Goal: Transaction & Acquisition: Purchase product/service

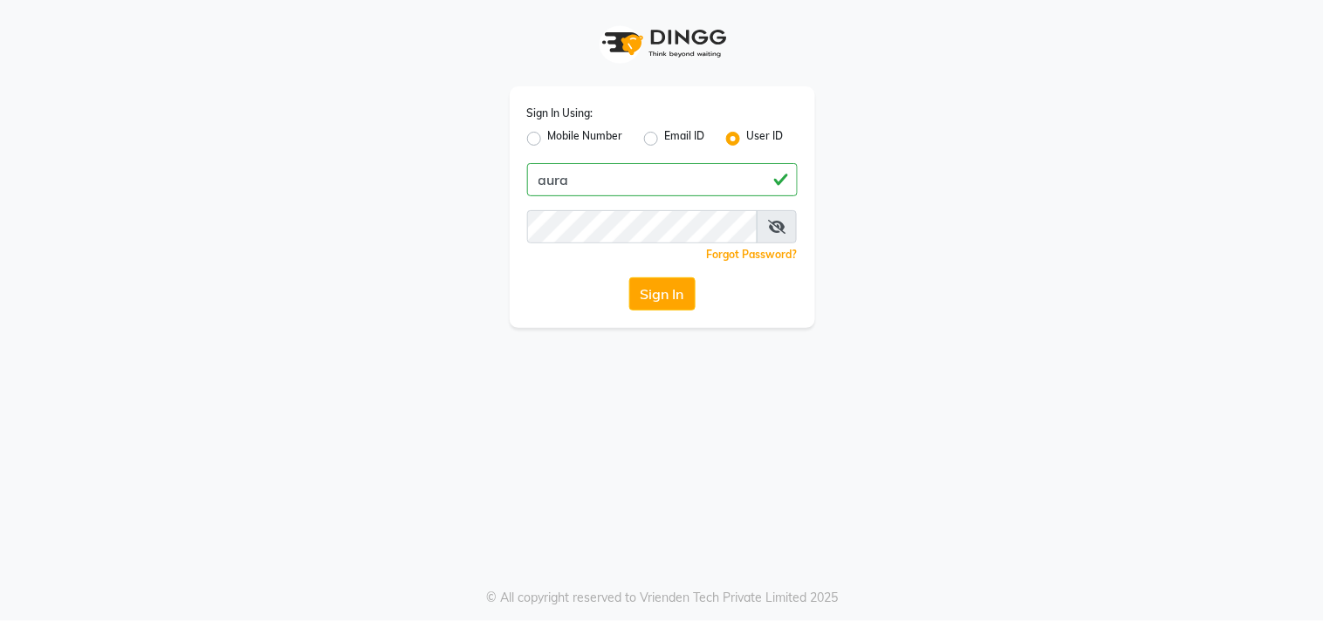
click at [576, 181] on input "aura" at bounding box center [662, 179] width 271 height 33
type input "aura123"
click at [629, 277] on button "Sign In" at bounding box center [662, 293] width 66 height 33
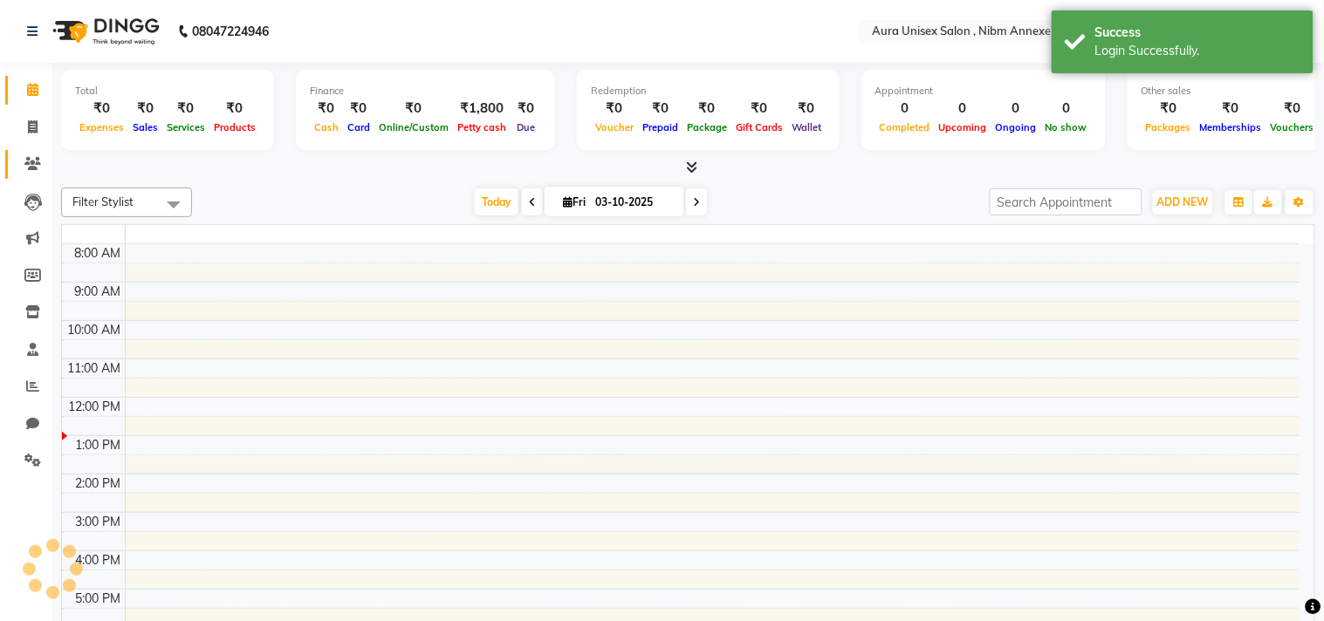
click at [21, 170] on span at bounding box center [32, 164] width 31 height 20
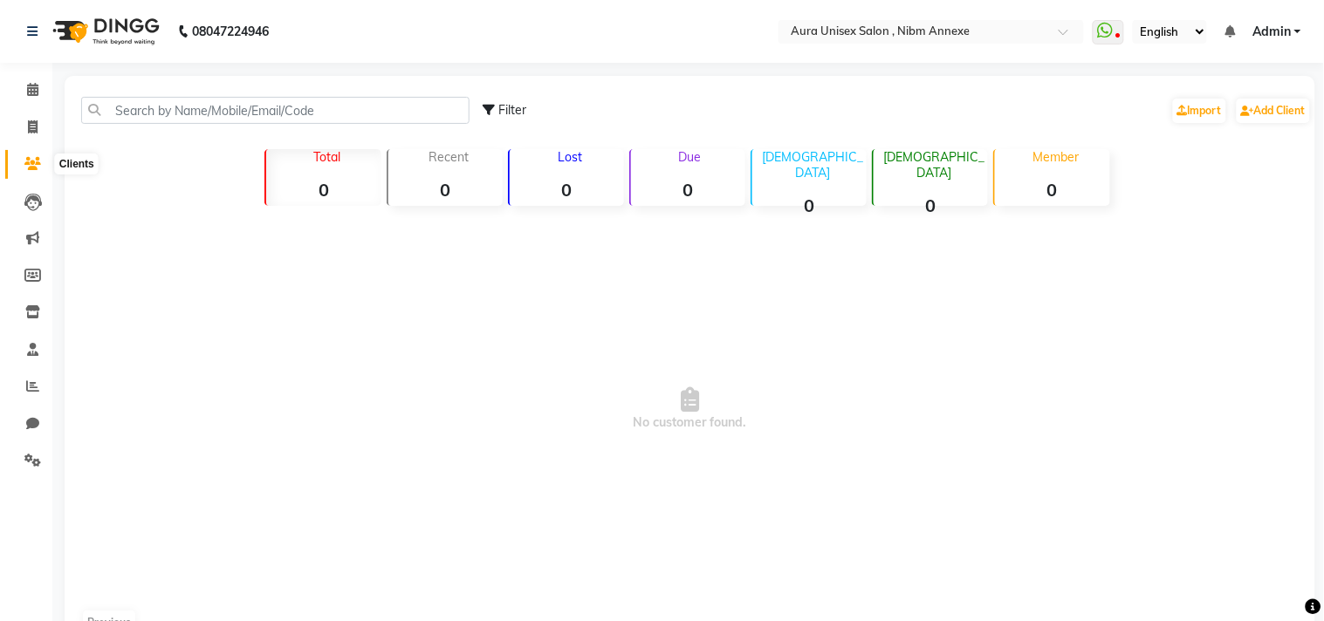
select select "en"
click at [22, 160] on span at bounding box center [32, 164] width 31 height 20
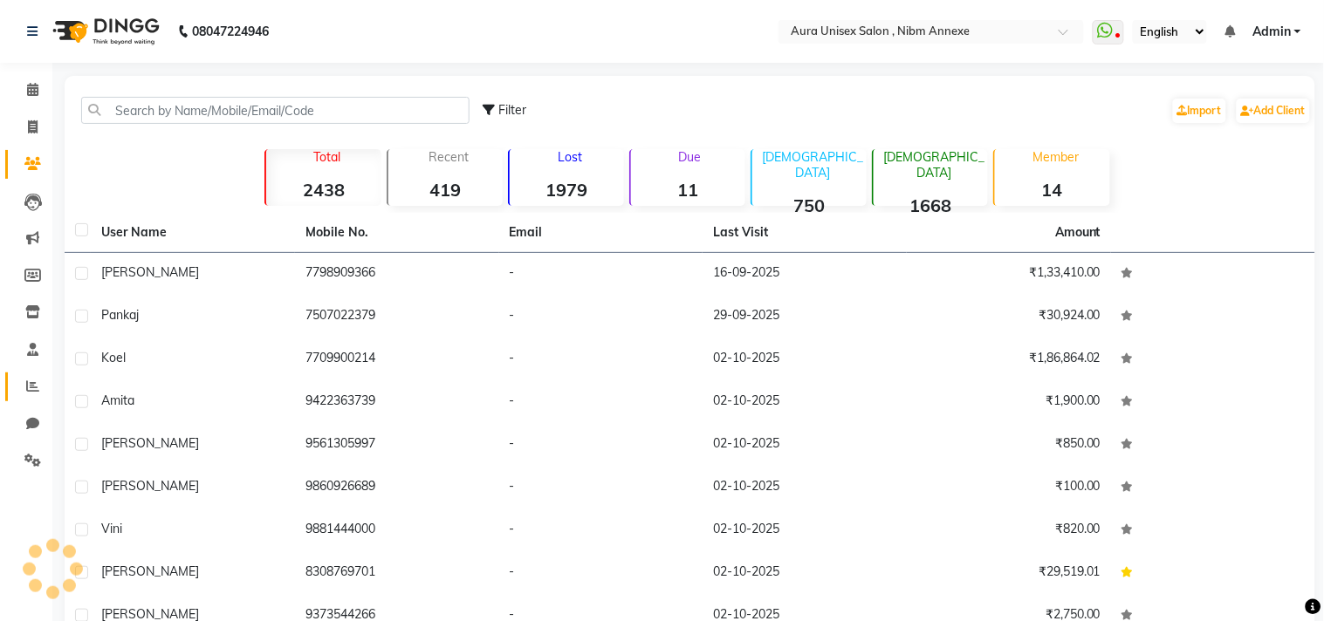
click at [22, 388] on span at bounding box center [32, 387] width 31 height 20
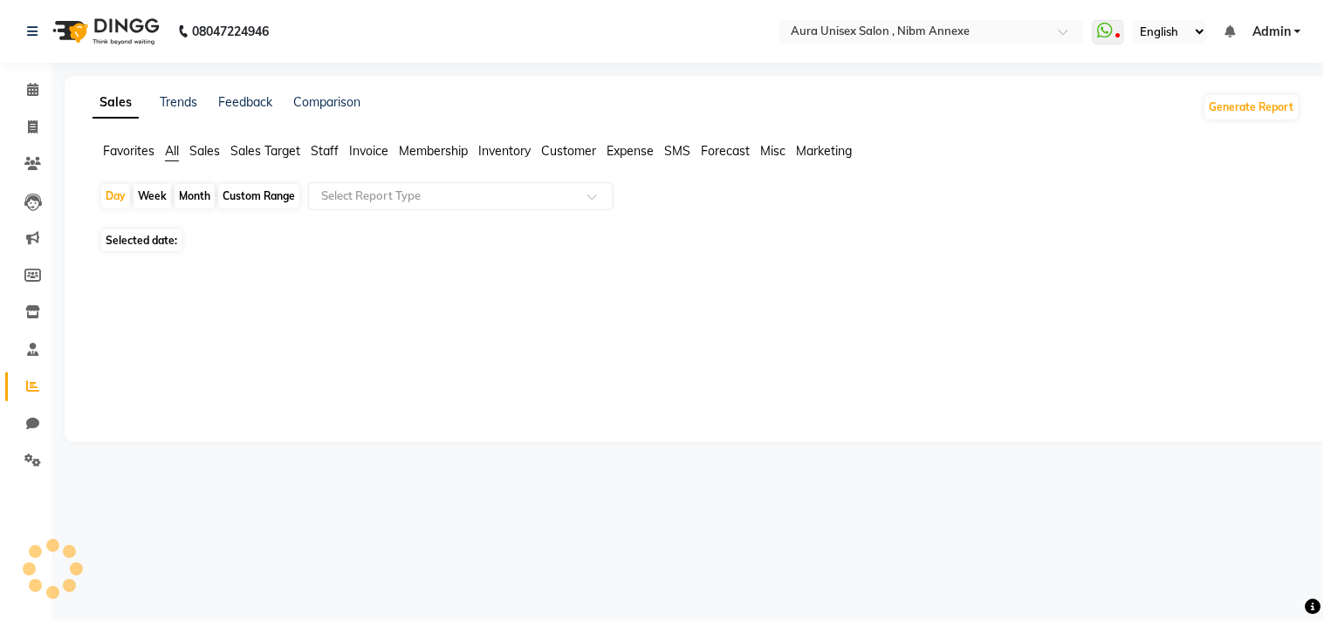
click at [194, 193] on div "Month" at bounding box center [195, 196] width 40 height 24
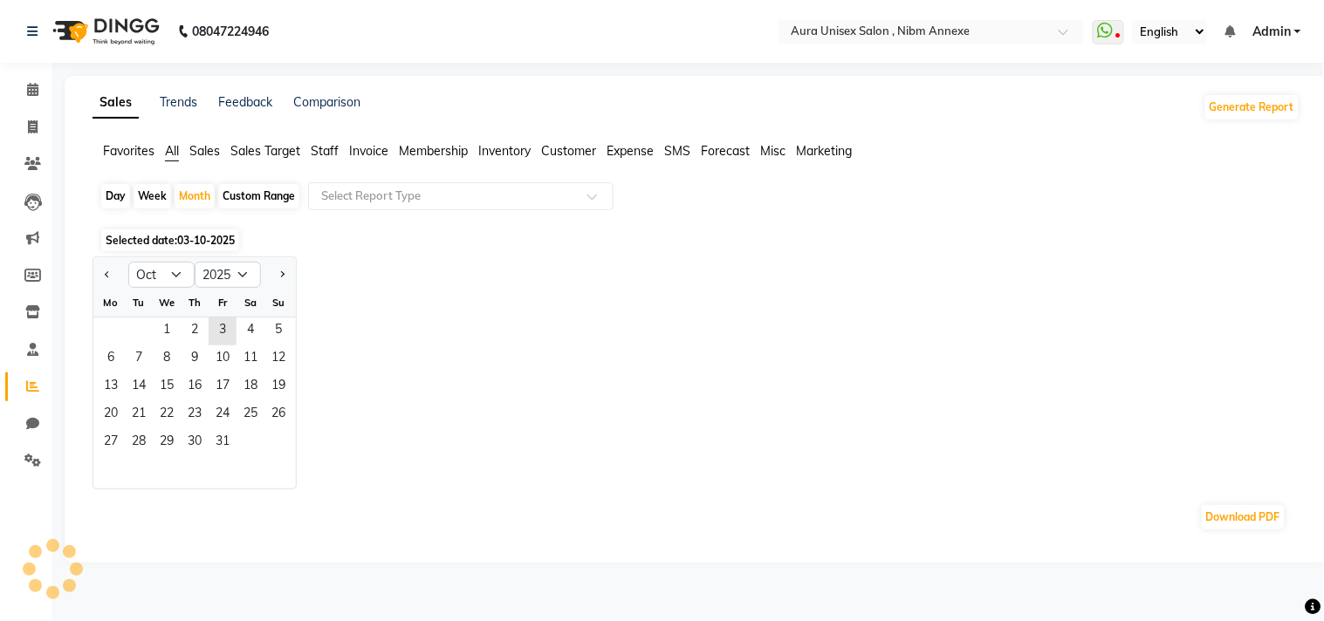
click at [103, 503] on div "Download PDF" at bounding box center [692, 517] width 1187 height 28
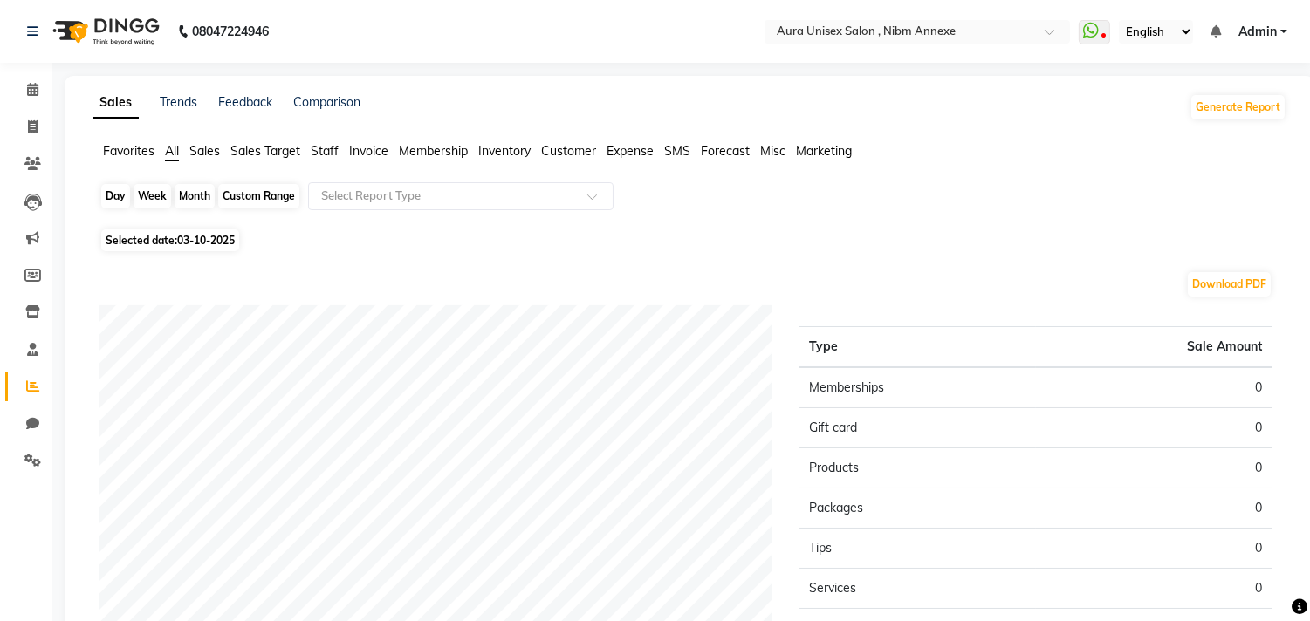
click at [211, 198] on div "Month" at bounding box center [195, 196] width 40 height 24
click at [202, 194] on div "Month" at bounding box center [195, 196] width 40 height 24
click at [196, 194] on div "Month" at bounding box center [195, 196] width 40 height 24
select select "10"
select select "2025"
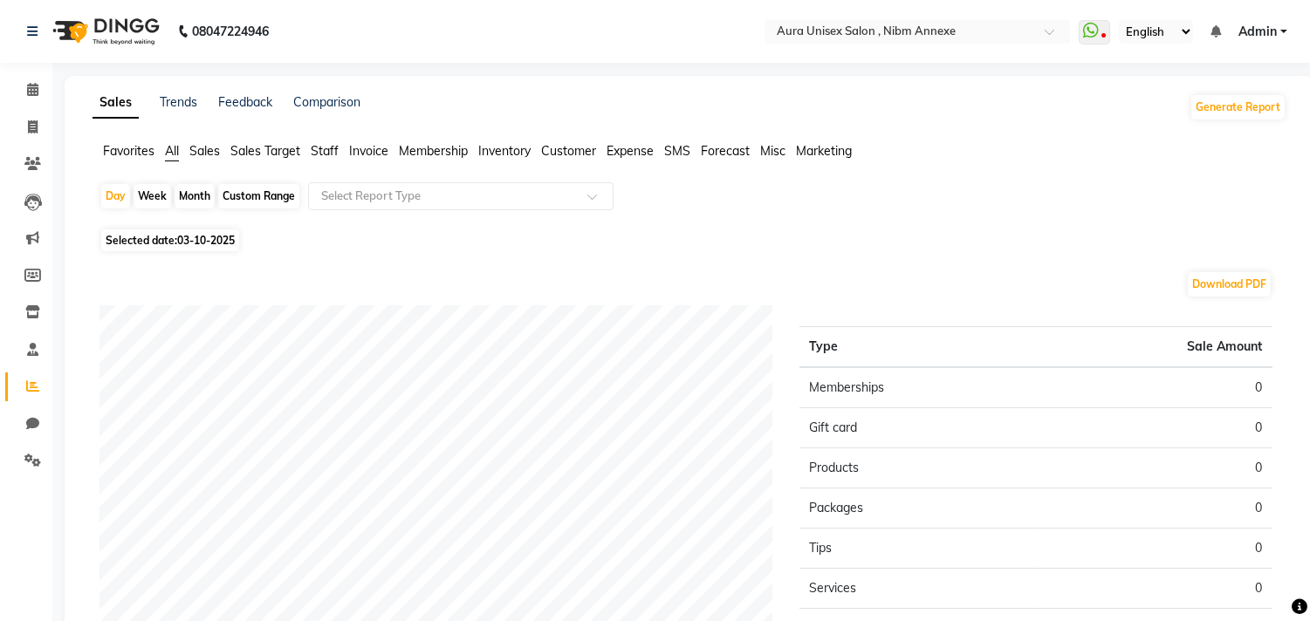
click at [199, 202] on div "Month" at bounding box center [195, 196] width 40 height 24
select select "9"
select select "2025"
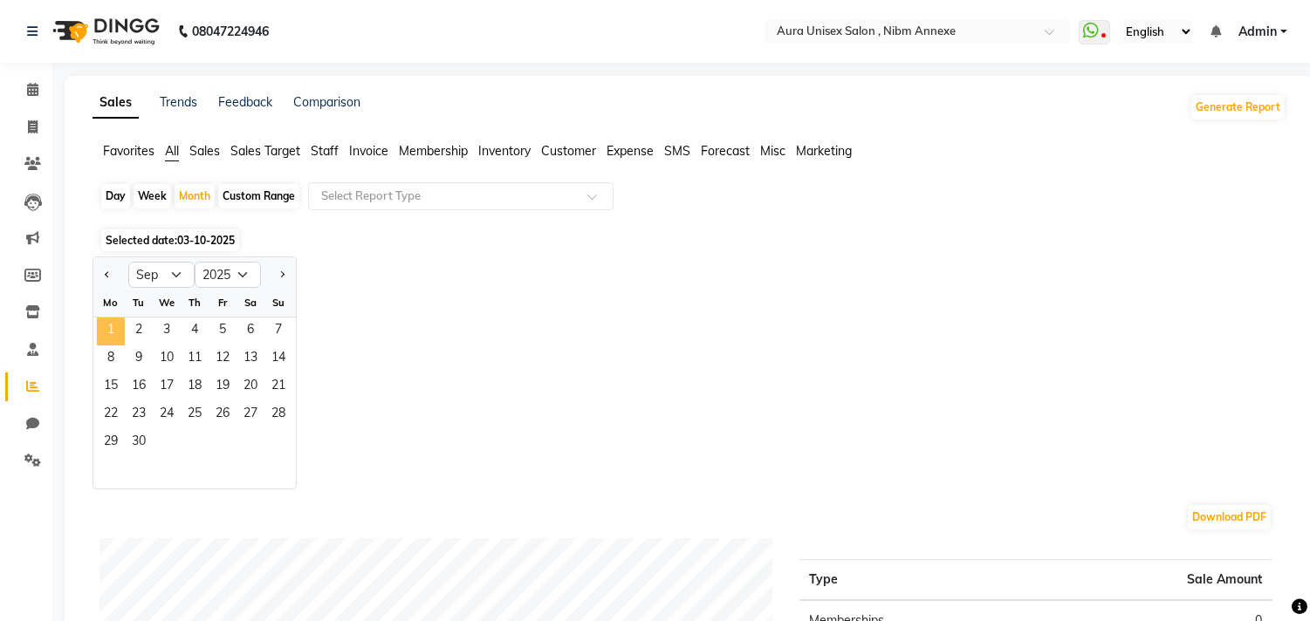
click at [118, 325] on span "1" at bounding box center [111, 332] width 28 height 28
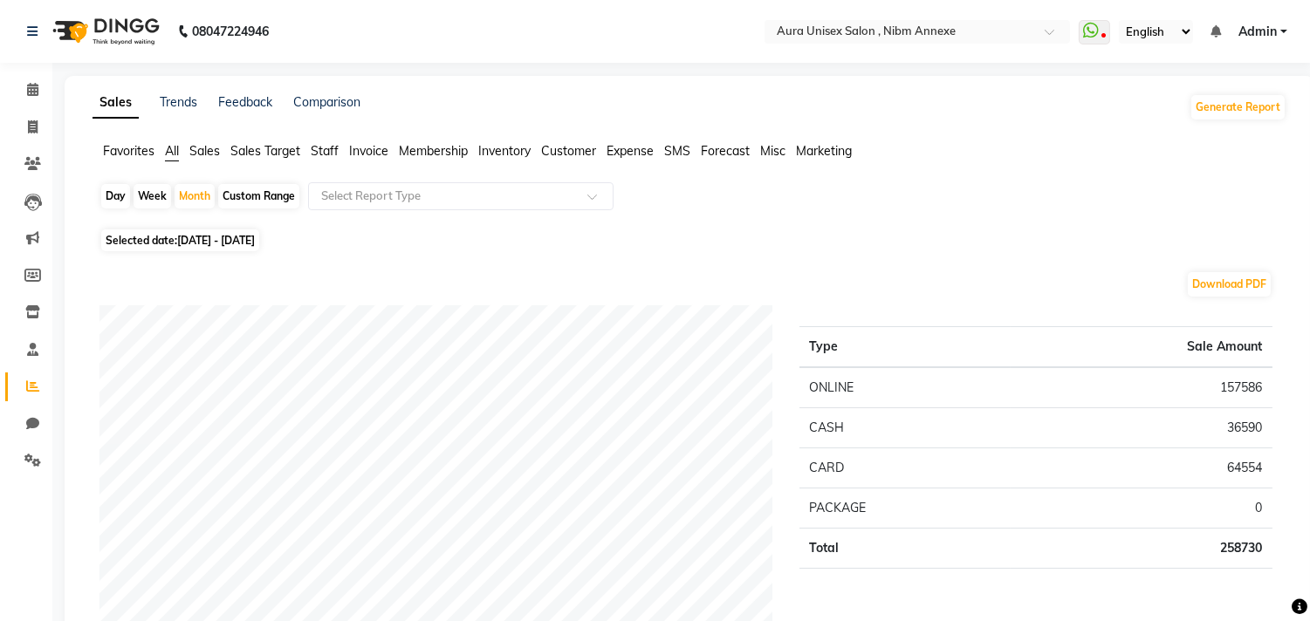
click at [328, 146] on span "Staff" at bounding box center [325, 151] width 28 height 16
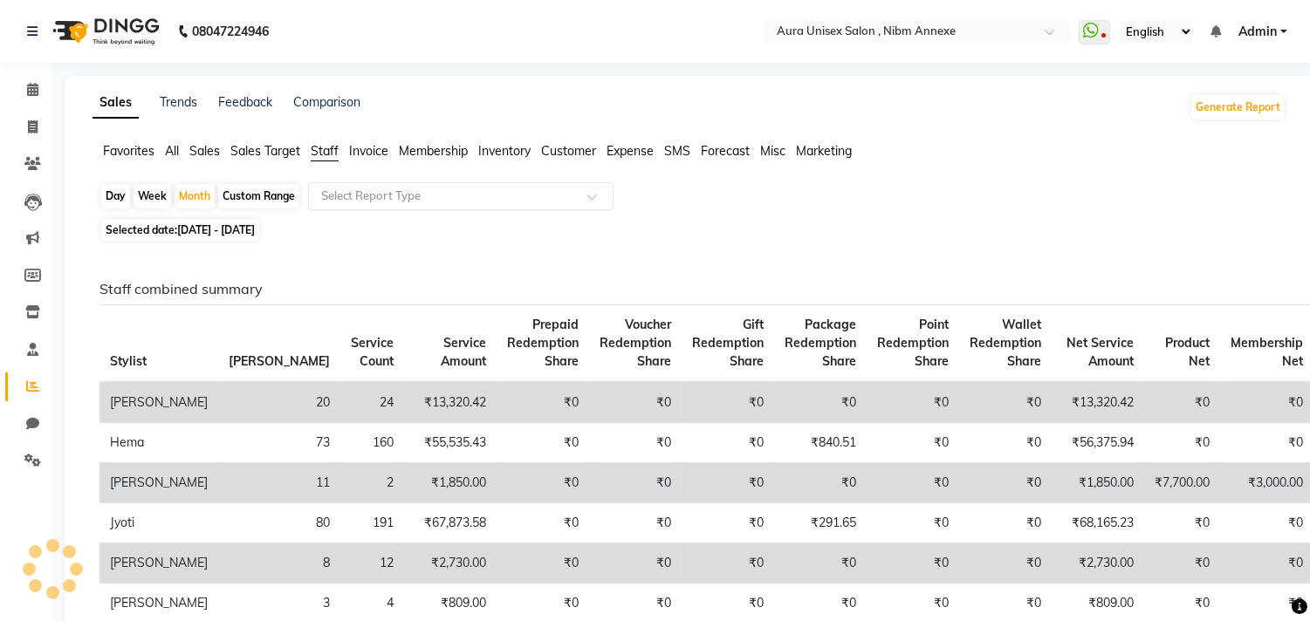
click at [332, 195] on input "text" at bounding box center [443, 196] width 251 height 17
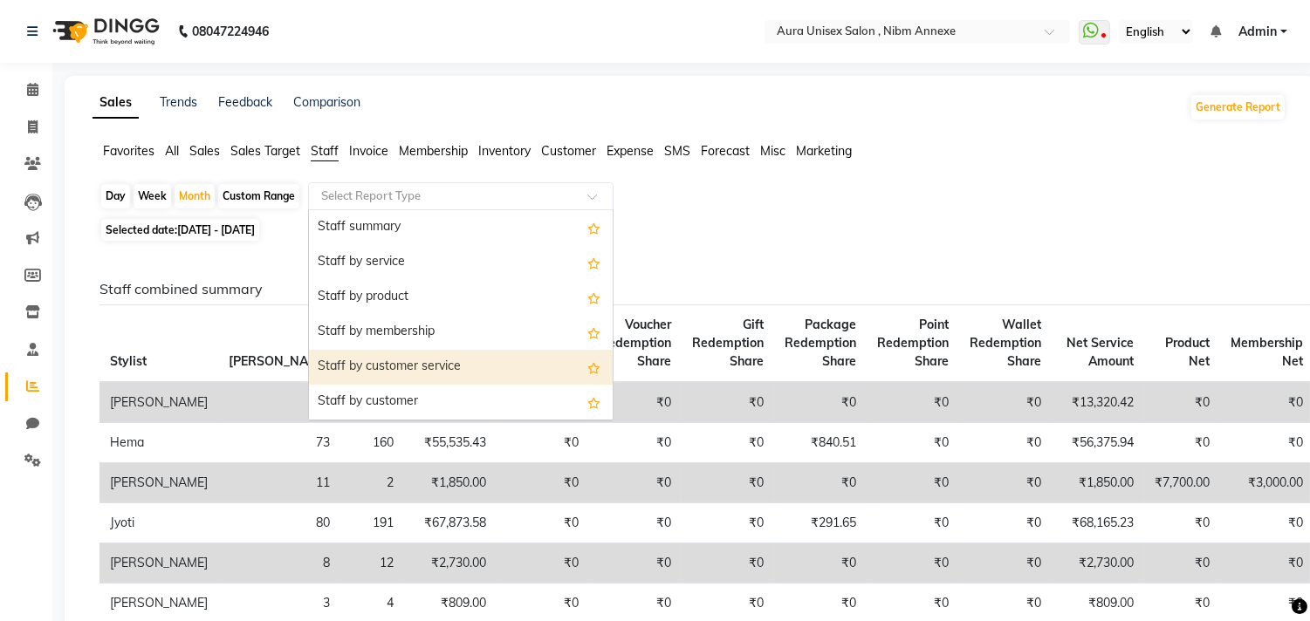
click at [442, 367] on div "Staff by customer service" at bounding box center [461, 367] width 304 height 35
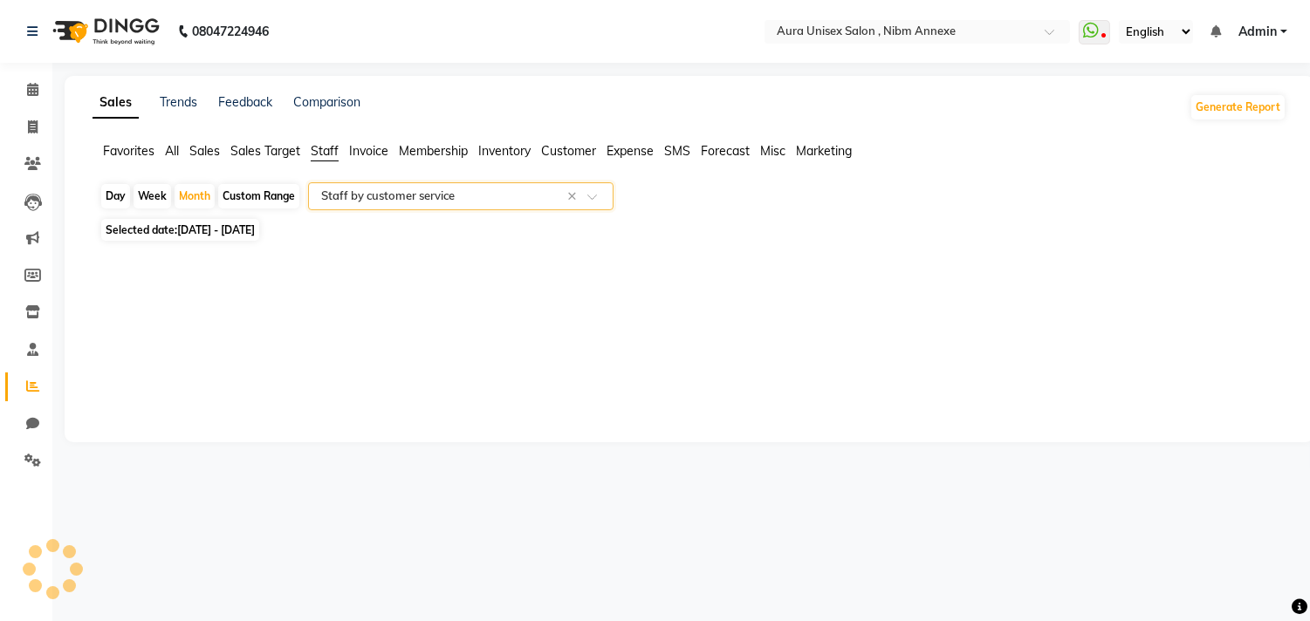
select select "filtered_report"
select select "pdf"
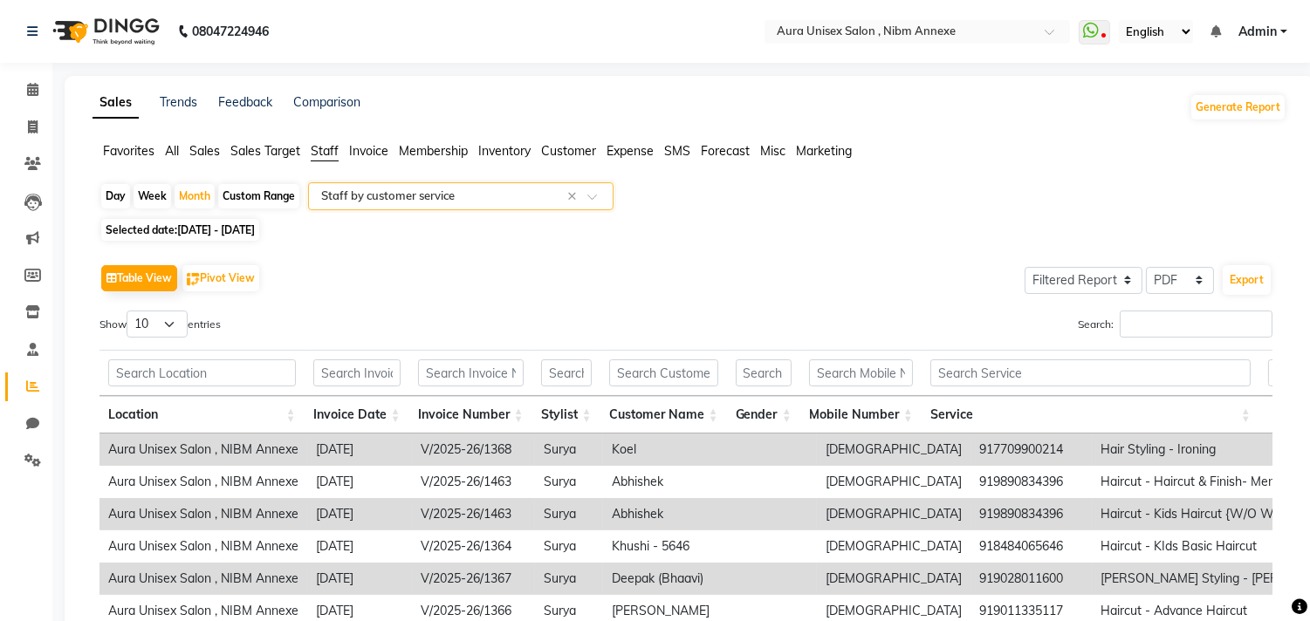
scroll to position [297, 0]
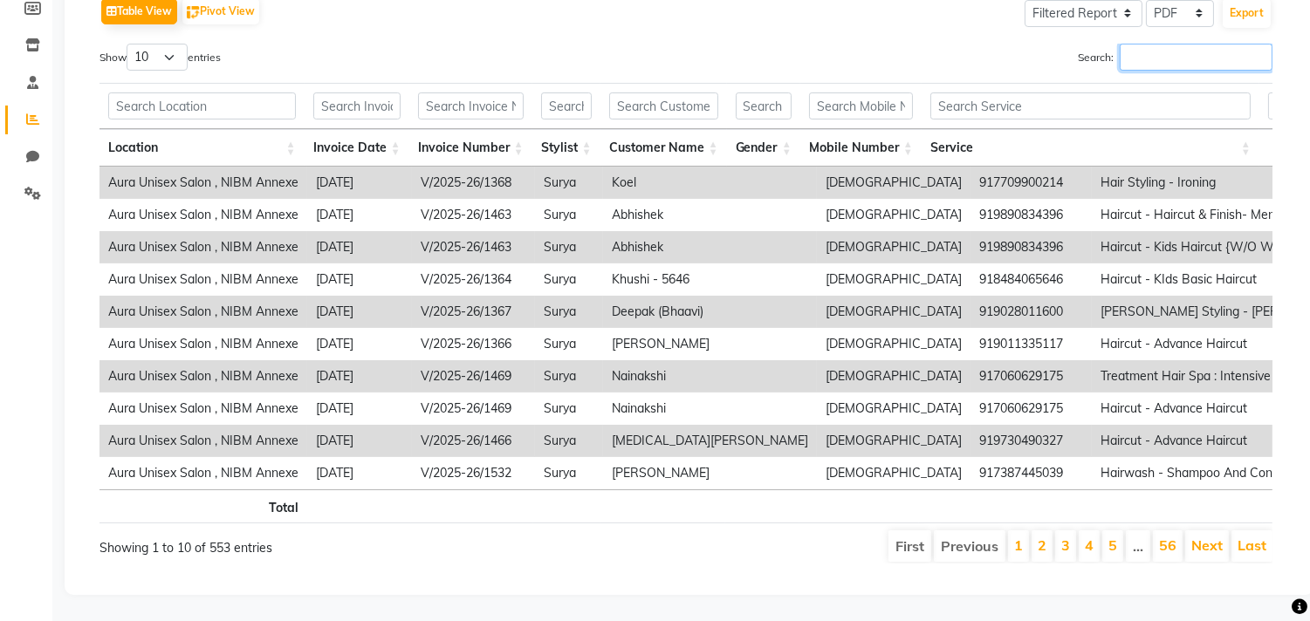
click at [1154, 44] on input "Search:" at bounding box center [1196, 57] width 153 height 27
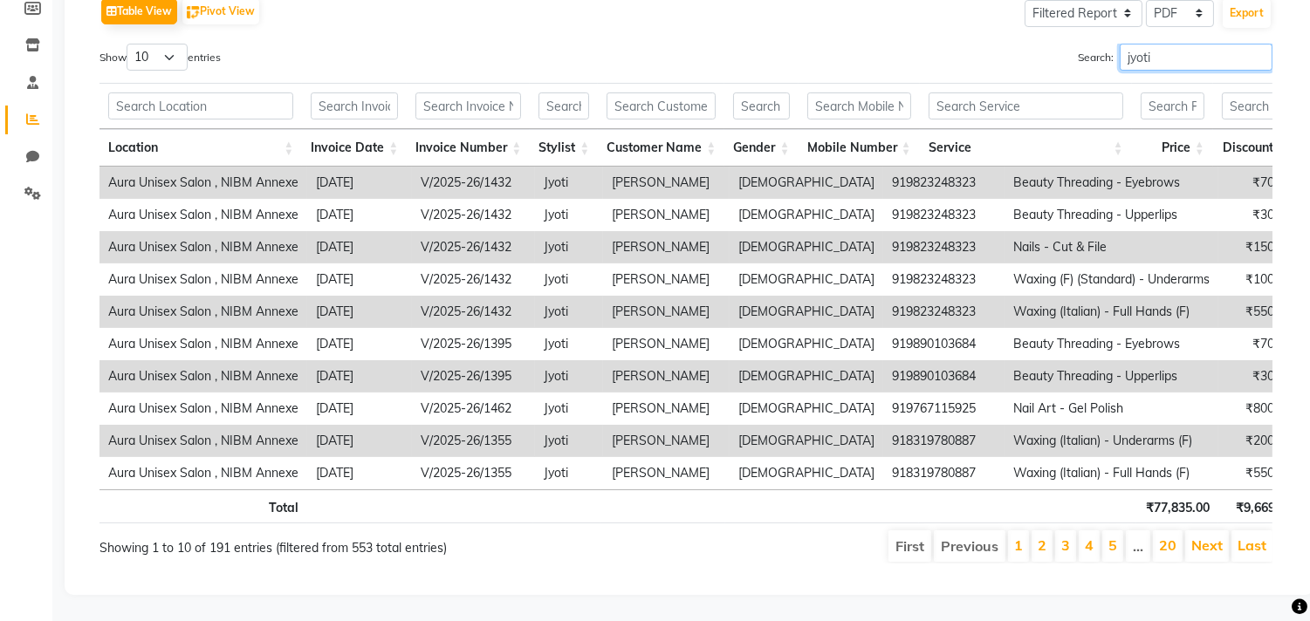
type input "jyoti"
click at [1206, 531] on li "Next" at bounding box center [1207, 546] width 44 height 31
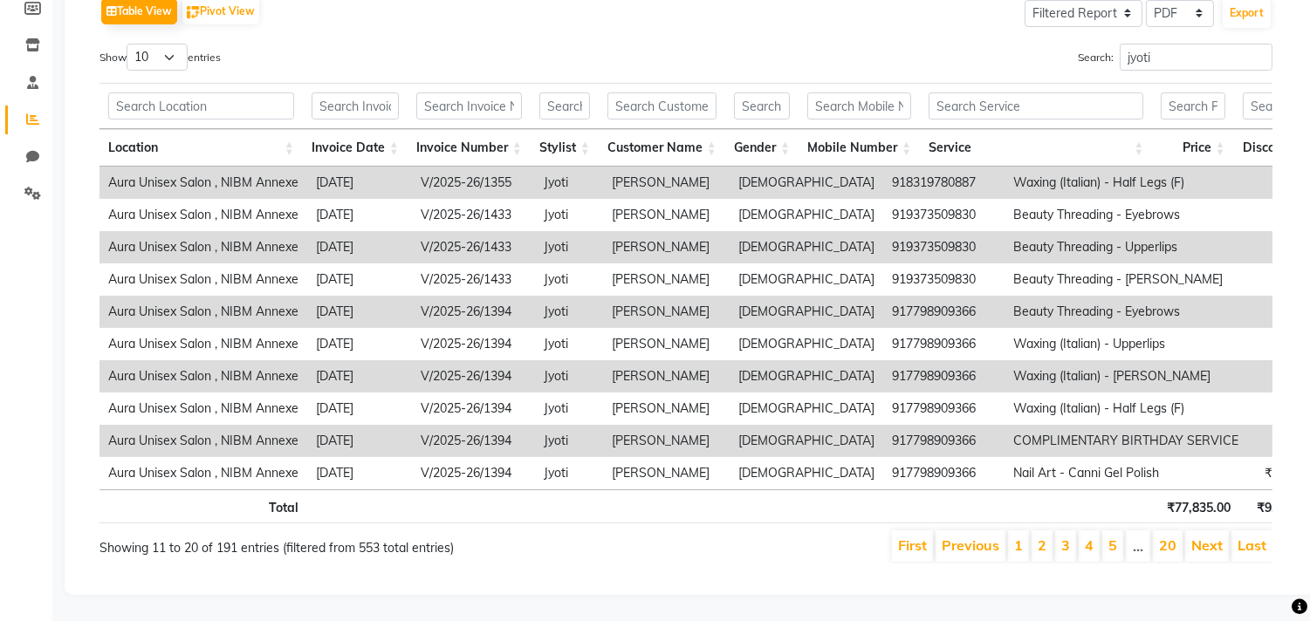
click at [1206, 531] on li "Next" at bounding box center [1207, 546] width 44 height 31
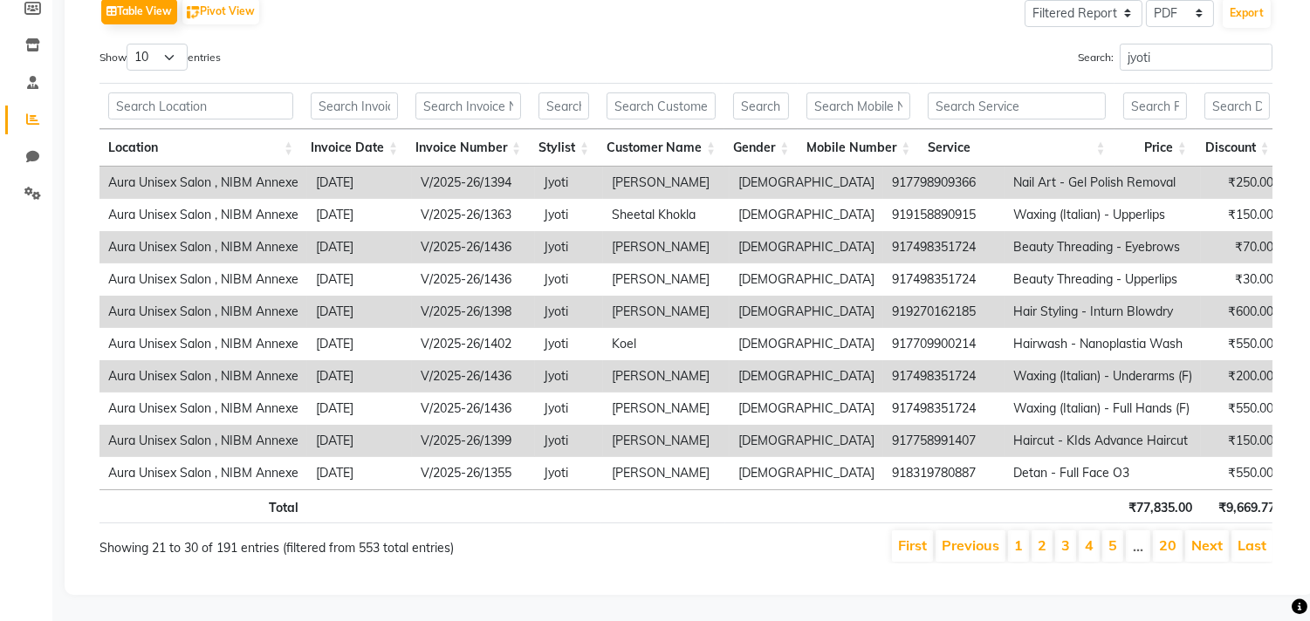
click at [1206, 531] on li "Next" at bounding box center [1207, 546] width 44 height 31
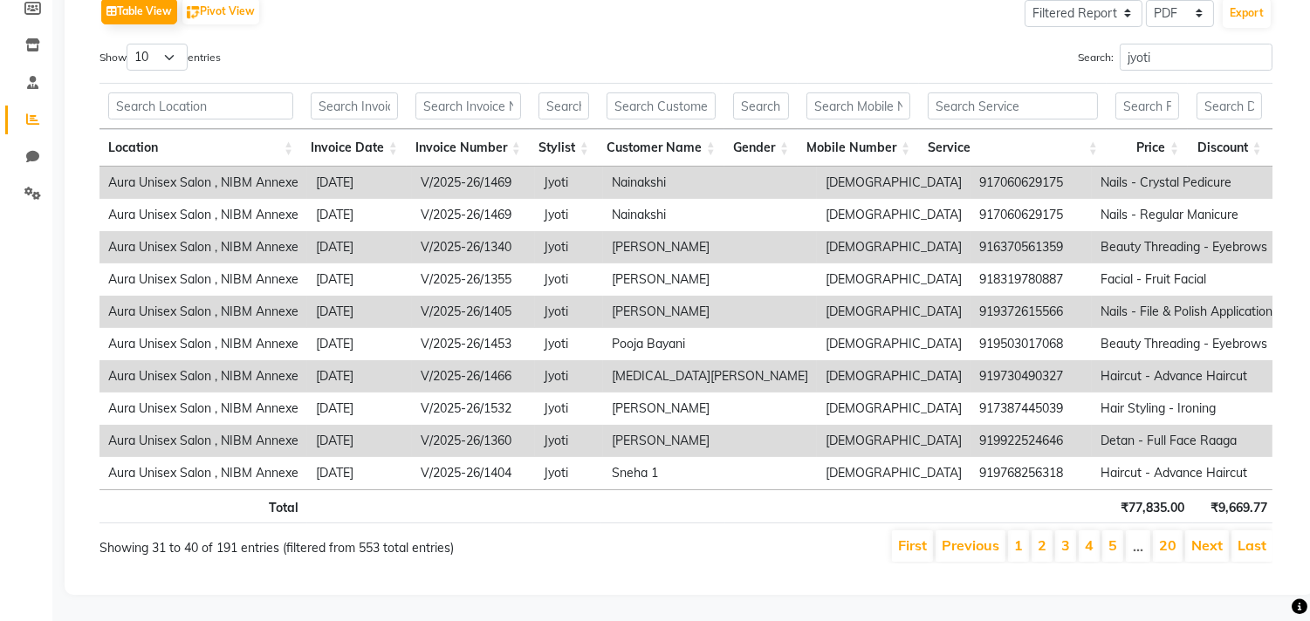
click at [1206, 531] on li "Next" at bounding box center [1207, 546] width 44 height 31
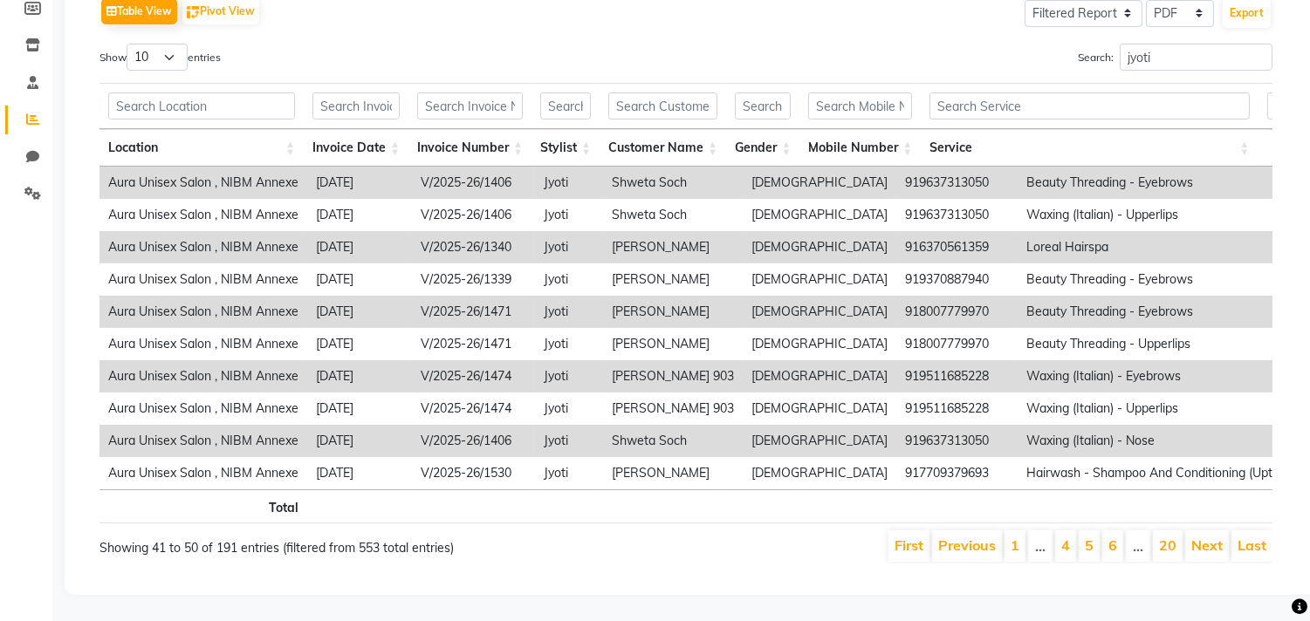
click at [1206, 531] on li "Next" at bounding box center [1207, 546] width 44 height 31
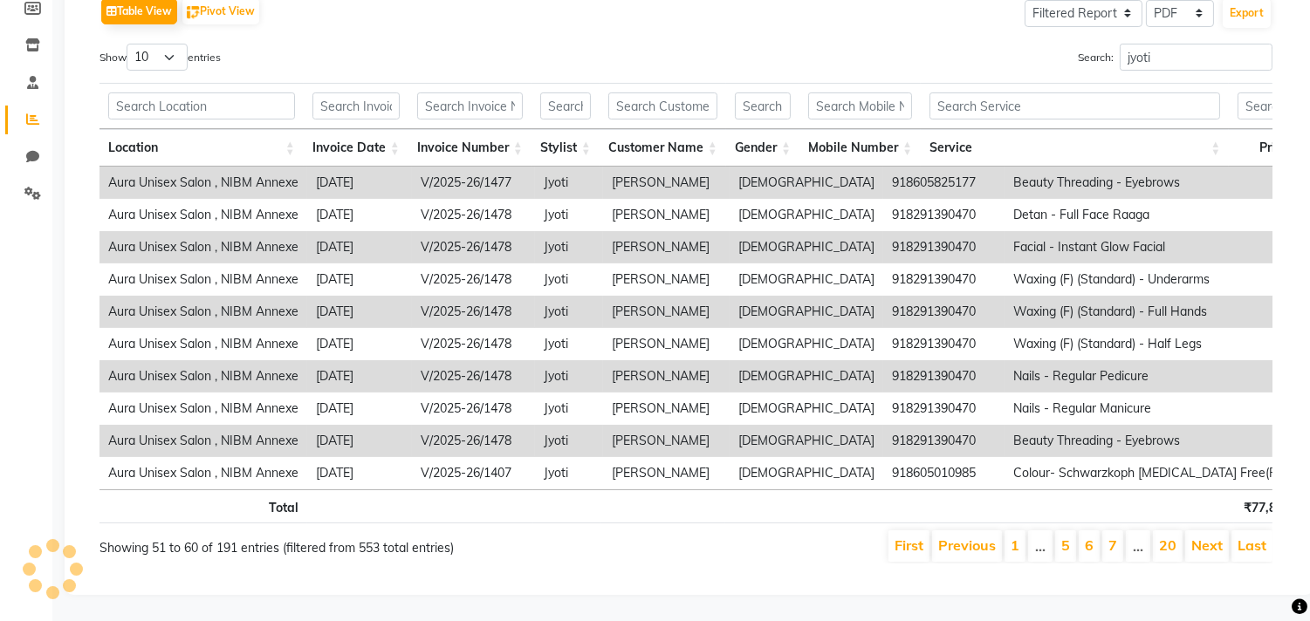
click at [1206, 531] on li "Next" at bounding box center [1207, 546] width 44 height 31
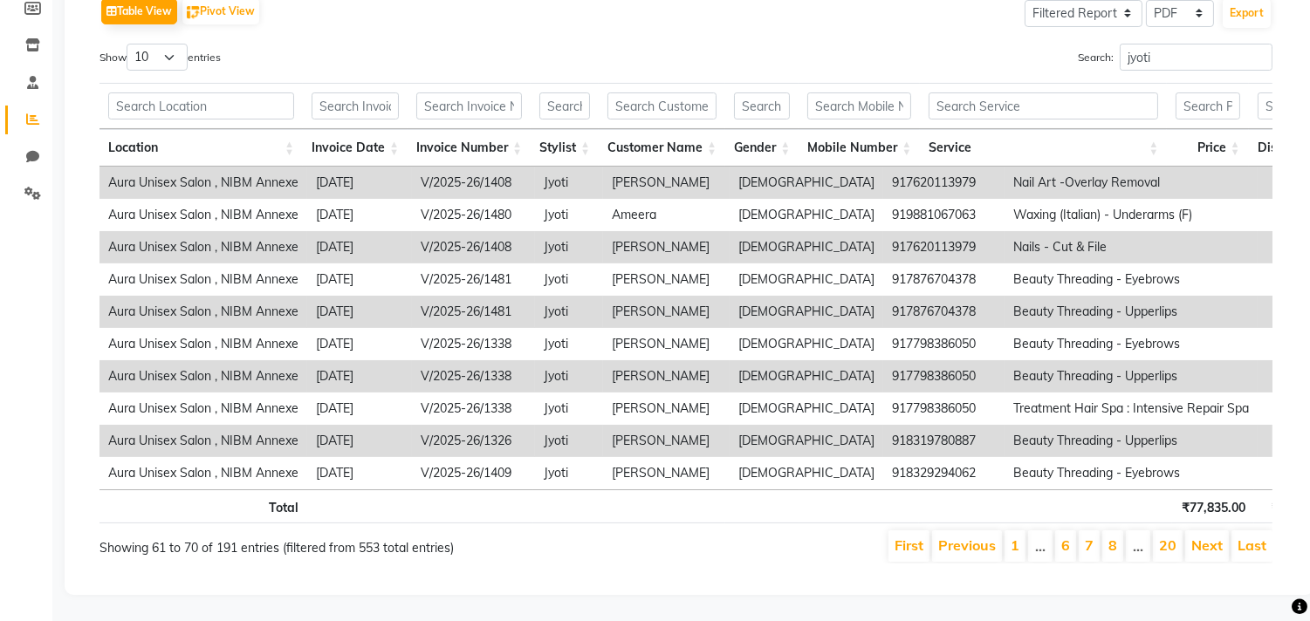
click at [1206, 531] on li "Next" at bounding box center [1207, 546] width 44 height 31
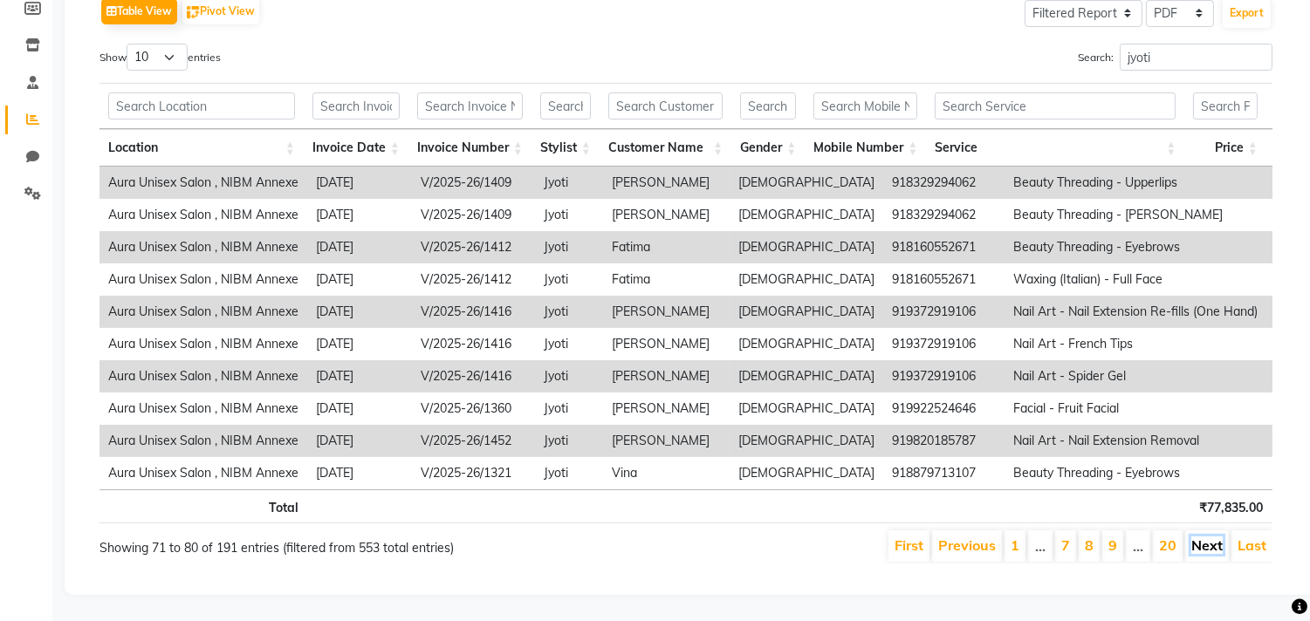
click at [1201, 537] on link "Next" at bounding box center [1206, 545] width 31 height 17
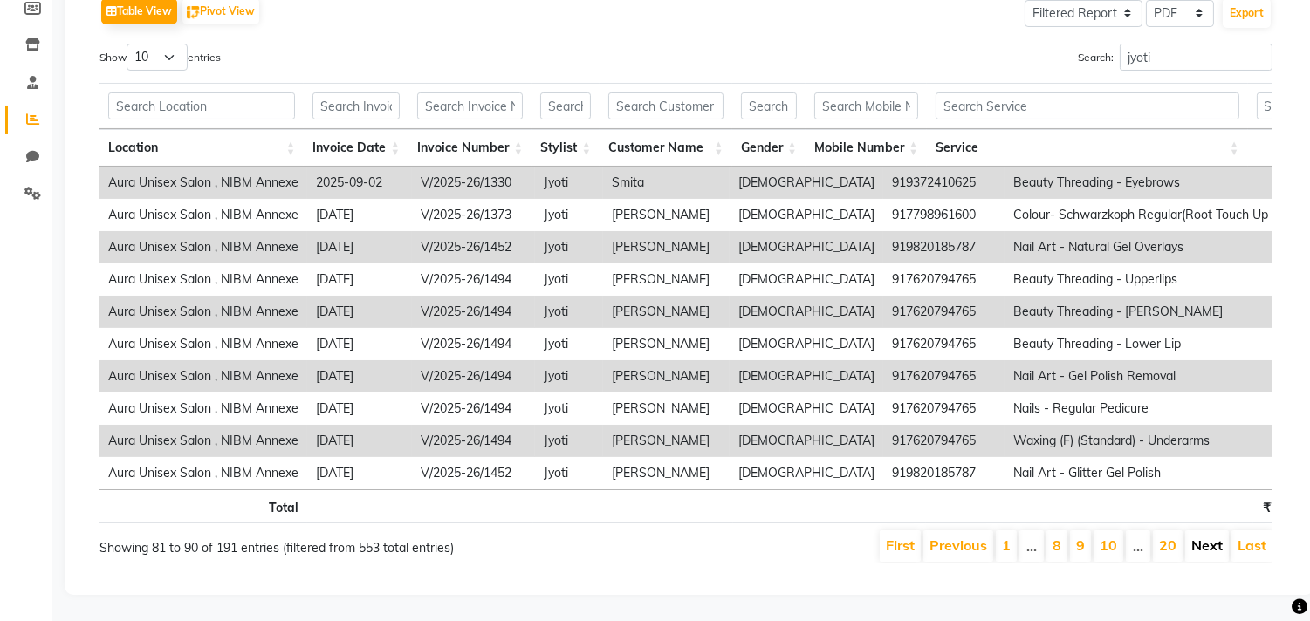
click at [1205, 537] on link "Next" at bounding box center [1206, 545] width 31 height 17
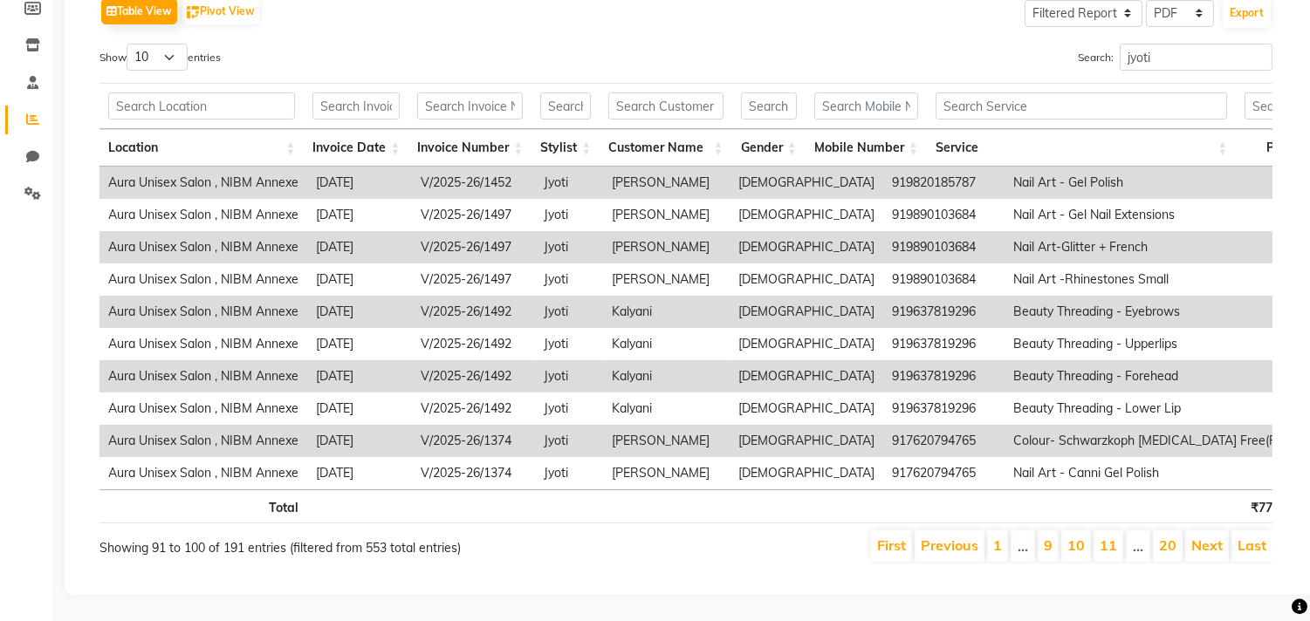
click at [1205, 537] on link "Next" at bounding box center [1206, 545] width 31 height 17
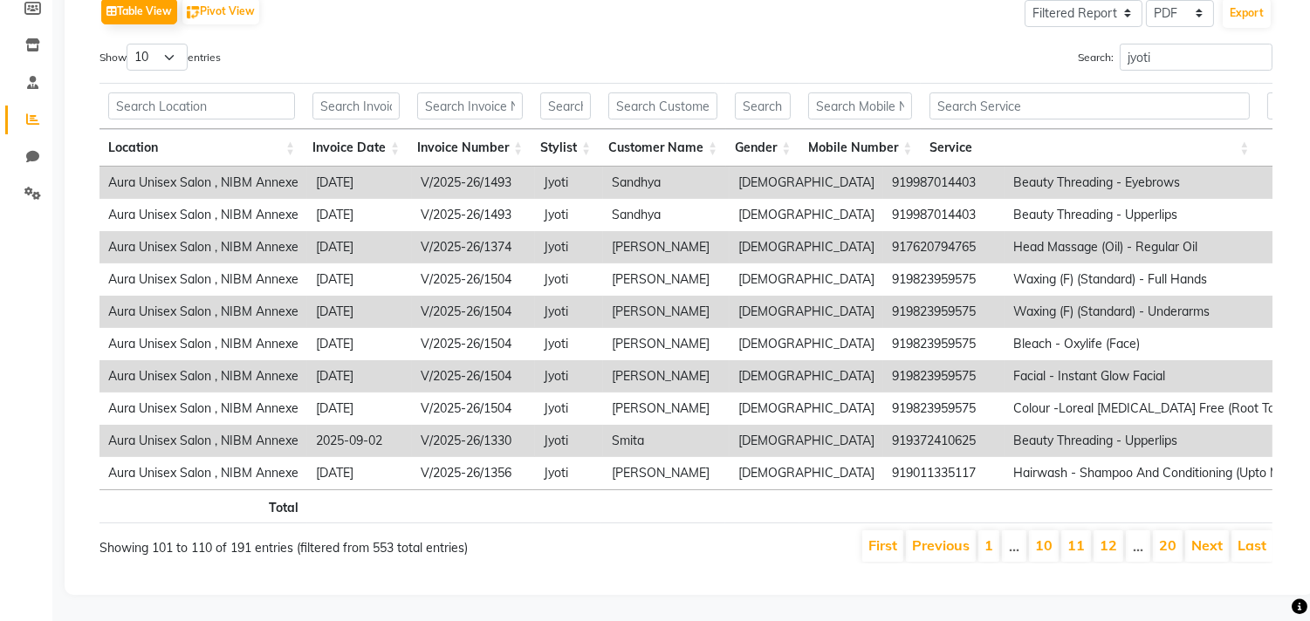
click at [1205, 537] on link "Next" at bounding box center [1206, 545] width 31 height 17
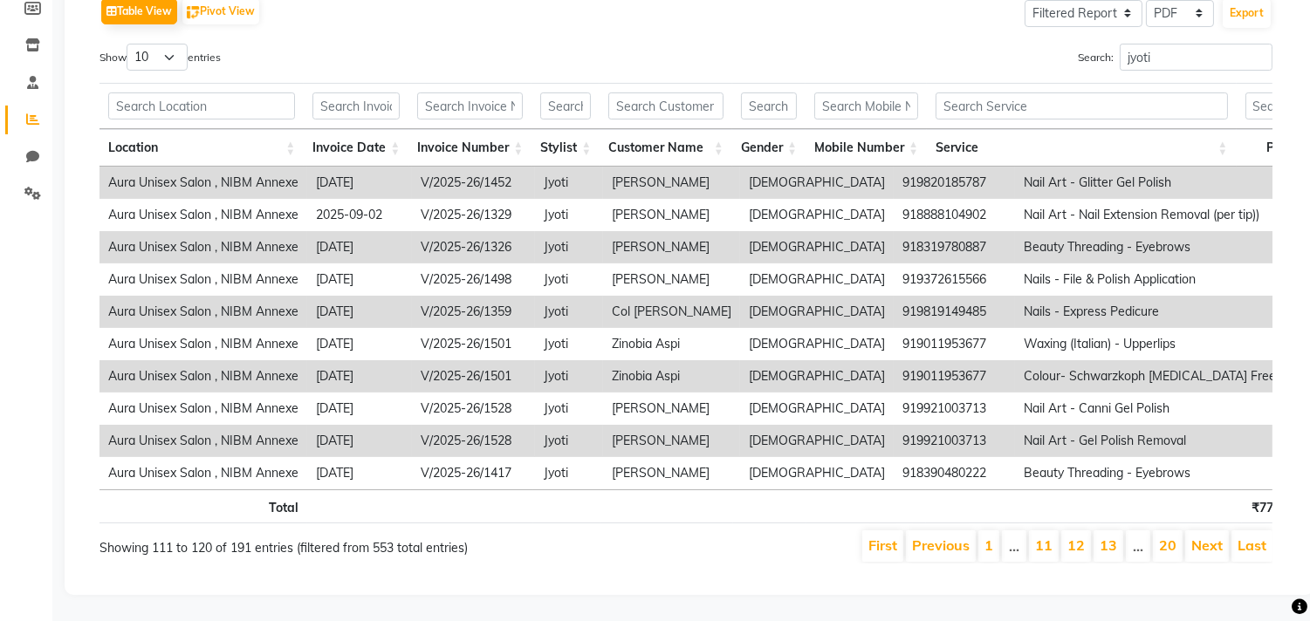
click at [1205, 537] on link "Next" at bounding box center [1206, 545] width 31 height 17
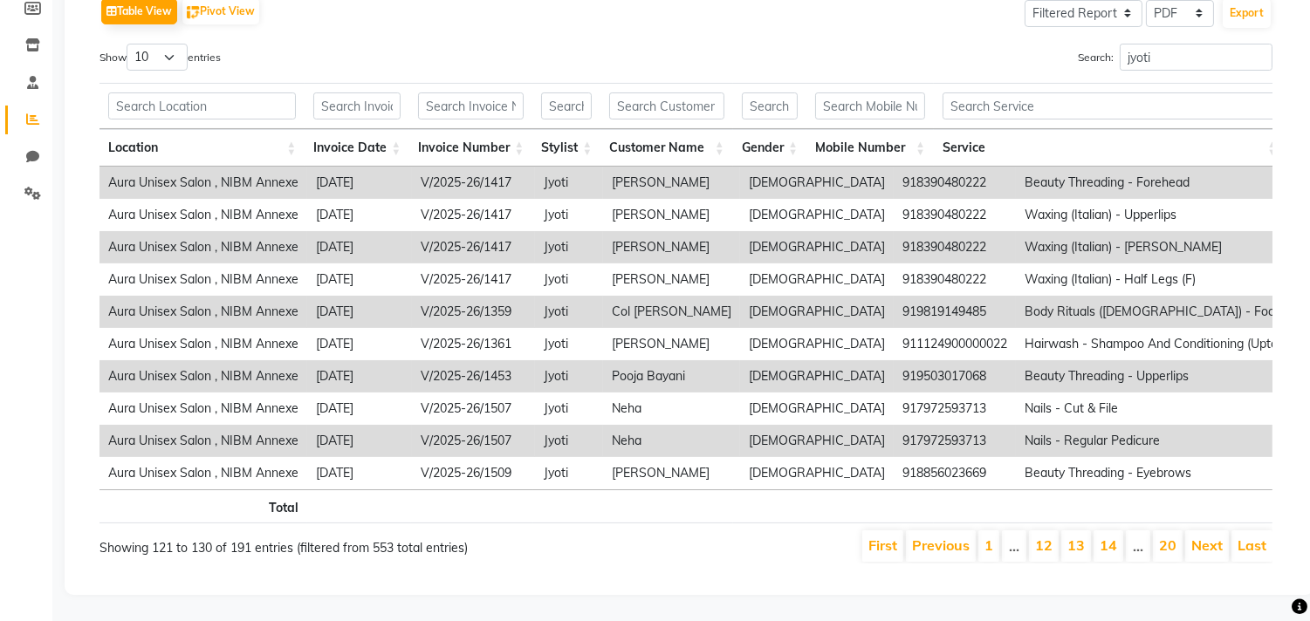
click at [1205, 537] on link "Next" at bounding box center [1206, 545] width 31 height 17
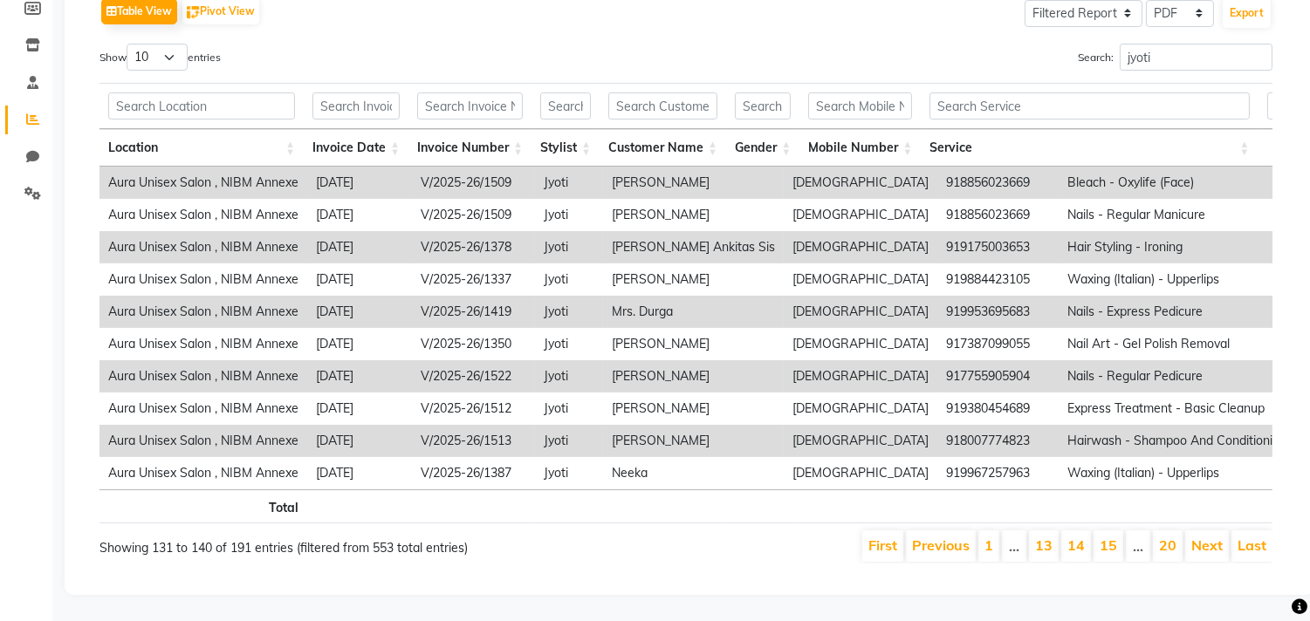
click at [1205, 537] on link "Next" at bounding box center [1206, 545] width 31 height 17
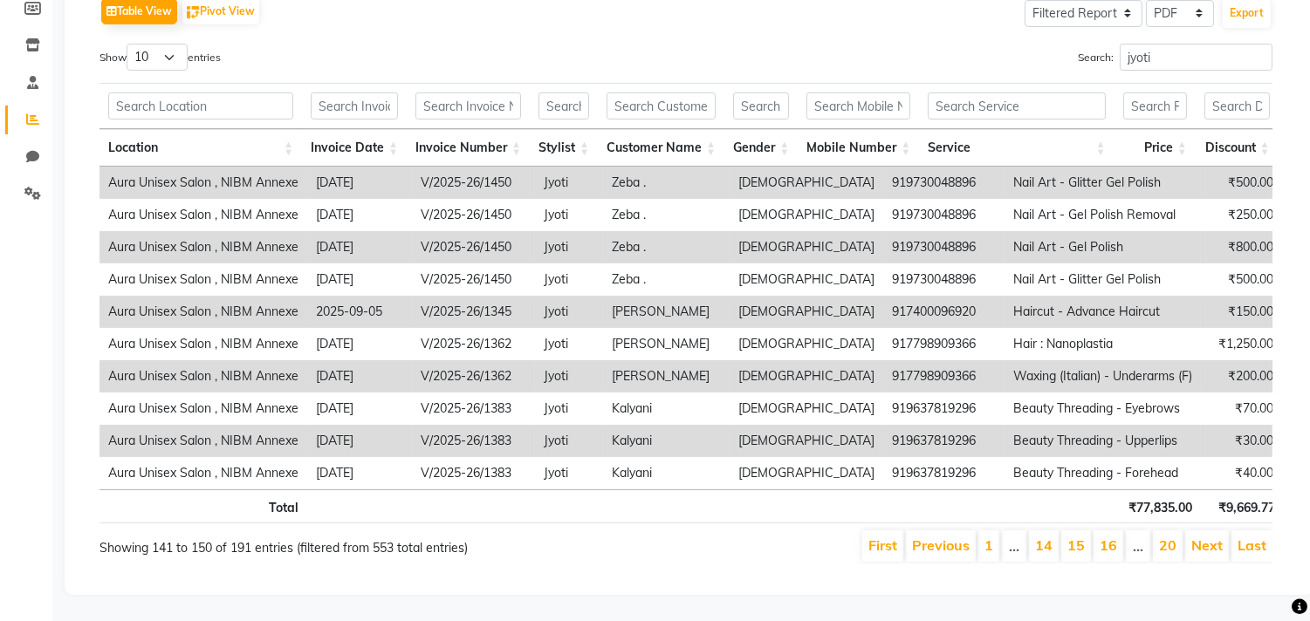
click at [1205, 537] on link "Next" at bounding box center [1206, 545] width 31 height 17
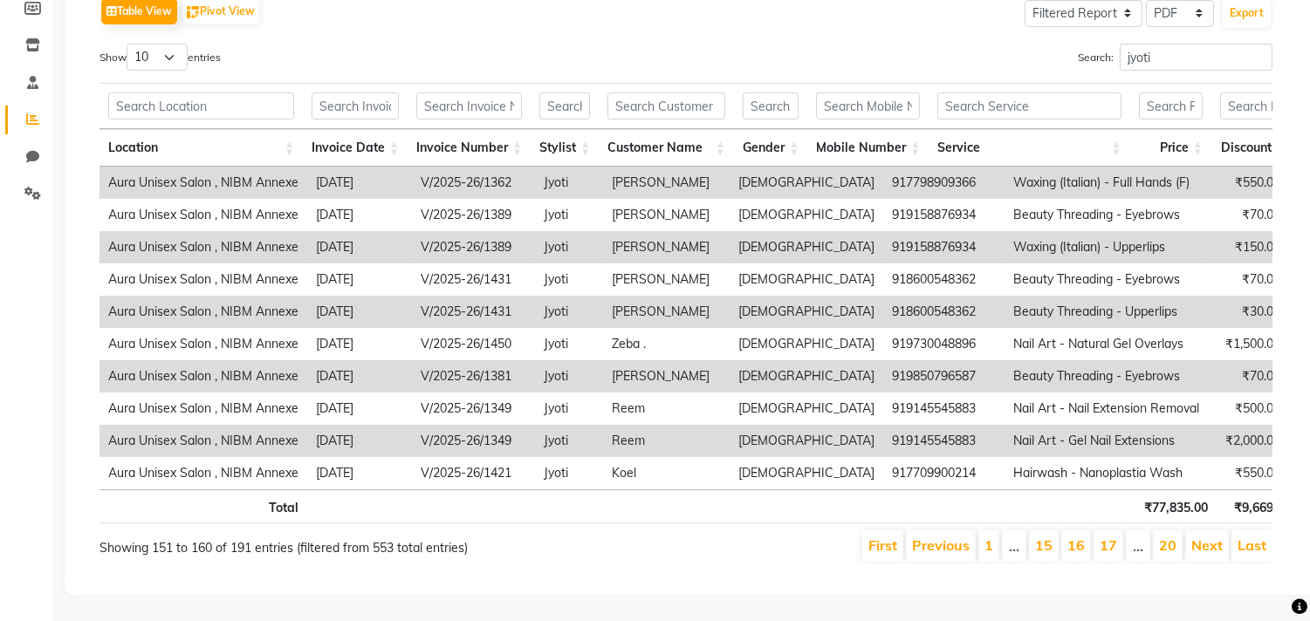
click at [1205, 537] on link "Next" at bounding box center [1206, 545] width 31 height 17
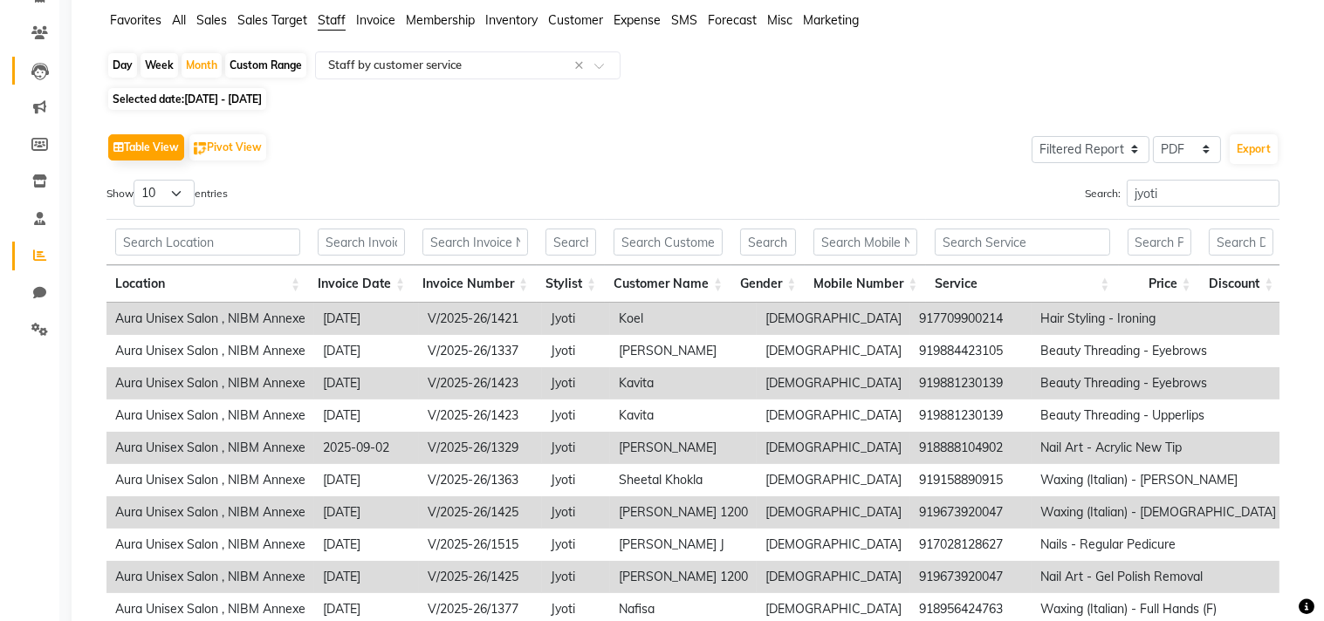
scroll to position [0, 0]
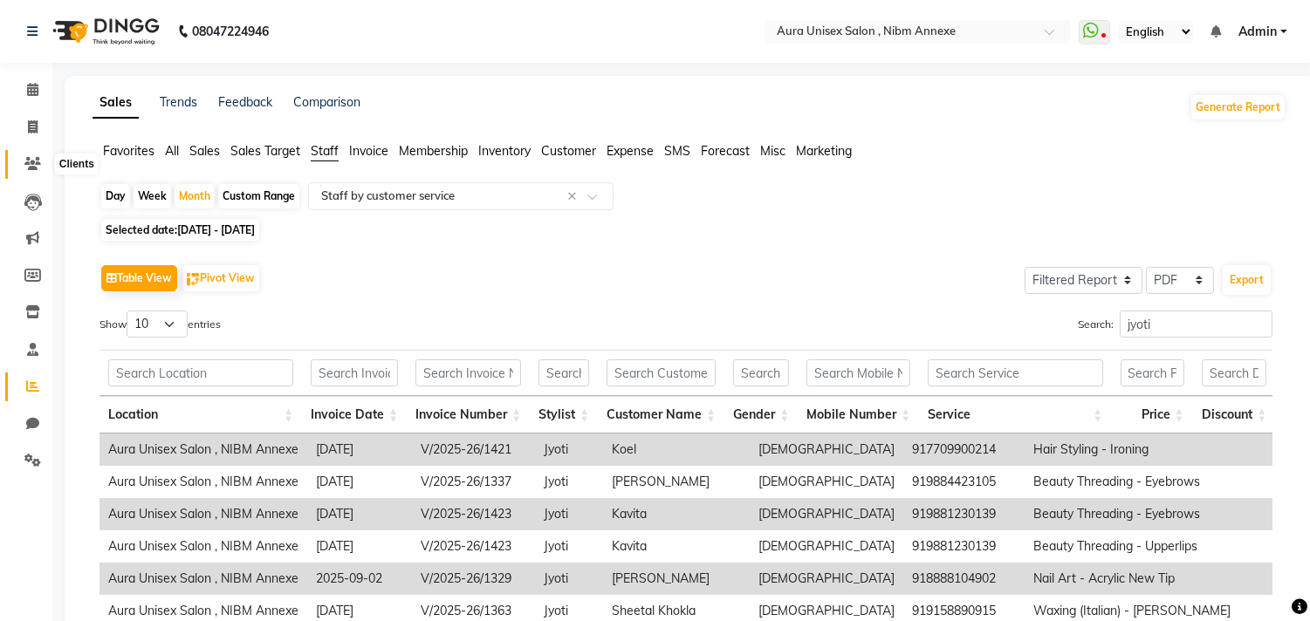
click at [36, 158] on icon at bounding box center [32, 163] width 17 height 13
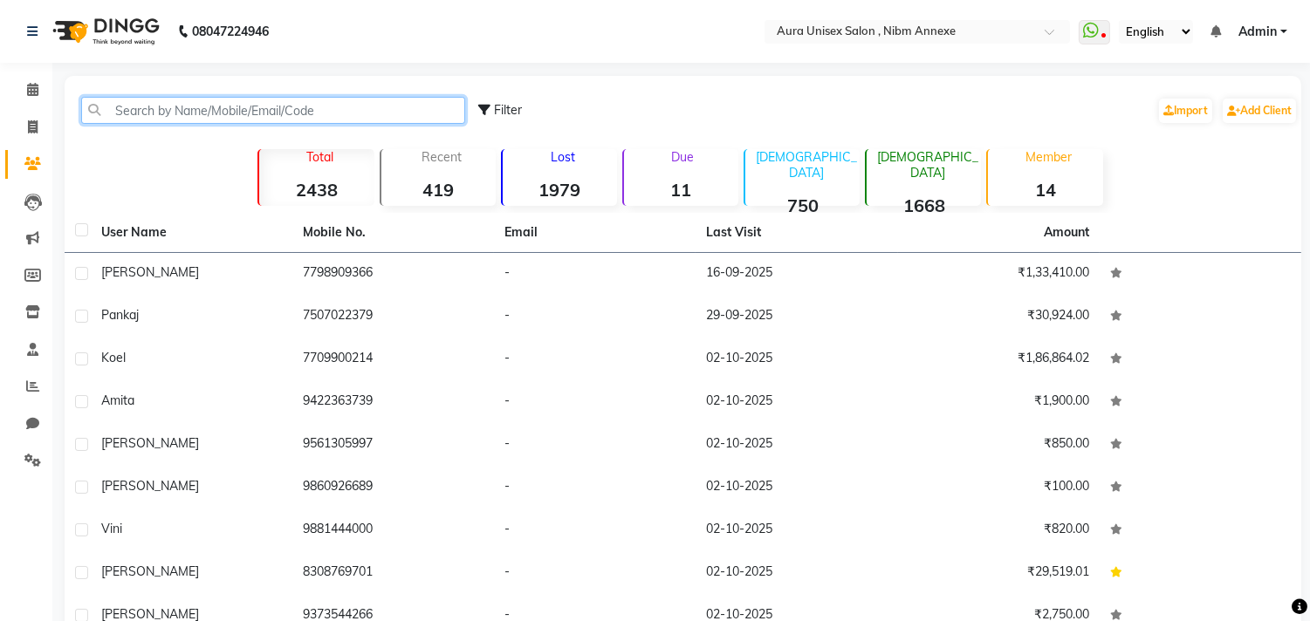
click at [215, 112] on input "text" at bounding box center [273, 110] width 384 height 27
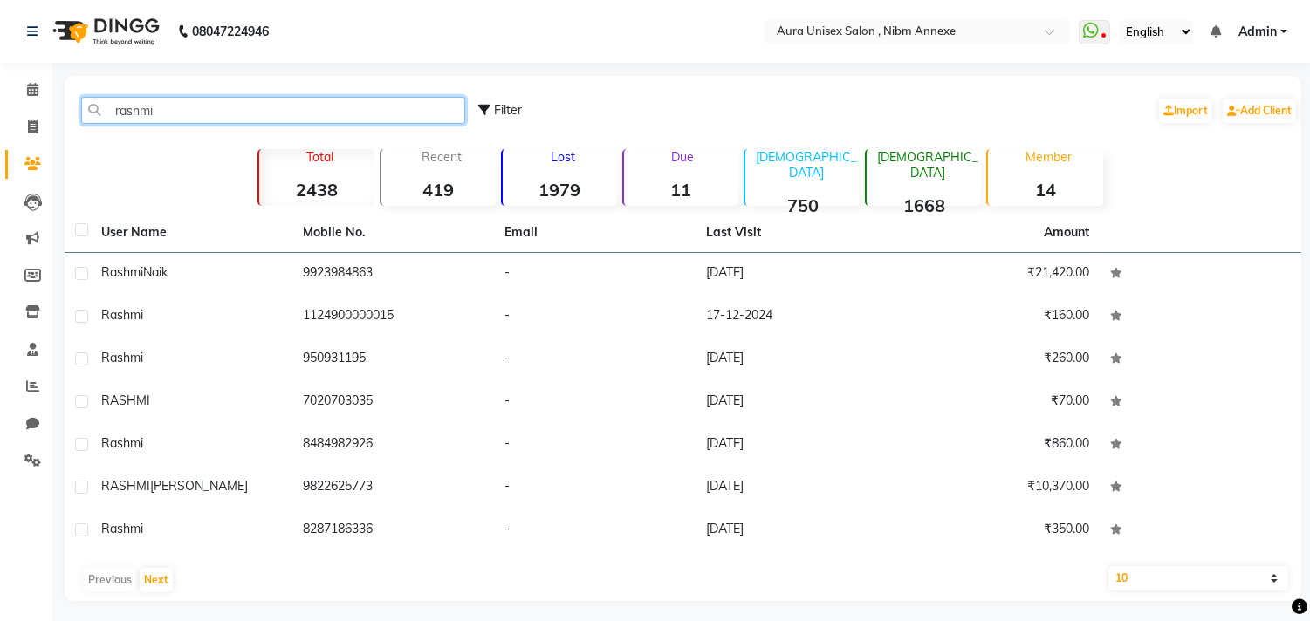
type input "rashmi"
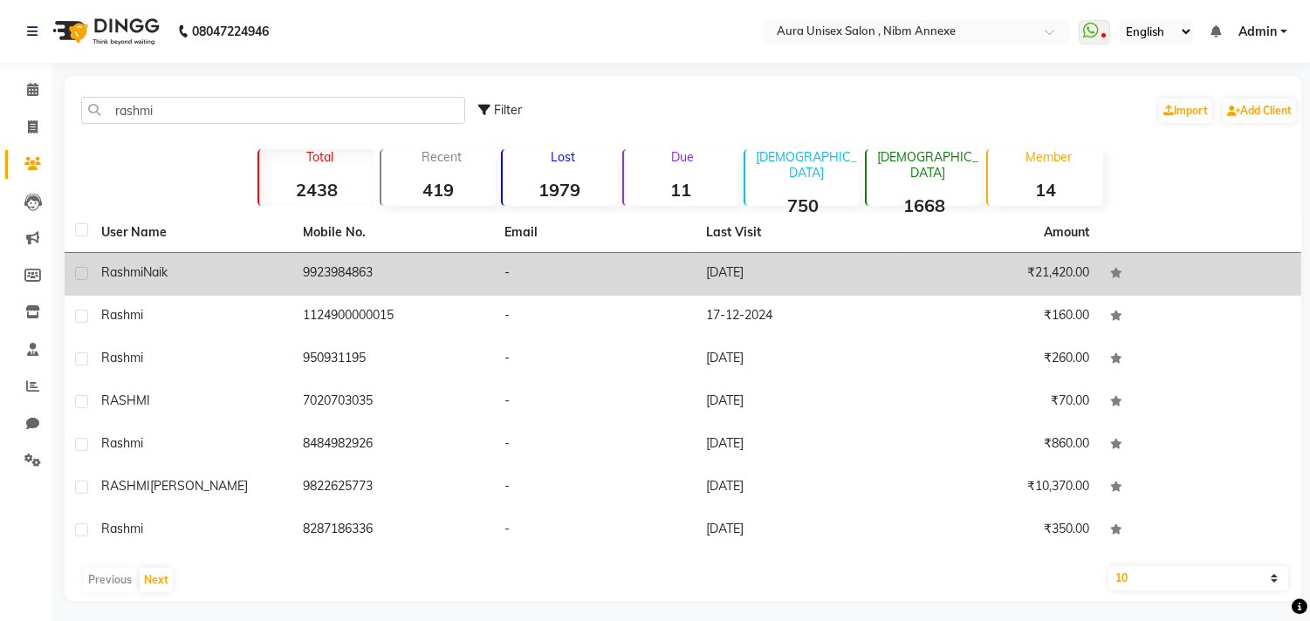
click at [539, 267] on td "-" at bounding box center [595, 274] width 202 height 43
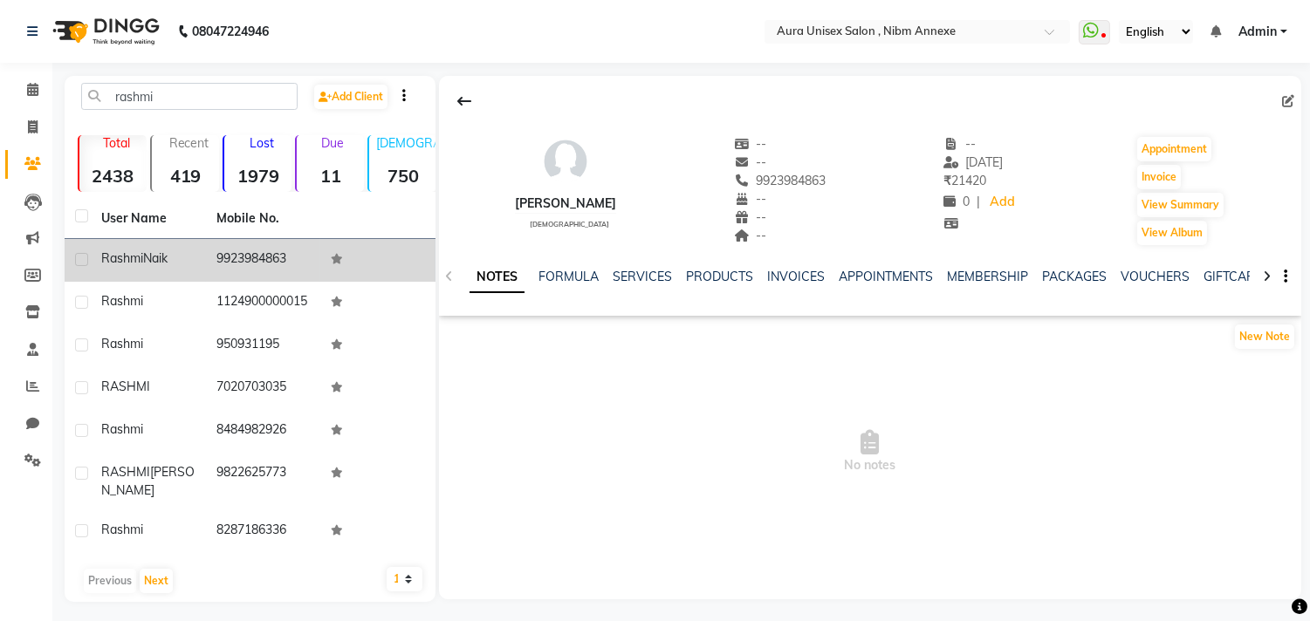
click at [442, 254] on div "NOTES FORMULA SERVICES PRODUCTS INVOICES APPOINTMENTS MEMBERSHIP PACKAGES VOUCH…" at bounding box center [870, 277] width 862 height 60
click at [812, 273] on link "INVOICES" at bounding box center [796, 277] width 58 height 16
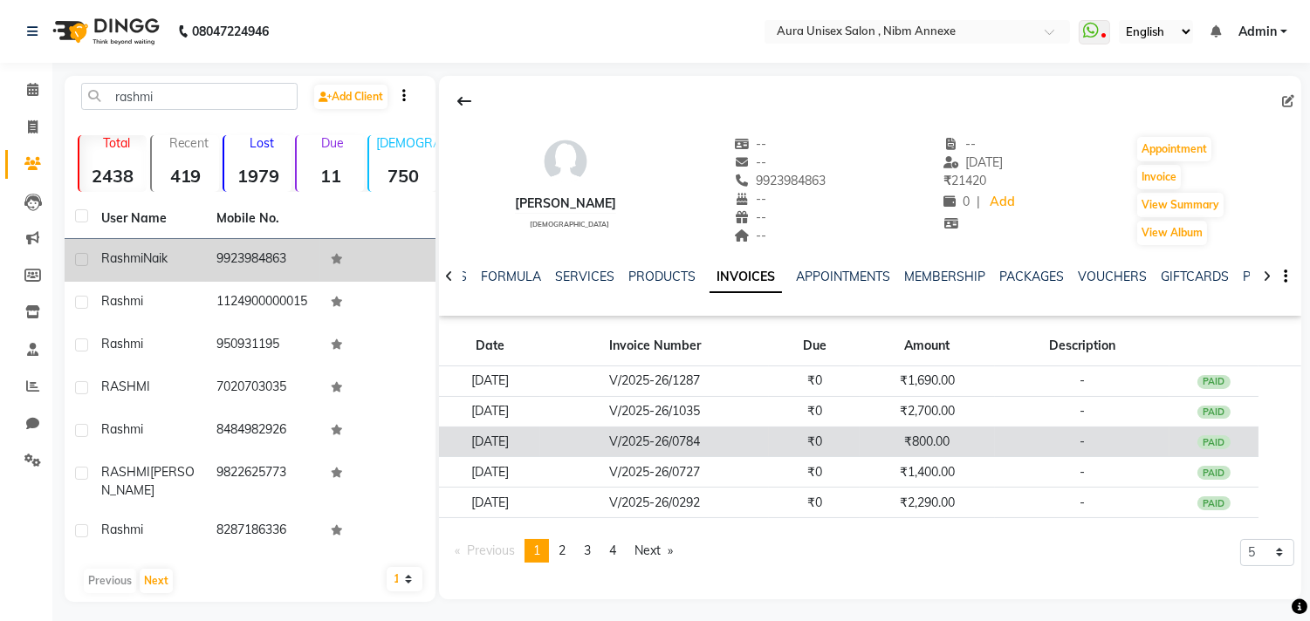
click at [814, 447] on td "₹0" at bounding box center [814, 442] width 91 height 31
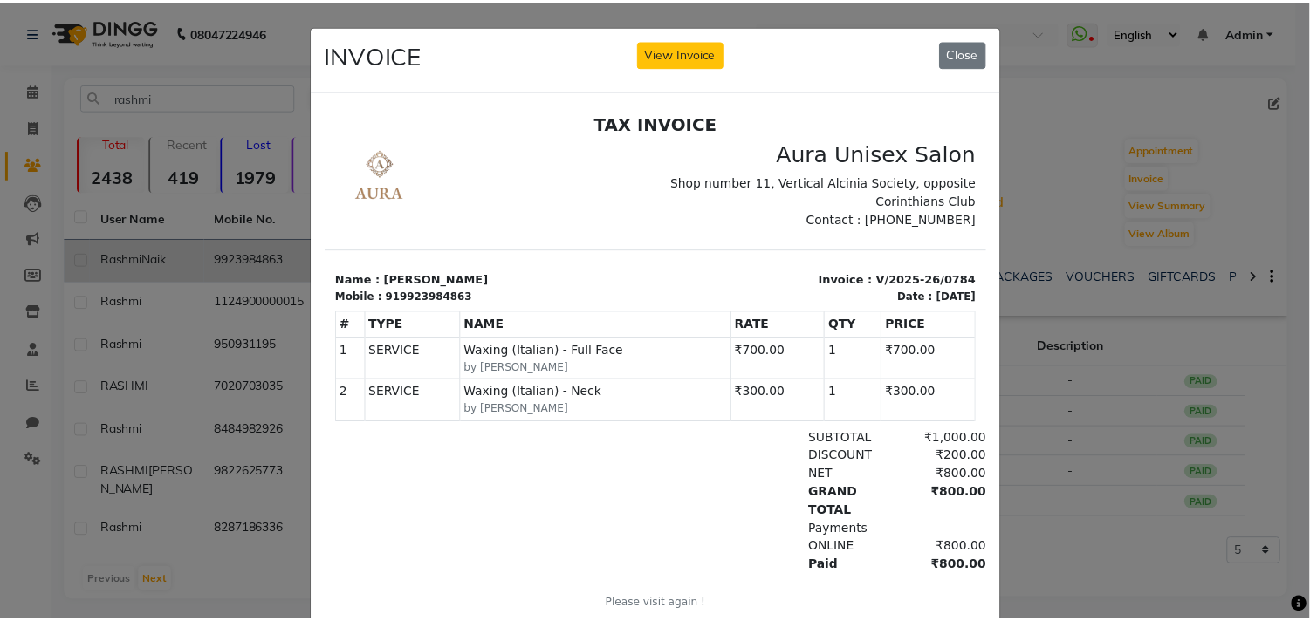
scroll to position [13, 0]
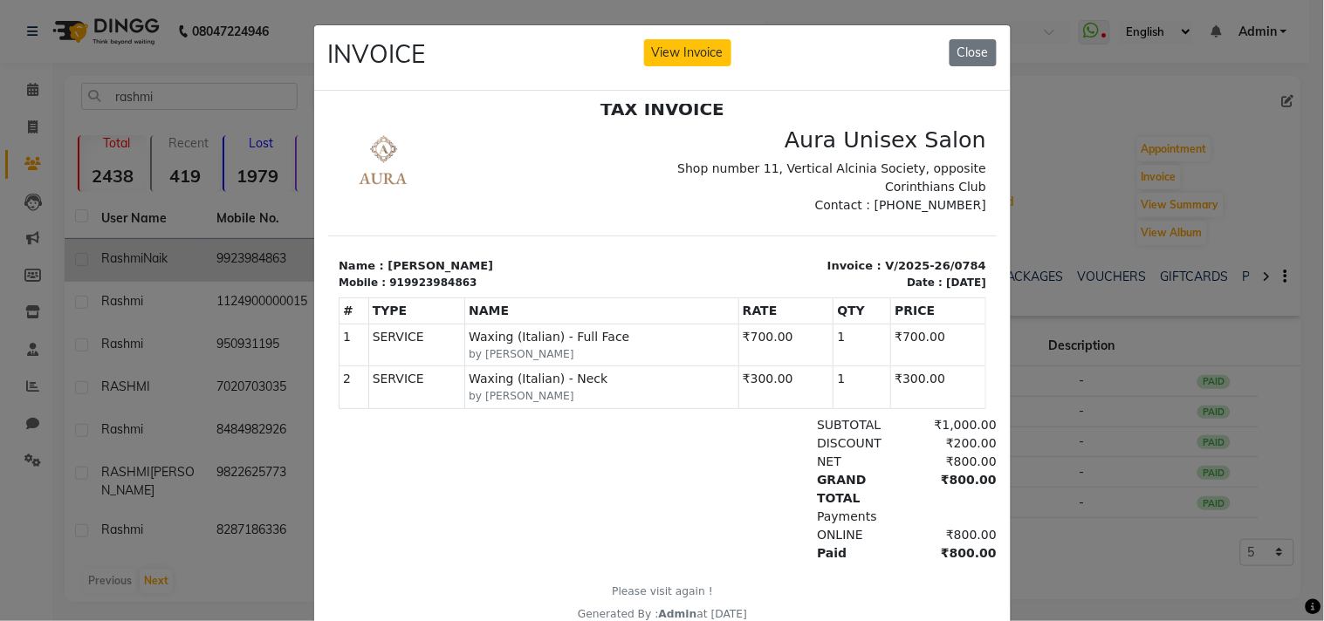
drag, startPoint x: 594, startPoint y: 246, endPoint x: 429, endPoint y: 401, distance: 226.0
click at [429, 401] on td "SERVICE" at bounding box center [415, 387] width 96 height 42
click at [949, 64] on button "Close" at bounding box center [972, 52] width 47 height 27
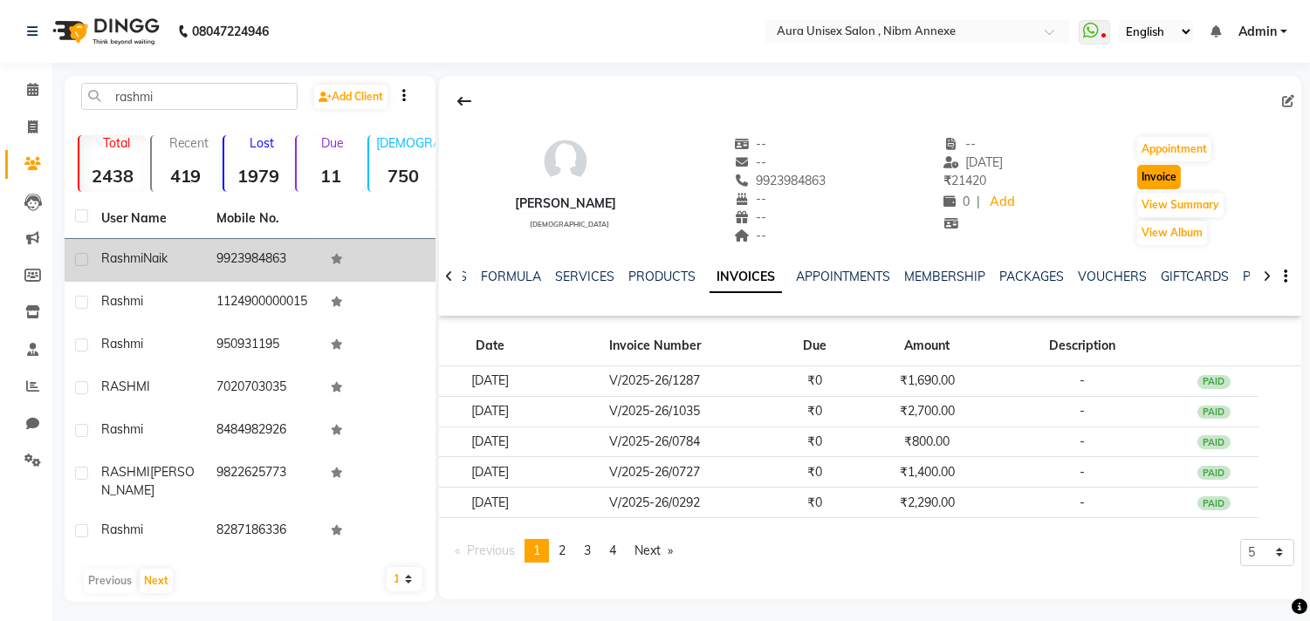
click at [1165, 172] on button "Invoice" at bounding box center [1159, 177] width 44 height 24
select select "823"
select select "service"
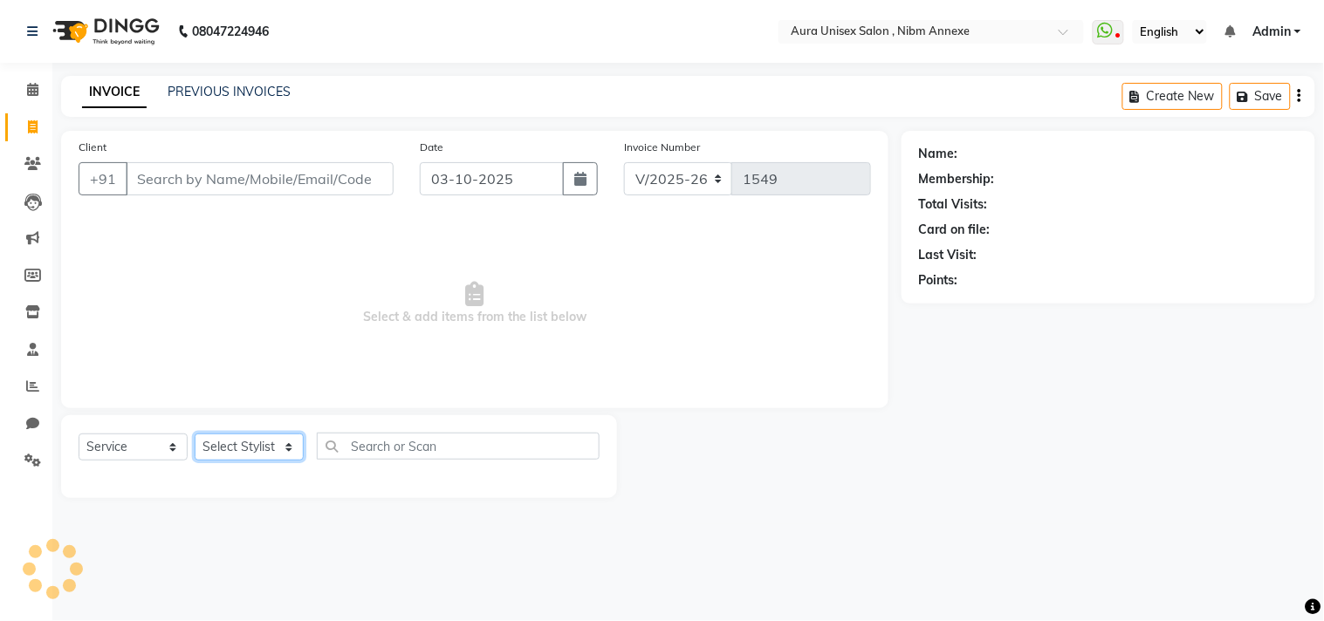
click at [223, 449] on select "Select Stylist" at bounding box center [249, 447] width 109 height 27
type input "9923984863"
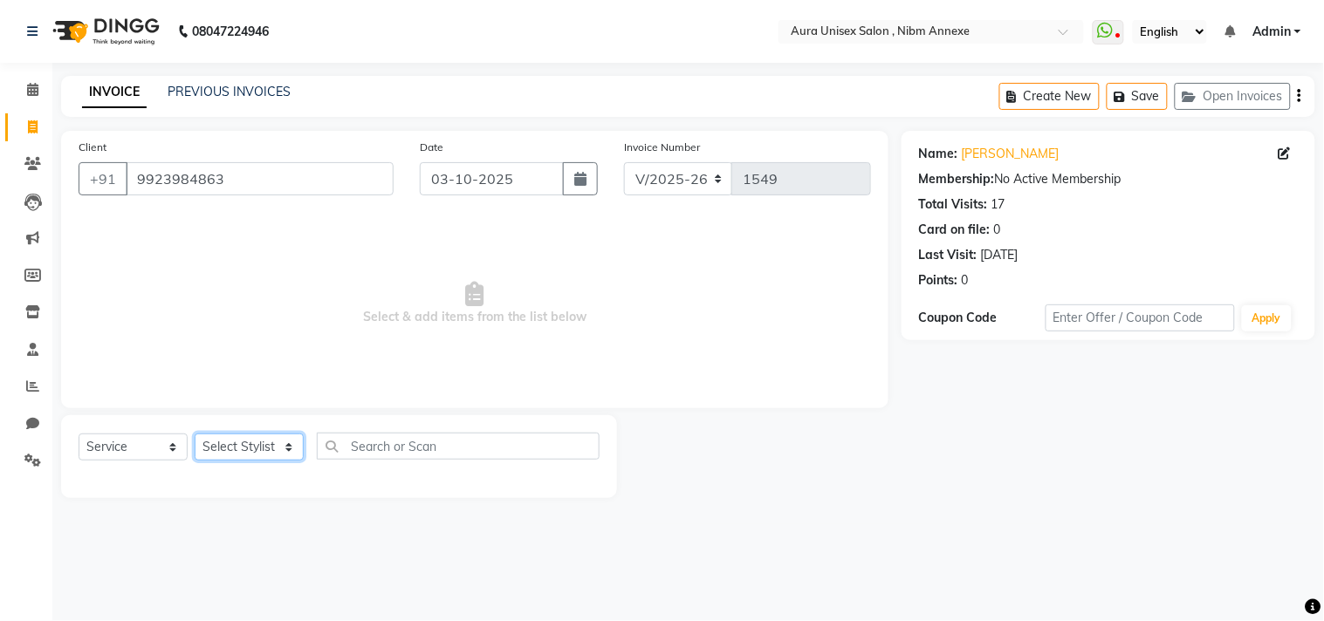
select select "69183"
click at [195, 435] on select "Select Stylist Bhanu Hema [PERSON_NAME] Jyoti [PERSON_NAME] [PERSON_NAME]" at bounding box center [249, 447] width 109 height 27
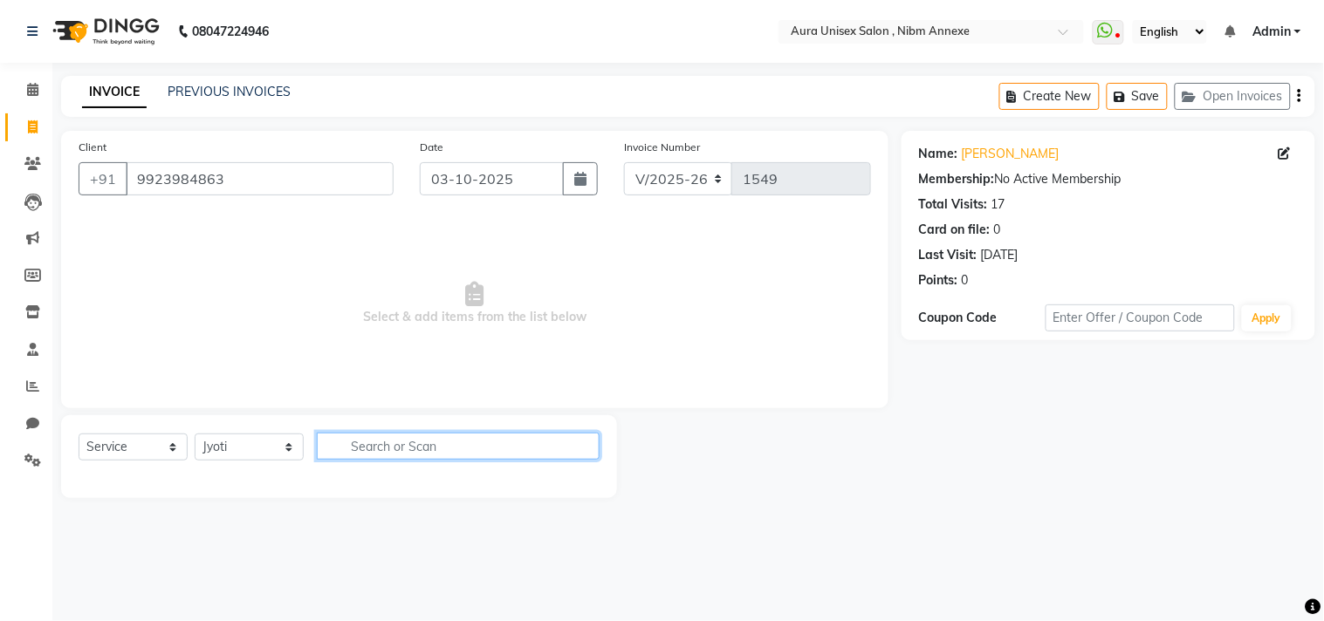
click at [402, 438] on input "text" at bounding box center [458, 446] width 283 height 27
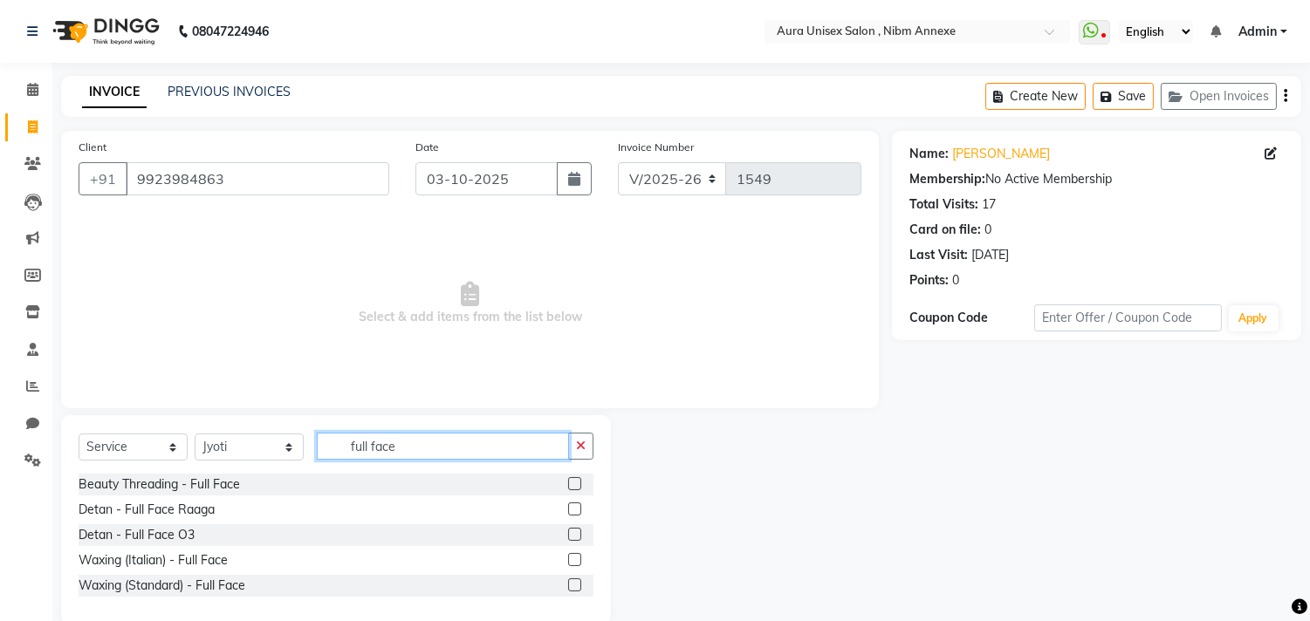
type input "full face"
click at [570, 560] on label at bounding box center [574, 559] width 13 height 13
click at [570, 560] on input "checkbox" at bounding box center [573, 560] width 11 height 11
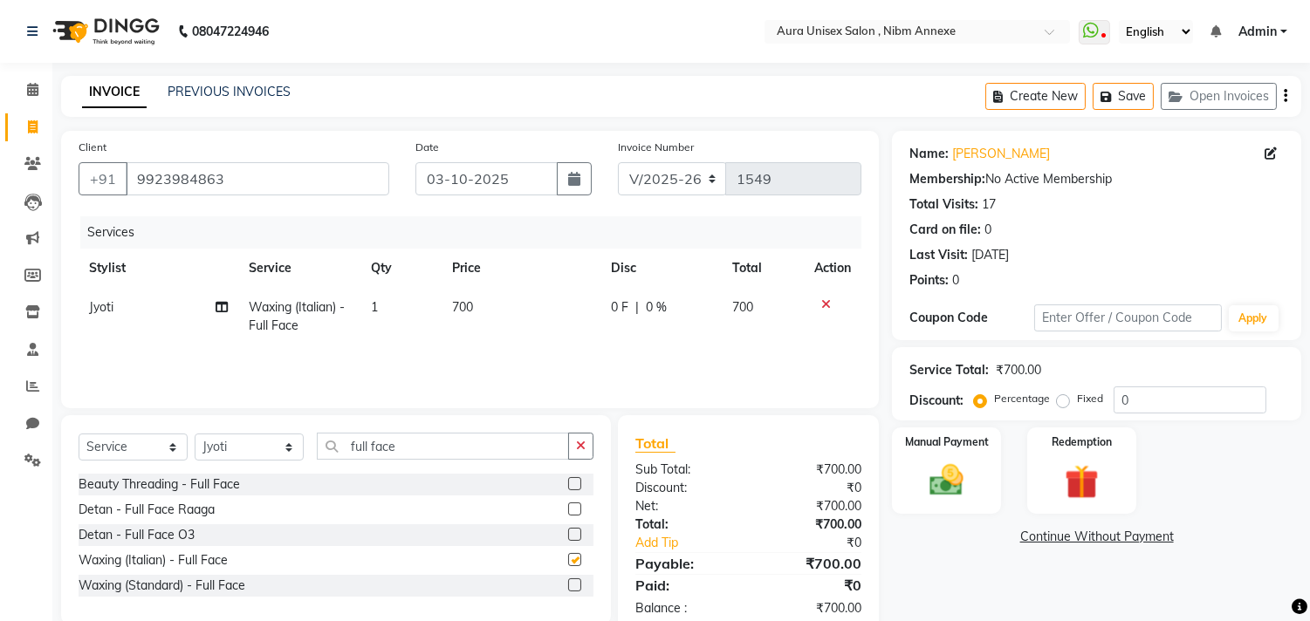
checkbox input "false"
click at [435, 452] on input "full face" at bounding box center [443, 446] width 252 height 27
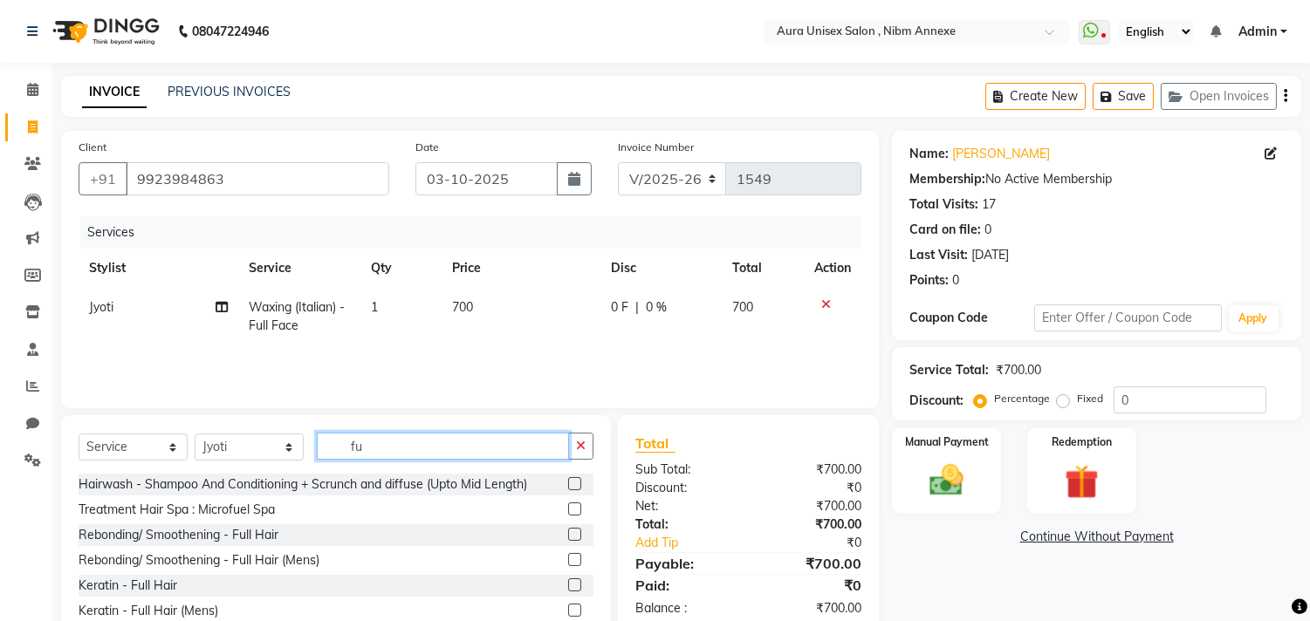
type input "f"
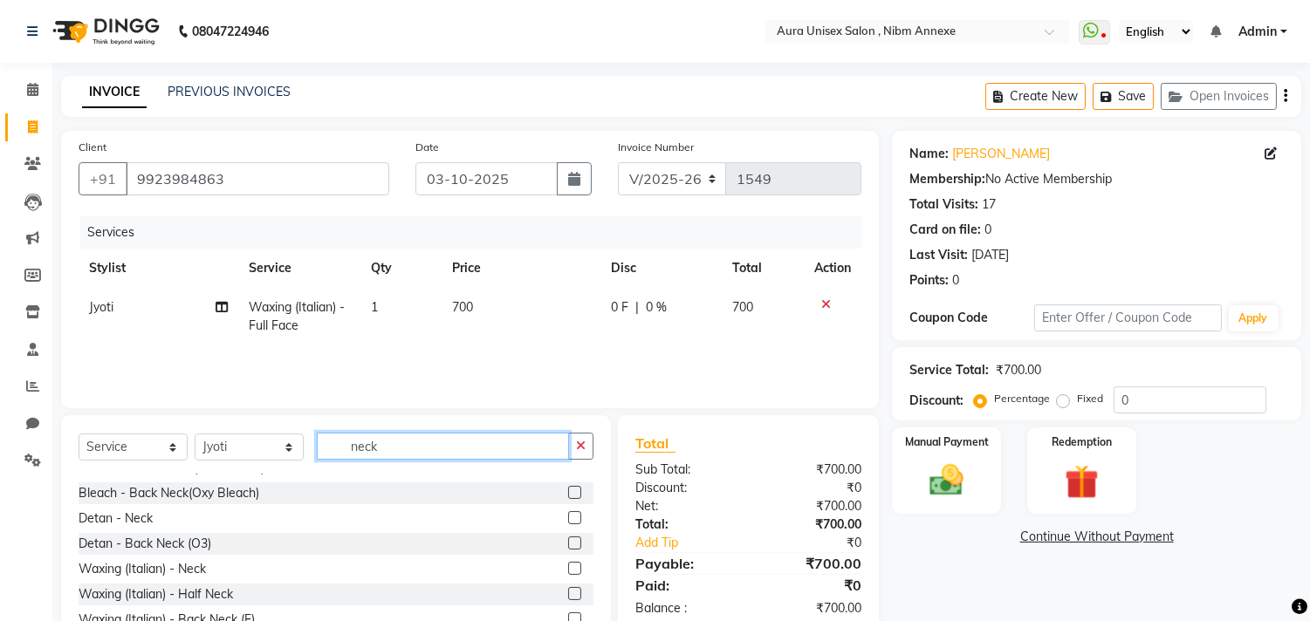
scroll to position [97, 0]
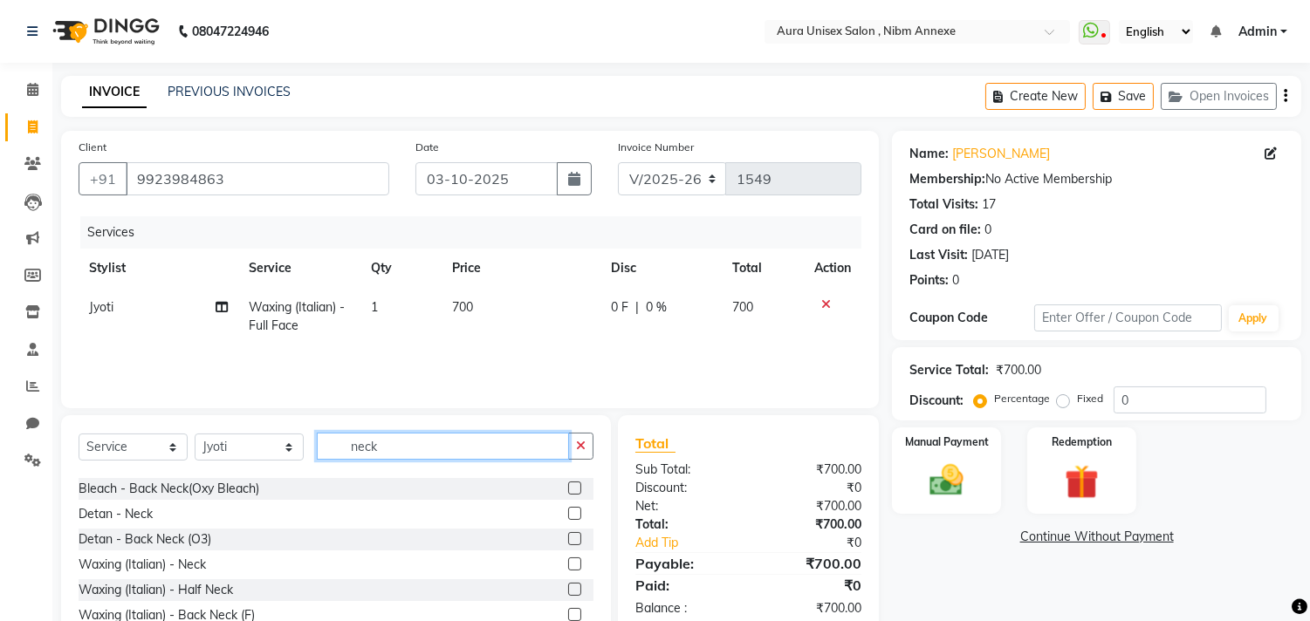
type input "neck"
click at [568, 572] on div at bounding box center [573, 567] width 11 height 18
click at [568, 565] on label at bounding box center [574, 564] width 13 height 13
click at [568, 565] on input "checkbox" at bounding box center [573, 564] width 11 height 11
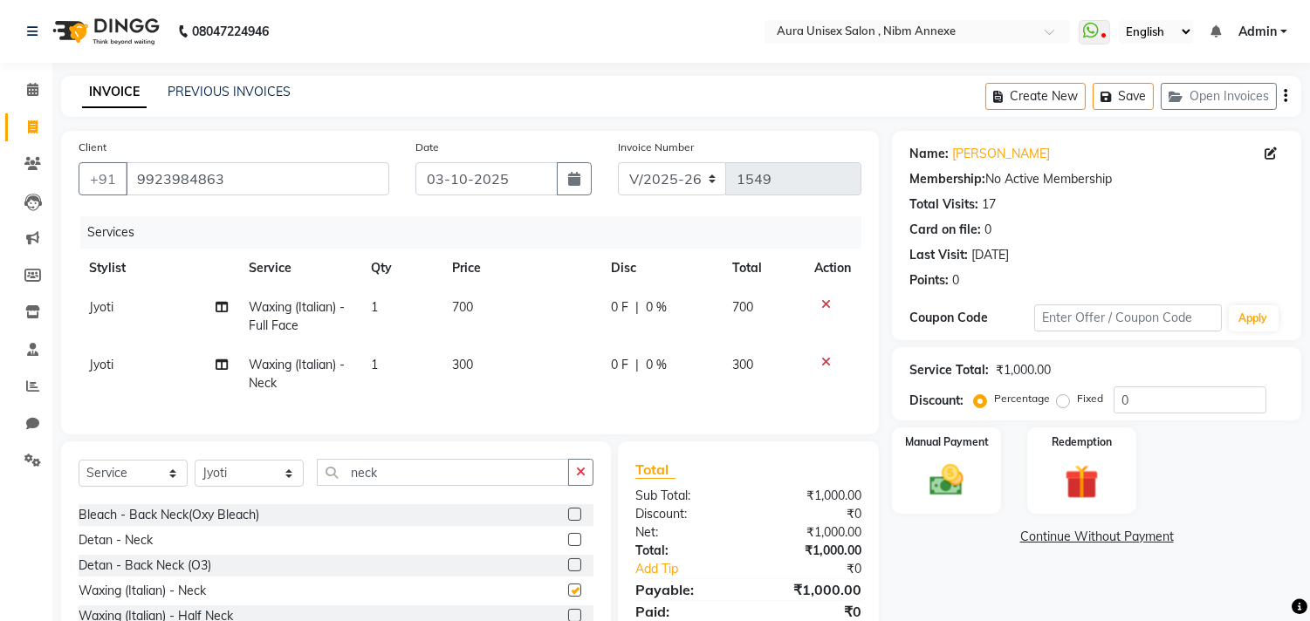
checkbox input "false"
click at [568, 546] on label at bounding box center [574, 539] width 13 height 13
click at [568, 546] on input "checkbox" at bounding box center [573, 540] width 11 height 11
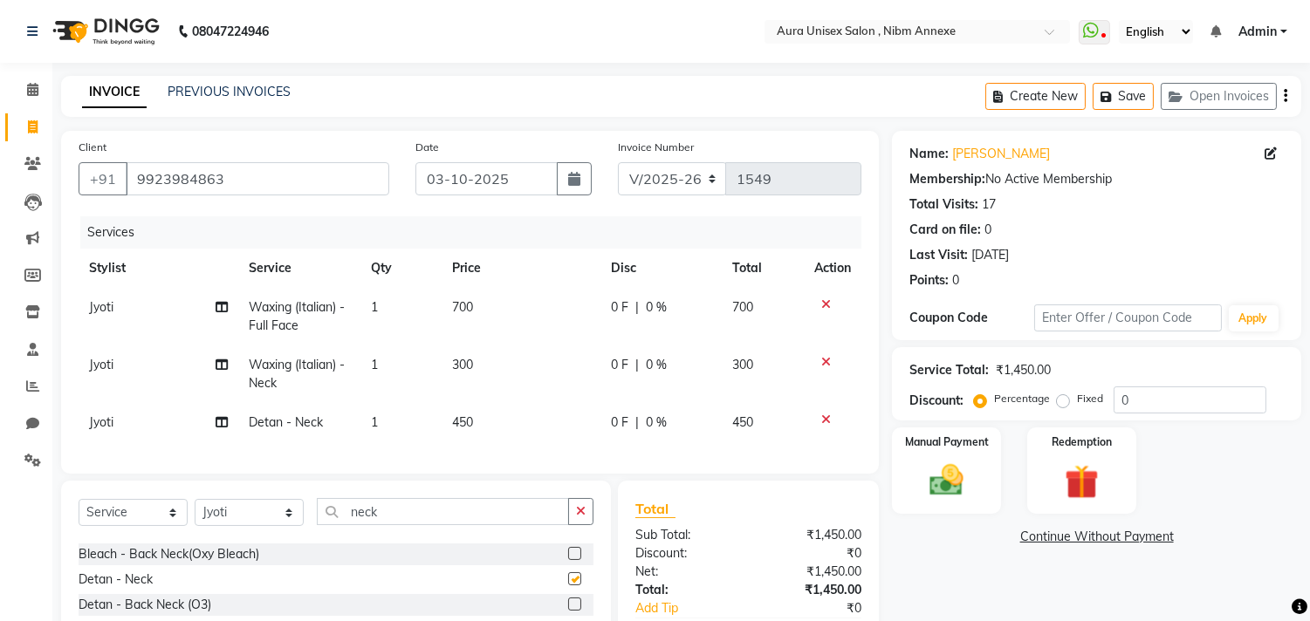
checkbox input "false"
click at [823, 422] on icon at bounding box center [826, 420] width 10 height 12
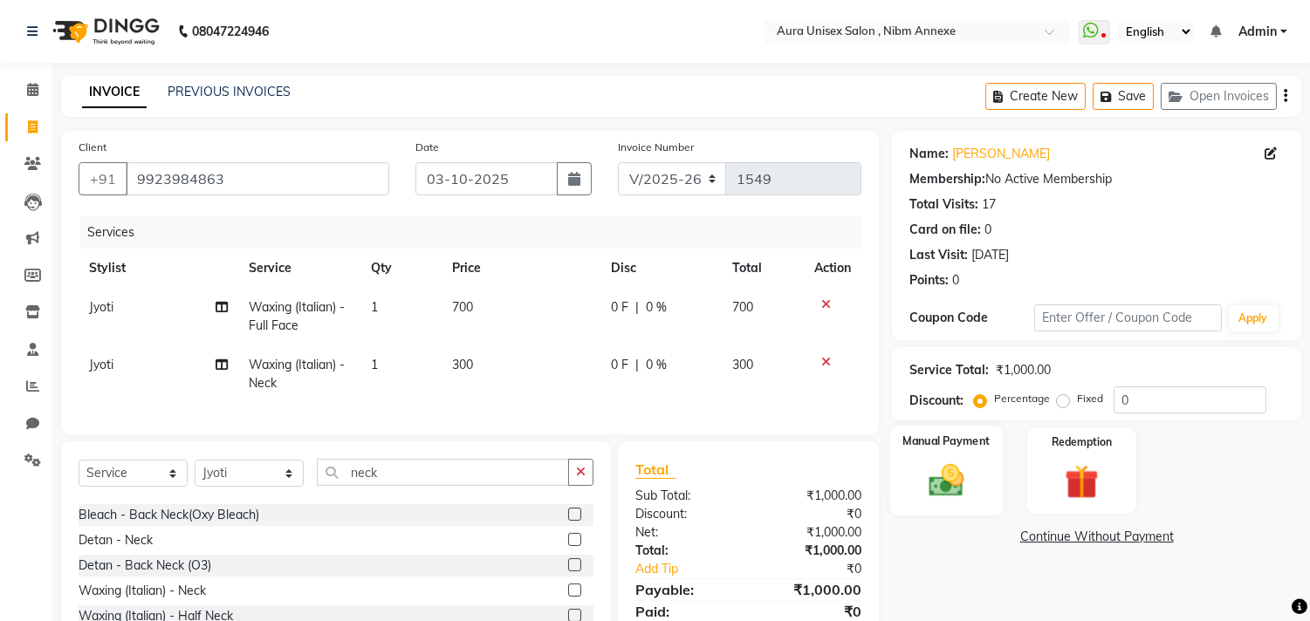
click at [913, 464] on div "Manual Payment" at bounding box center [946, 470] width 113 height 89
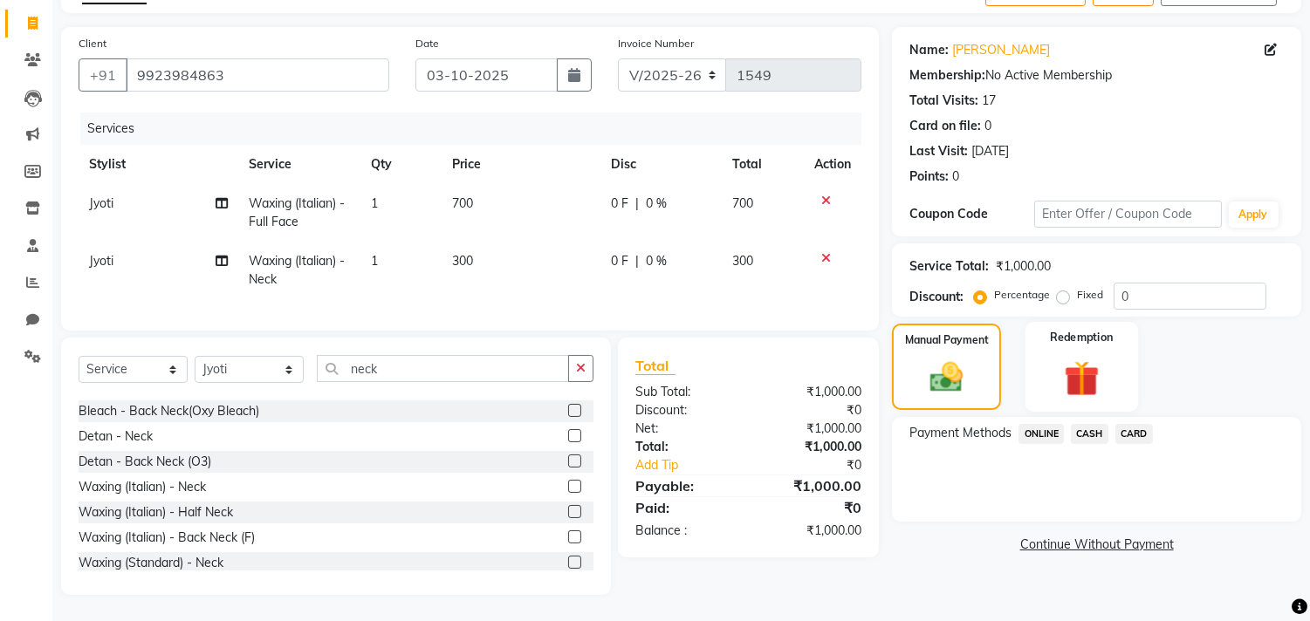
scroll to position [118, 0]
click at [1043, 350] on div "Redemption" at bounding box center [1080, 366] width 113 height 89
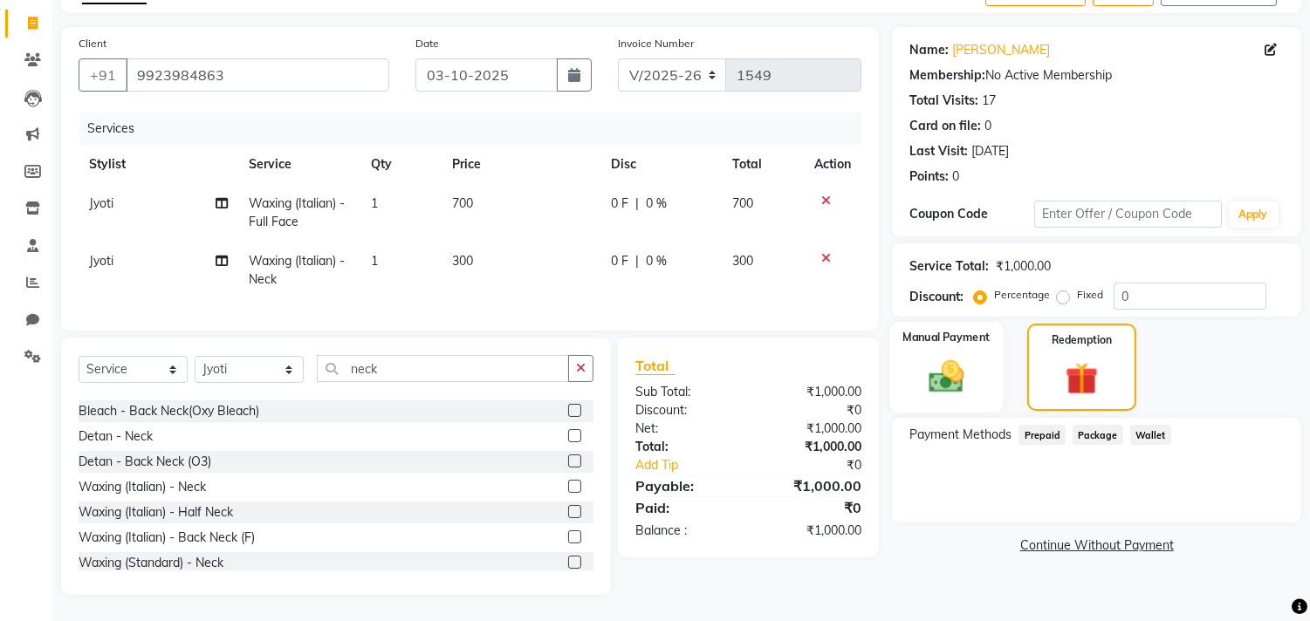
click at [919, 389] on div "Manual Payment" at bounding box center [946, 367] width 113 height 91
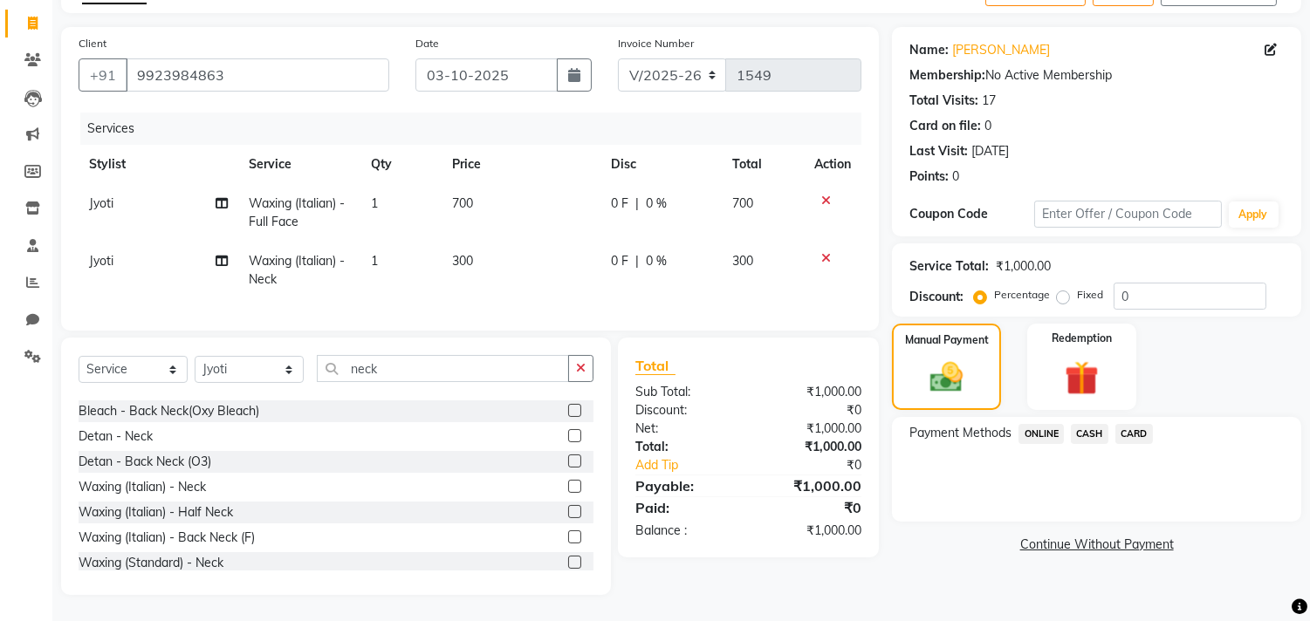
click at [1075, 284] on div "Fixed" at bounding box center [1081, 294] width 43 height 21
click at [1077, 288] on label "Fixed" at bounding box center [1090, 295] width 26 height 16
click at [1061, 289] on input "Fixed" at bounding box center [1066, 295] width 12 height 12
radio input "true"
click at [1077, 287] on label "Fixed" at bounding box center [1090, 295] width 26 height 16
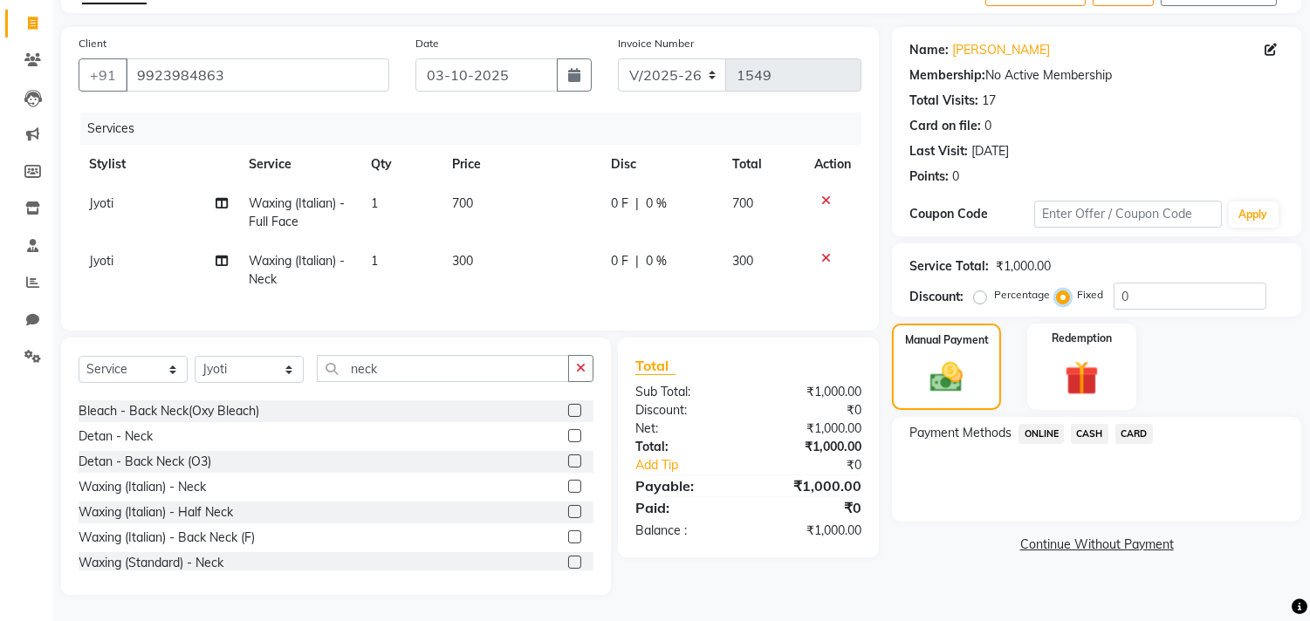
click at [1061, 289] on input "Fixed" at bounding box center [1066, 295] width 12 height 12
click at [1188, 283] on input "0" at bounding box center [1189, 296] width 153 height 27
type input "0150"
click at [929, 579] on div "Name: [PERSON_NAME] Membership: No Active Membership Total Visits: 17 Card on f…" at bounding box center [1103, 311] width 422 height 568
click at [1048, 428] on span "ONLINE" at bounding box center [1040, 434] width 45 height 20
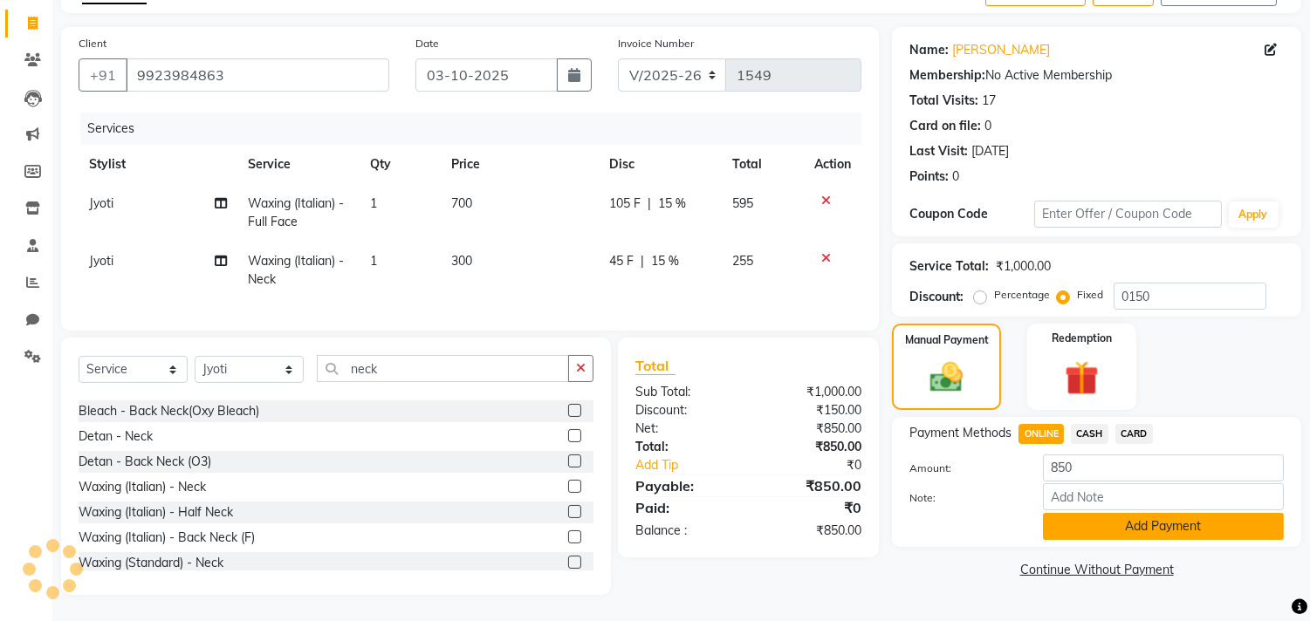
click at [1054, 513] on button "Add Payment" at bounding box center [1163, 526] width 241 height 27
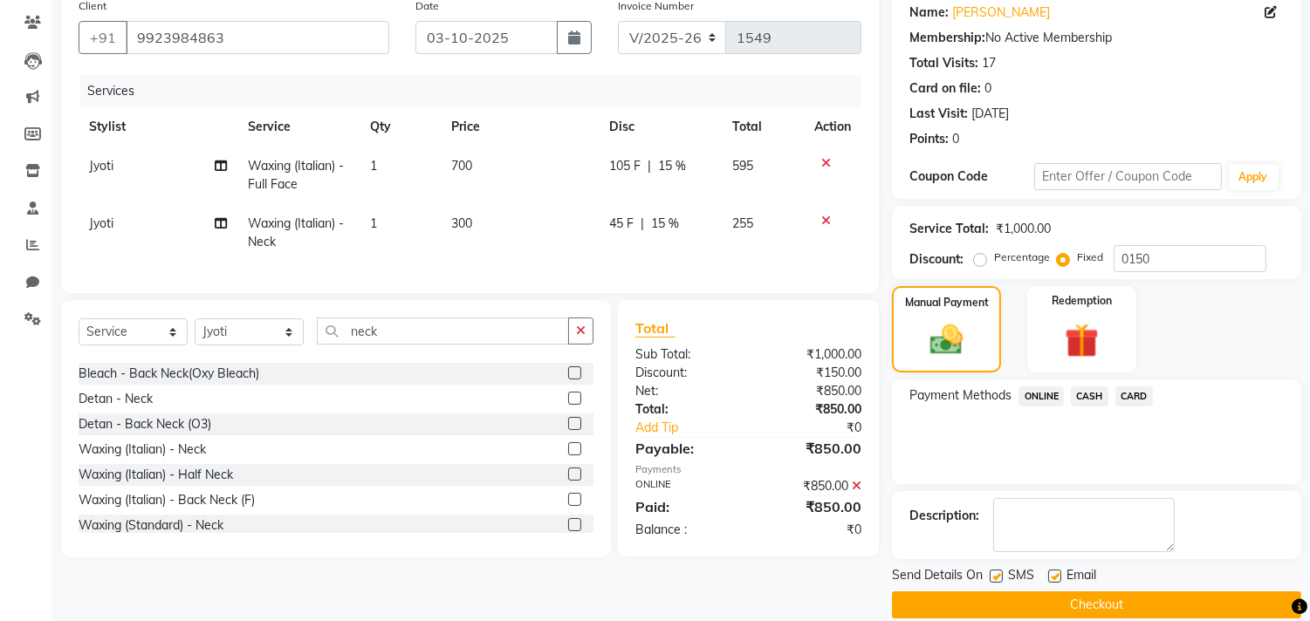
scroll to position [163, 0]
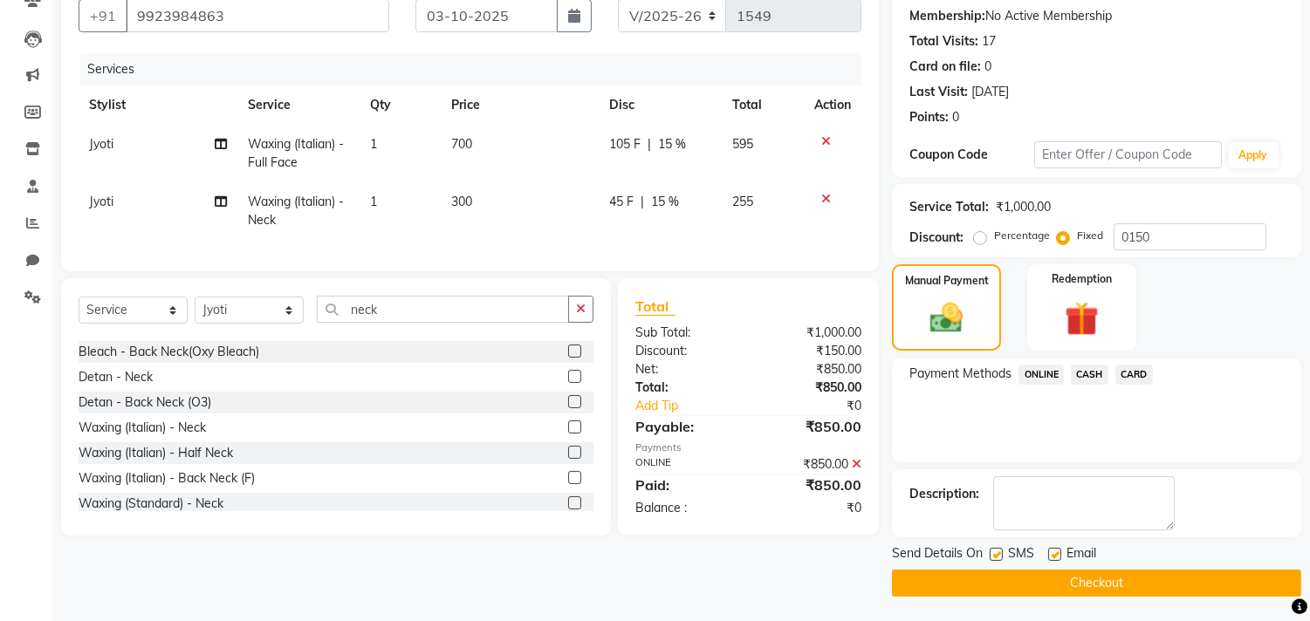
click at [999, 552] on label at bounding box center [996, 554] width 13 height 13
click at [999, 552] on input "checkbox" at bounding box center [995, 555] width 11 height 11
checkbox input "false"
click at [1056, 555] on label at bounding box center [1054, 554] width 13 height 13
click at [1056, 555] on input "checkbox" at bounding box center [1053, 555] width 11 height 11
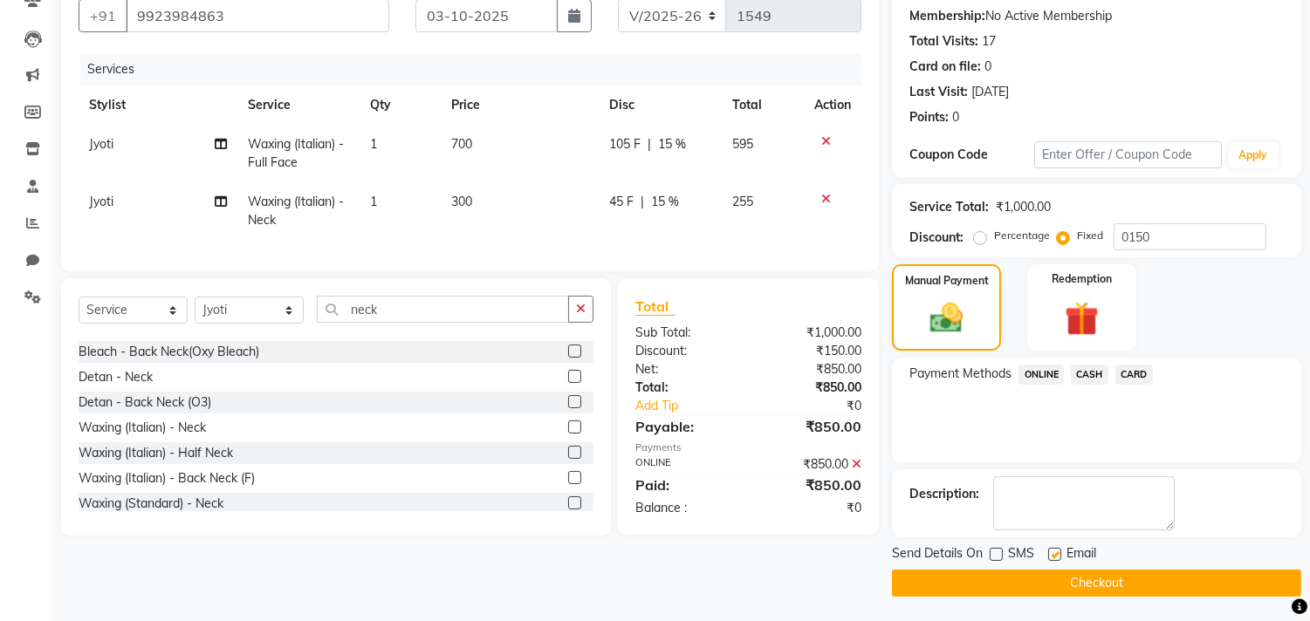
checkbox input "false"
click at [1054, 573] on button "Checkout" at bounding box center [1096, 583] width 409 height 27
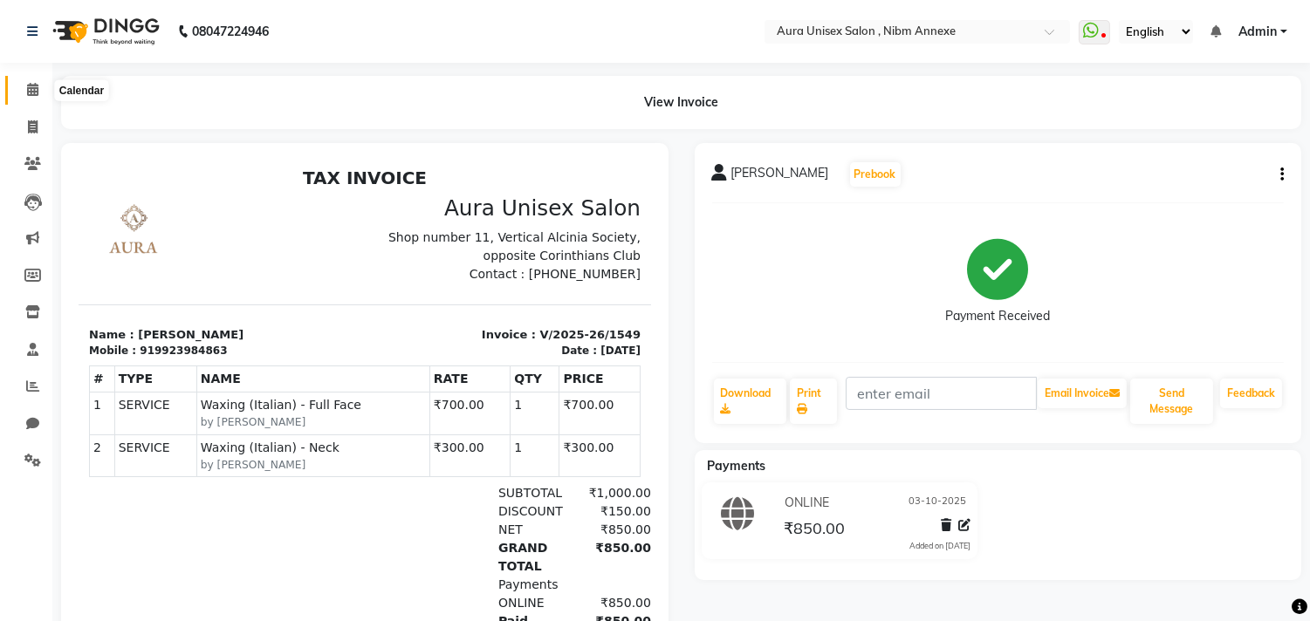
click at [39, 97] on span at bounding box center [32, 90] width 31 height 20
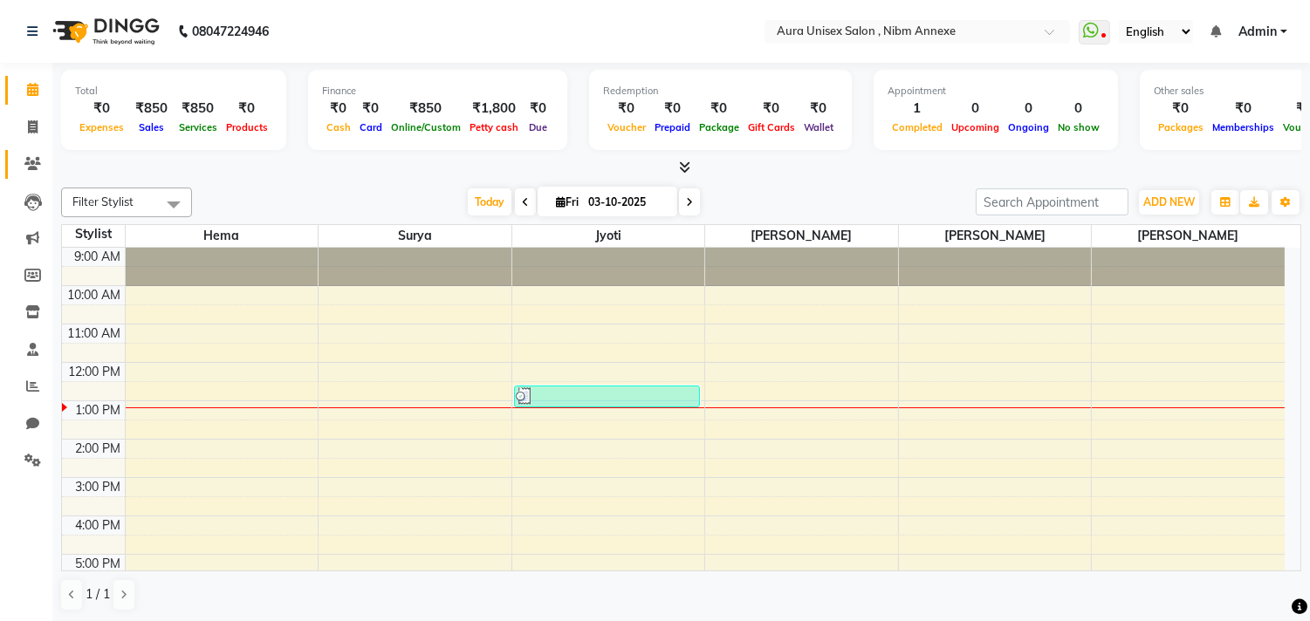
click at [35, 176] on link "Clients" at bounding box center [26, 164] width 42 height 29
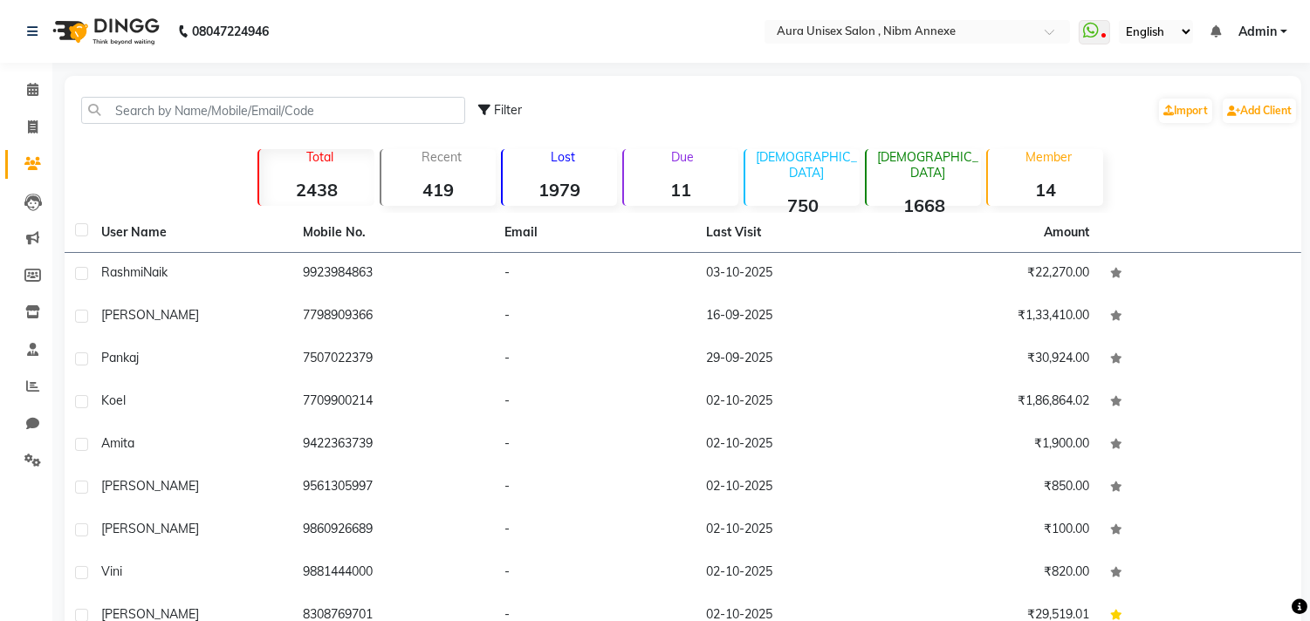
click at [244, 125] on div "Filter Import Add Client" at bounding box center [682, 110] width 1229 height 55
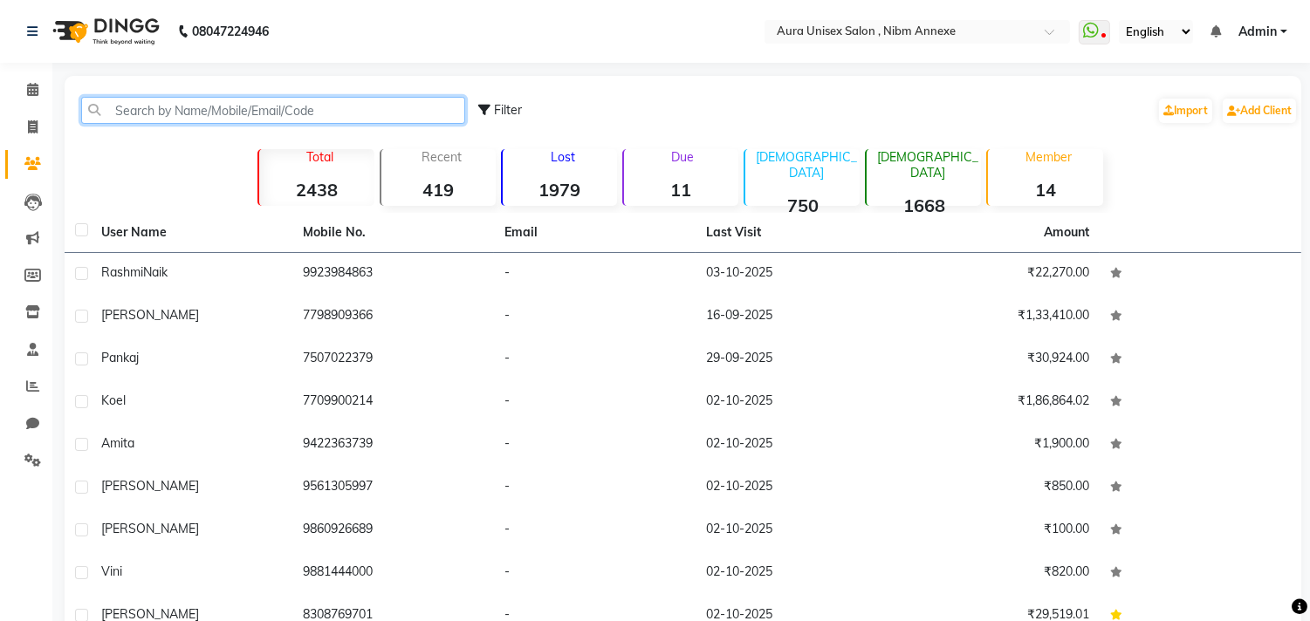
click at [251, 114] on input "text" at bounding box center [273, 110] width 384 height 27
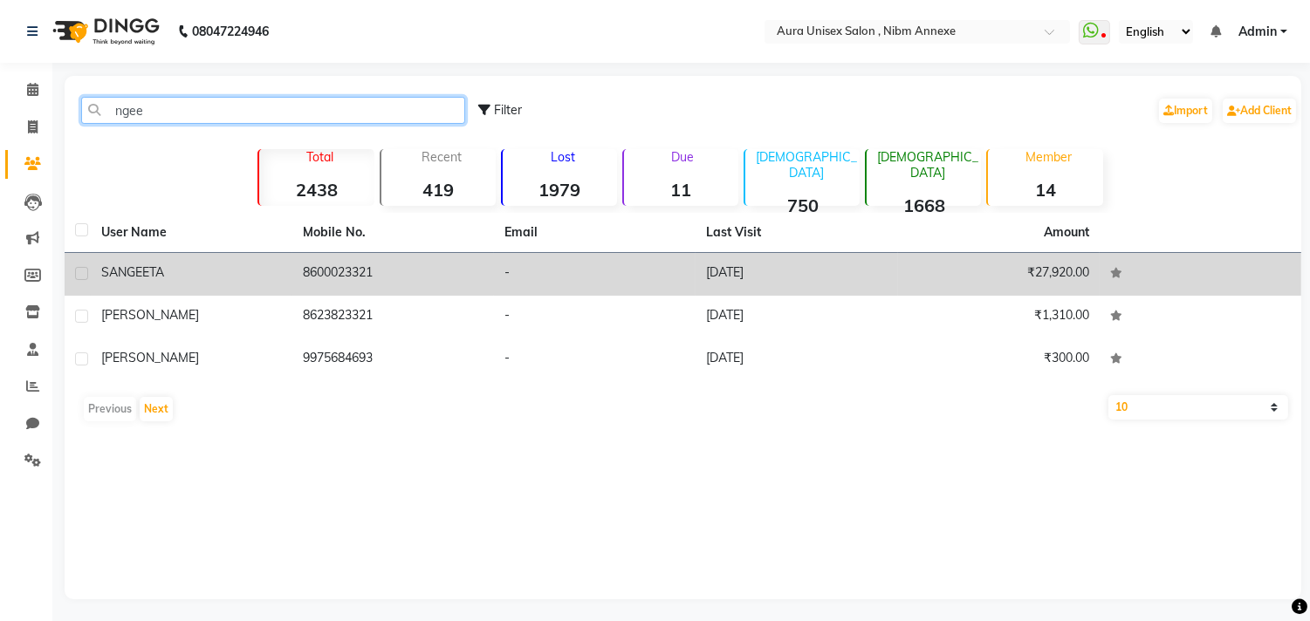
type input "ngee"
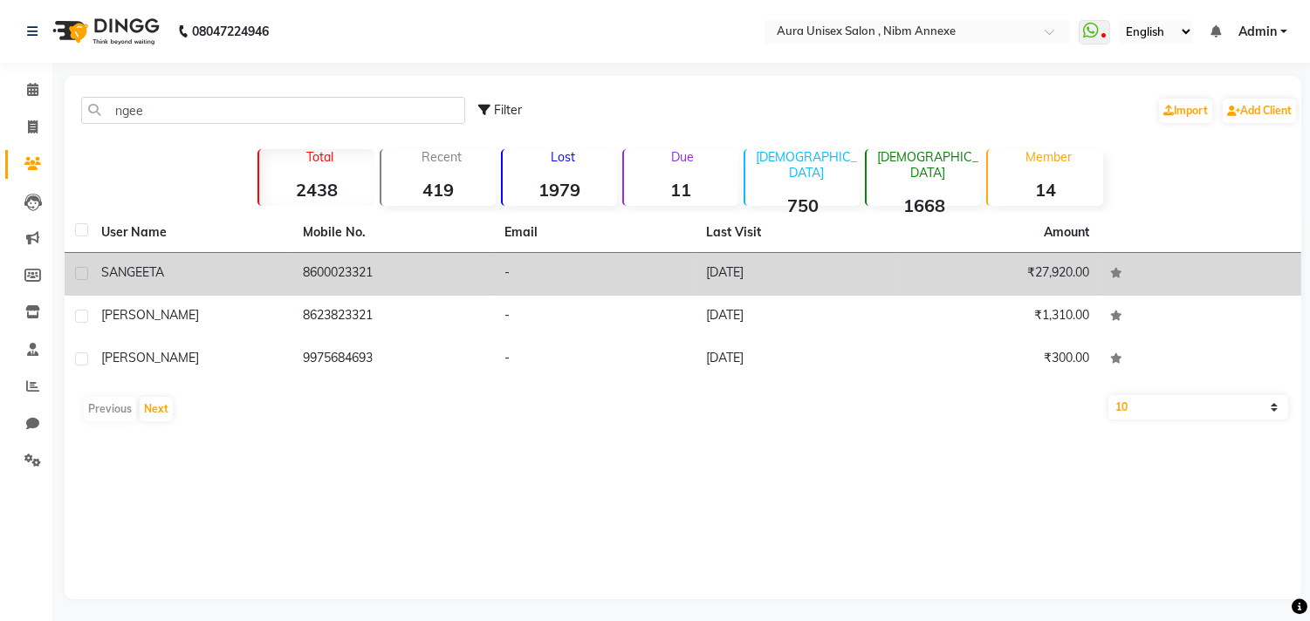
click at [569, 264] on td "-" at bounding box center [595, 274] width 202 height 43
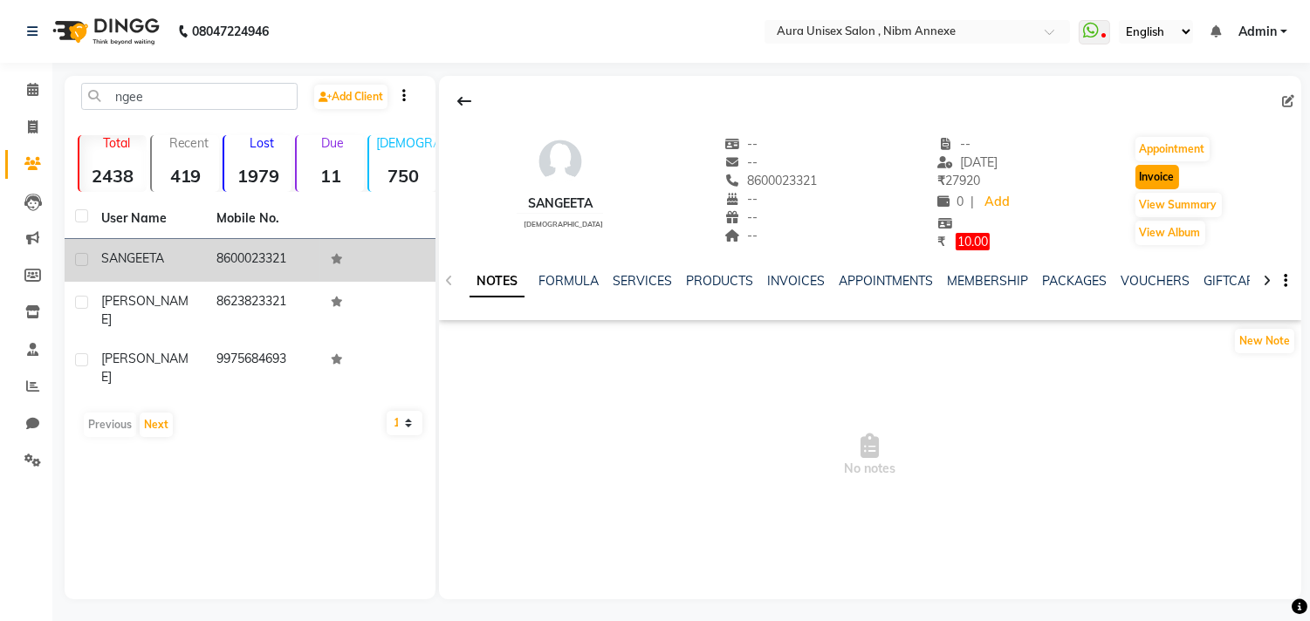
click at [1147, 171] on button "Invoice" at bounding box center [1157, 177] width 44 height 24
select select "service"
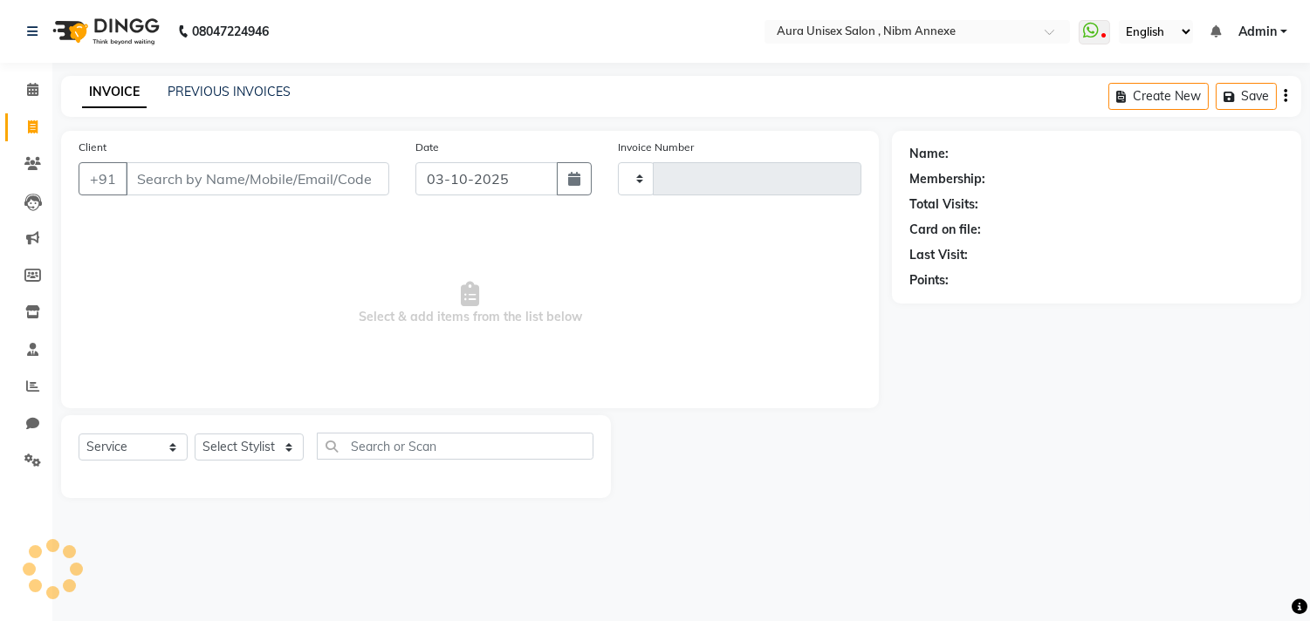
type input "1550"
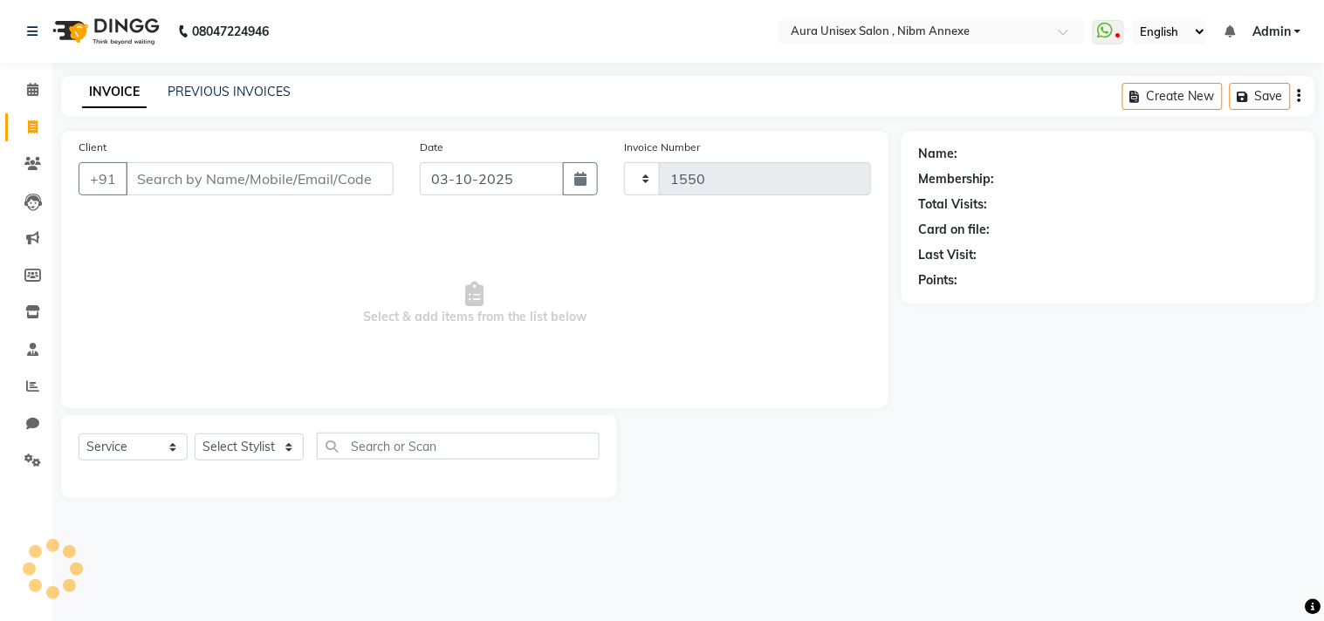
select select "823"
type input "8600023321"
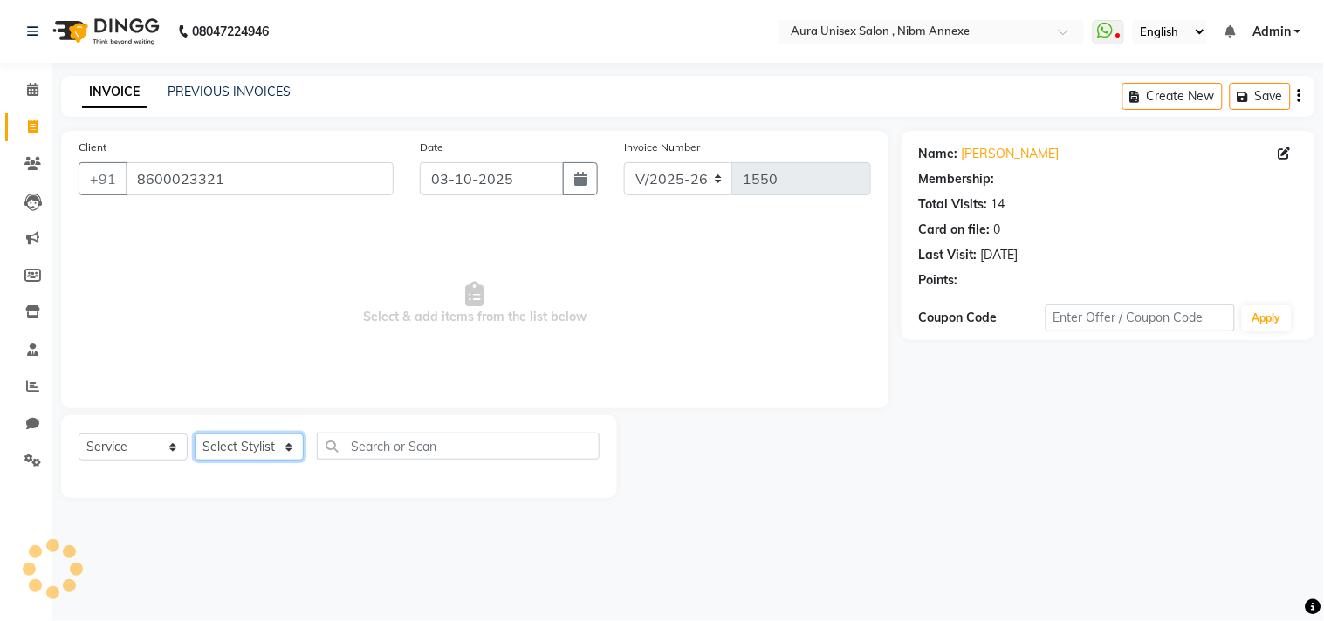
click at [244, 441] on select "Select Stylist Bhanu Hema [PERSON_NAME] Jyoti [PERSON_NAME] [PERSON_NAME]" at bounding box center [249, 447] width 109 height 27
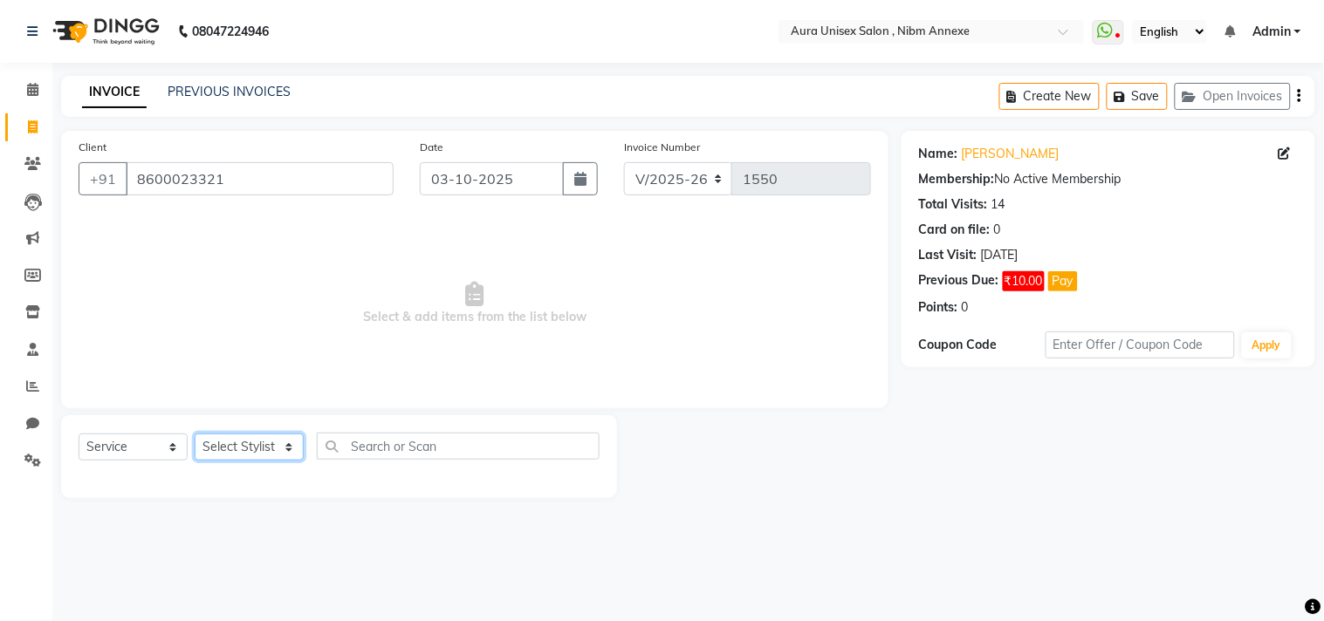
select select "69183"
click at [195, 435] on select "Select Stylist Bhanu Hema [PERSON_NAME] Jyoti [PERSON_NAME] [PERSON_NAME]" at bounding box center [249, 447] width 109 height 27
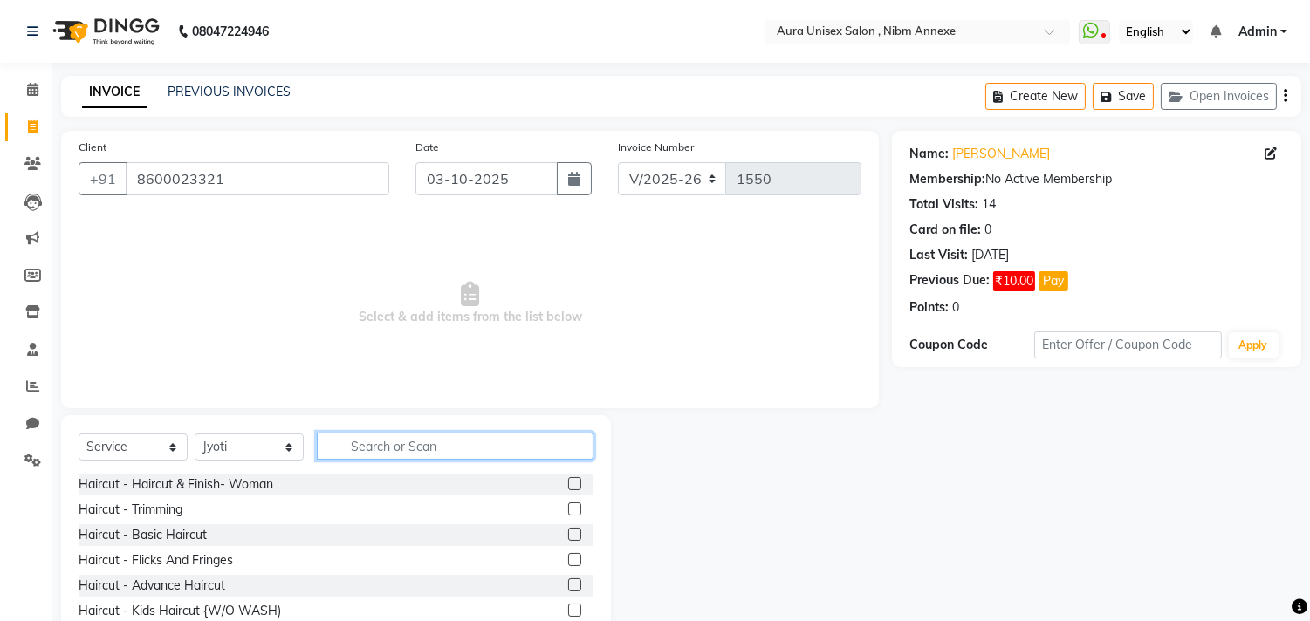
click at [371, 449] on input "text" at bounding box center [455, 446] width 277 height 27
type input "thre"
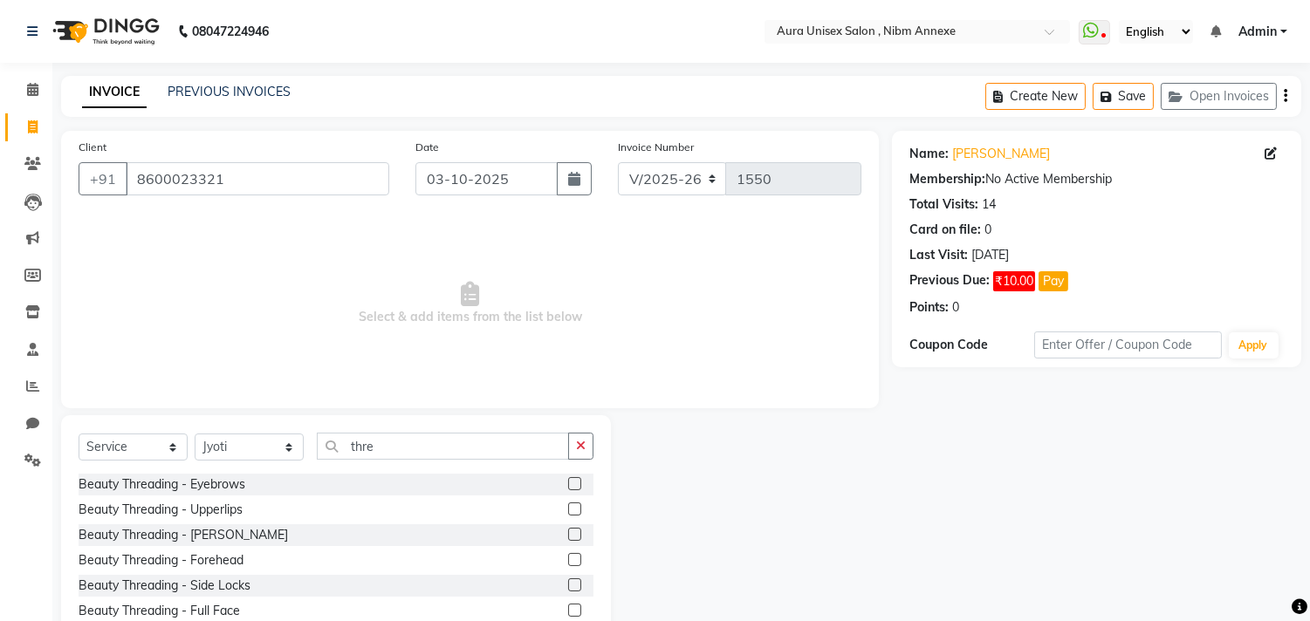
click at [568, 483] on label at bounding box center [574, 483] width 13 height 13
click at [568, 483] on input "checkbox" at bounding box center [573, 484] width 11 height 11
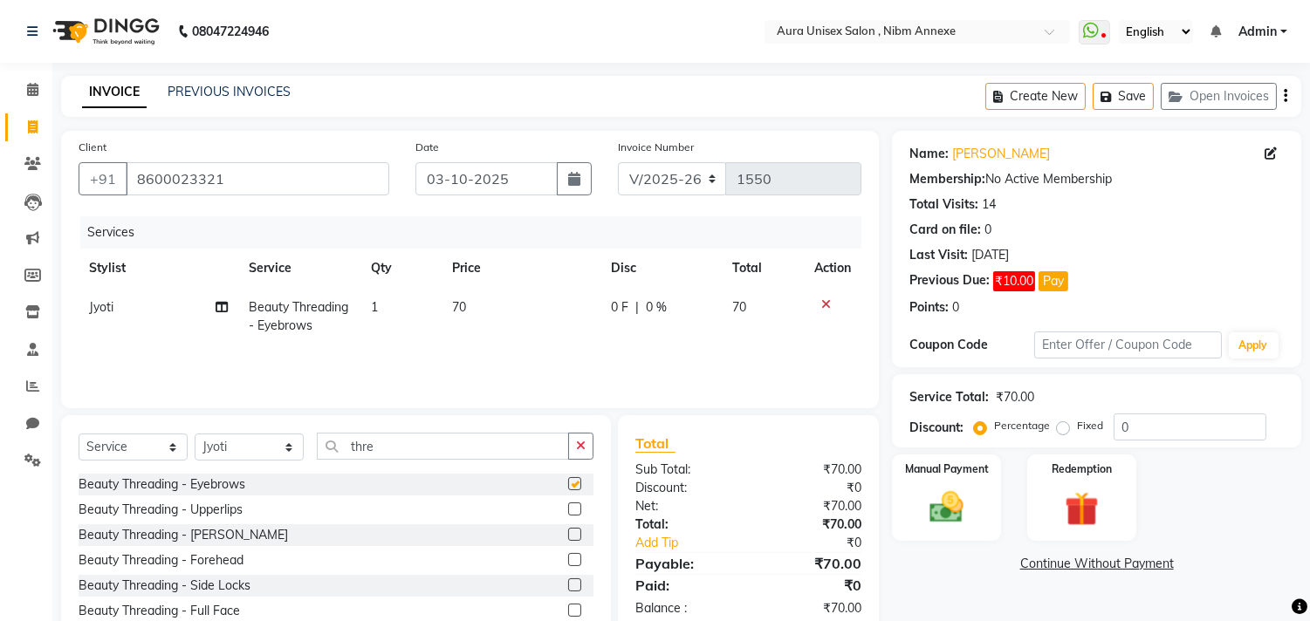
checkbox input "false"
click at [573, 558] on div at bounding box center [580, 561] width 25 height 22
click at [568, 558] on label at bounding box center [574, 559] width 13 height 13
click at [568, 558] on input "checkbox" at bounding box center [573, 560] width 11 height 11
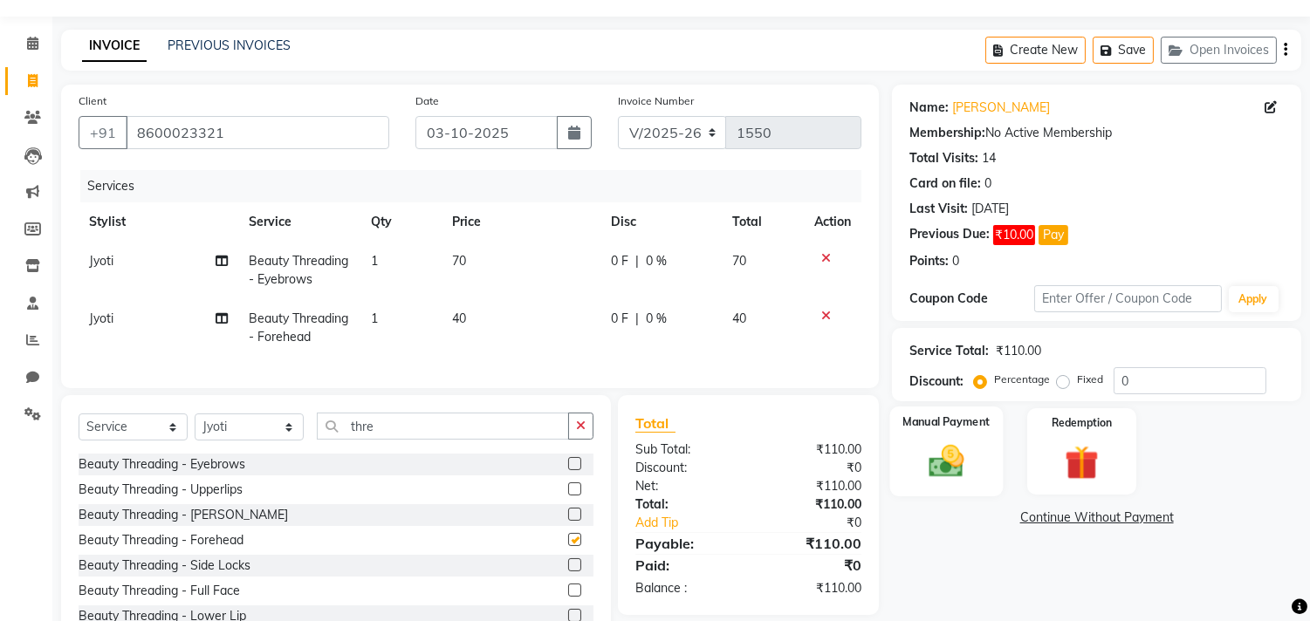
checkbox input "false"
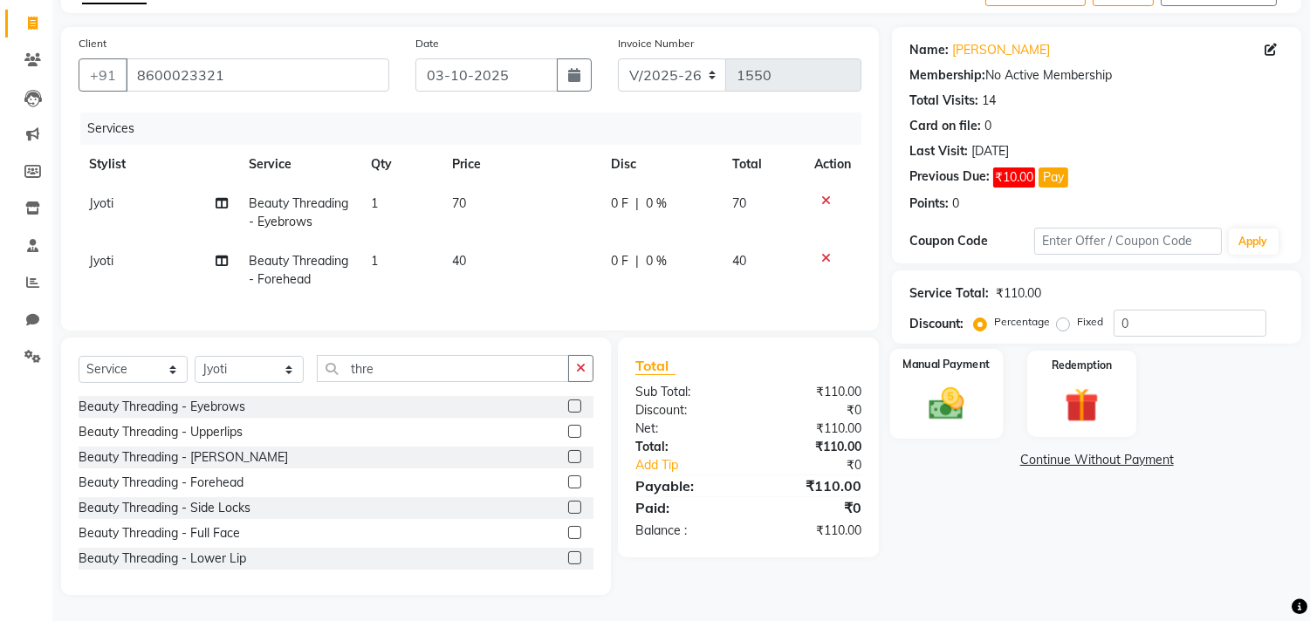
click at [908, 391] on div "Manual Payment" at bounding box center [946, 393] width 113 height 89
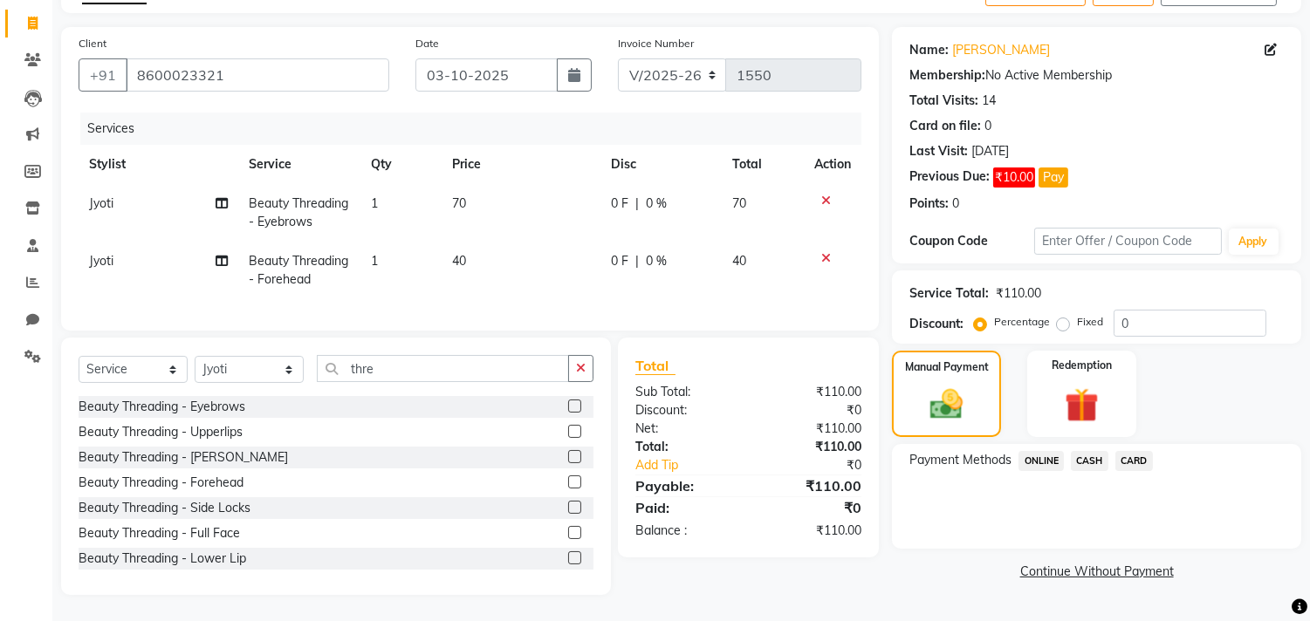
click at [1091, 451] on span "CASH" at bounding box center [1090, 461] width 38 height 20
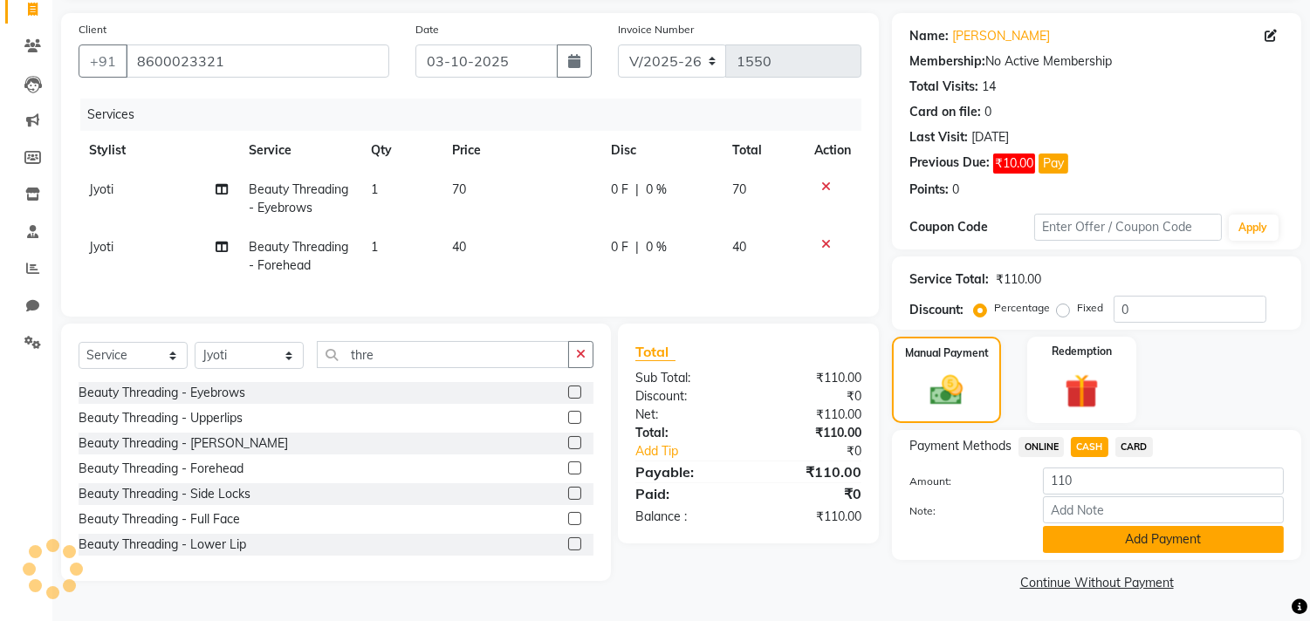
click at [1063, 542] on button "Add Payment" at bounding box center [1163, 539] width 241 height 27
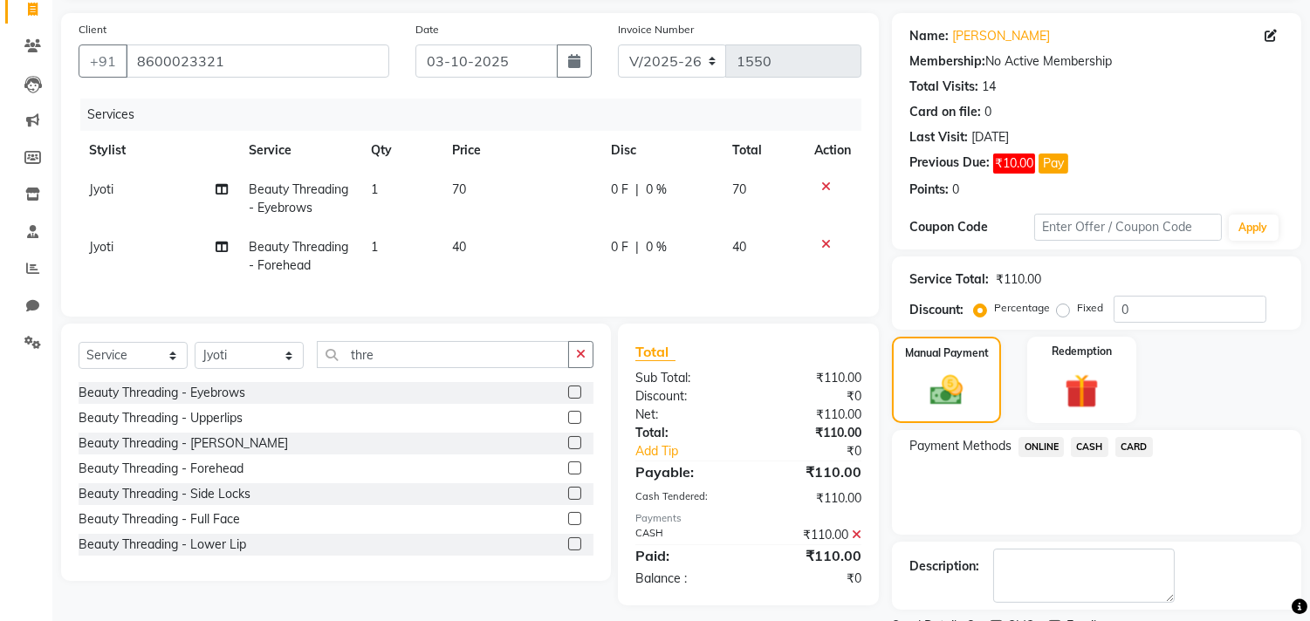
scroll to position [192, 0]
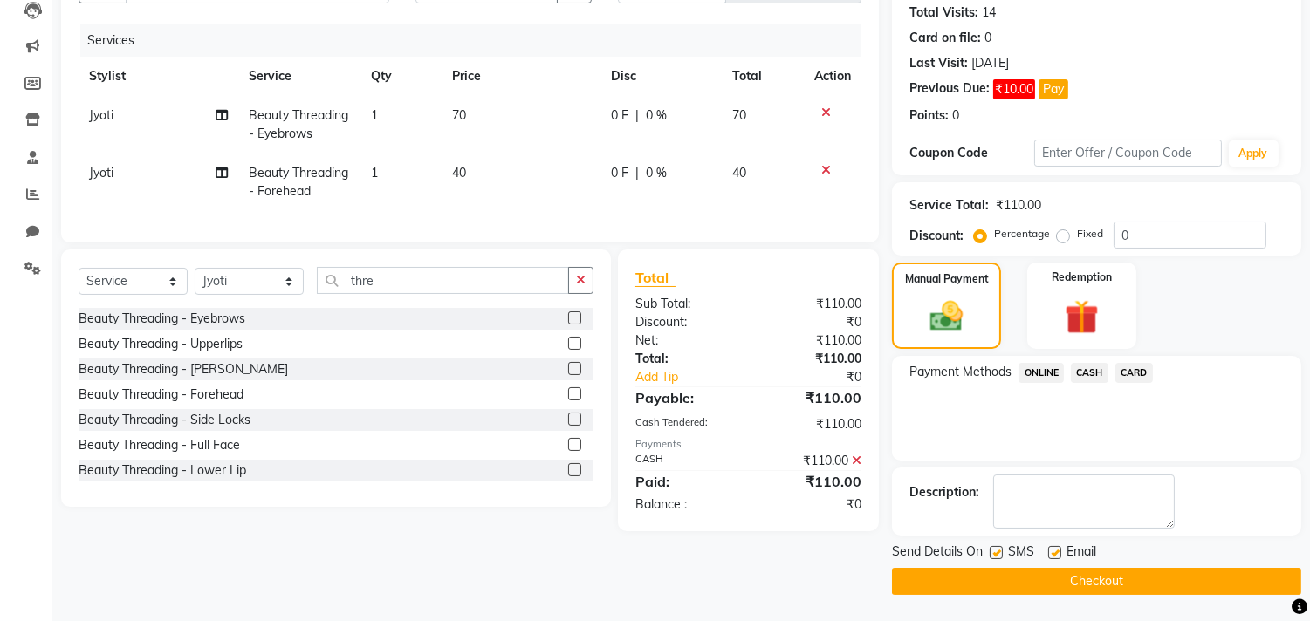
click at [1054, 550] on label at bounding box center [1054, 552] width 13 height 13
click at [1054, 550] on input "checkbox" at bounding box center [1053, 553] width 11 height 11
checkbox input "false"
click at [997, 550] on label at bounding box center [996, 552] width 13 height 13
click at [997, 550] on input "checkbox" at bounding box center [995, 553] width 11 height 11
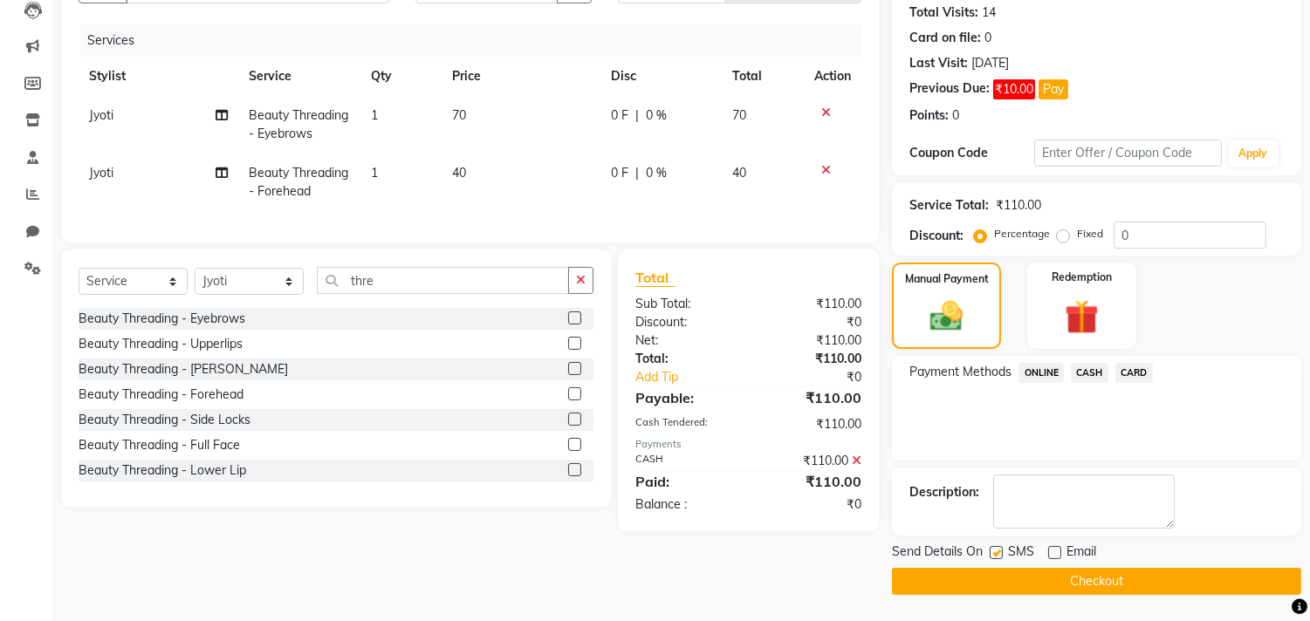
checkbox input "false"
click at [1010, 570] on button "Checkout" at bounding box center [1096, 581] width 409 height 27
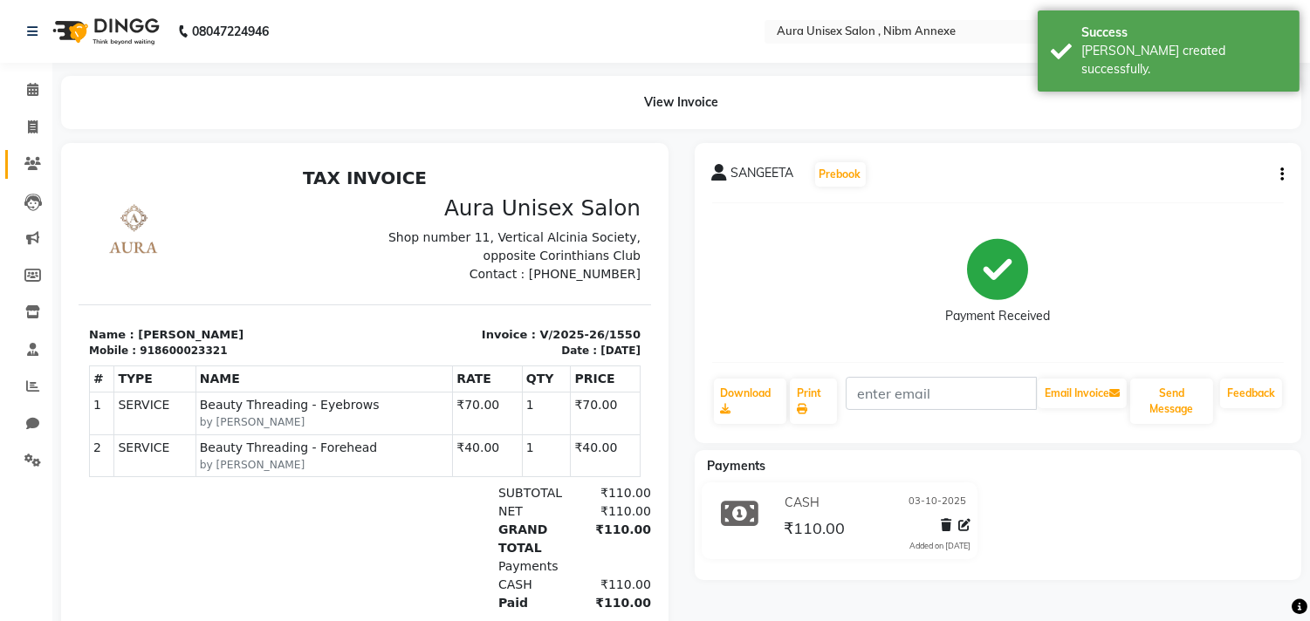
click at [32, 153] on link "Clients" at bounding box center [26, 164] width 42 height 29
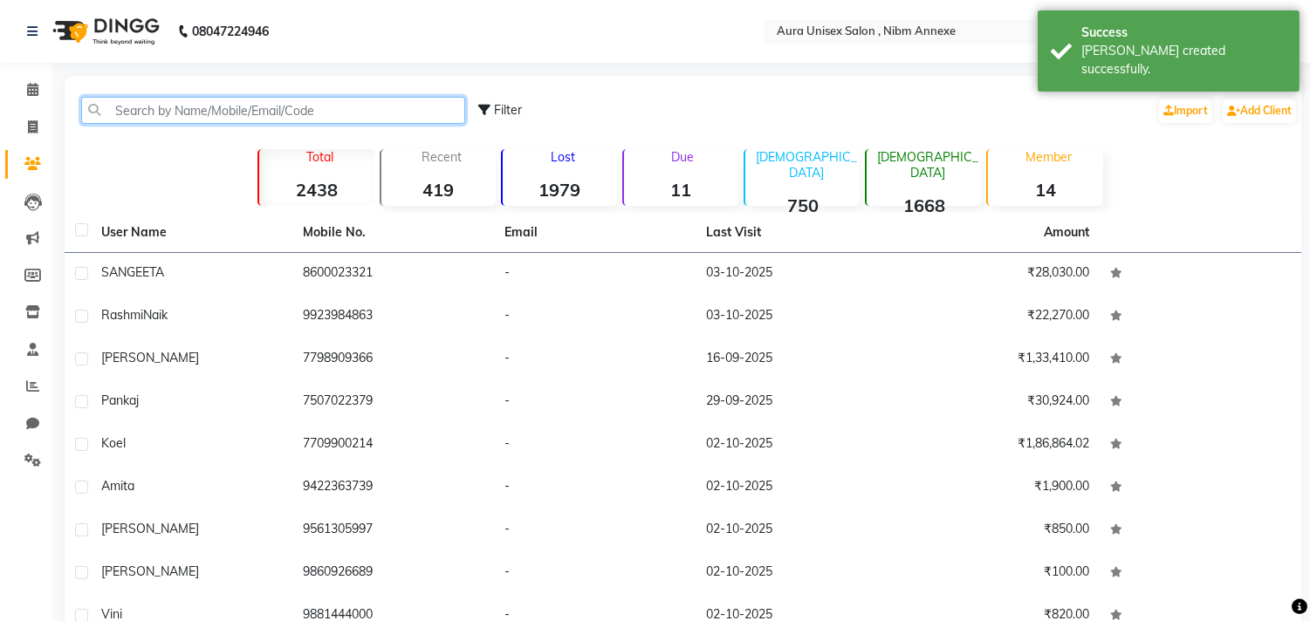
click at [115, 97] on input "text" at bounding box center [273, 110] width 384 height 27
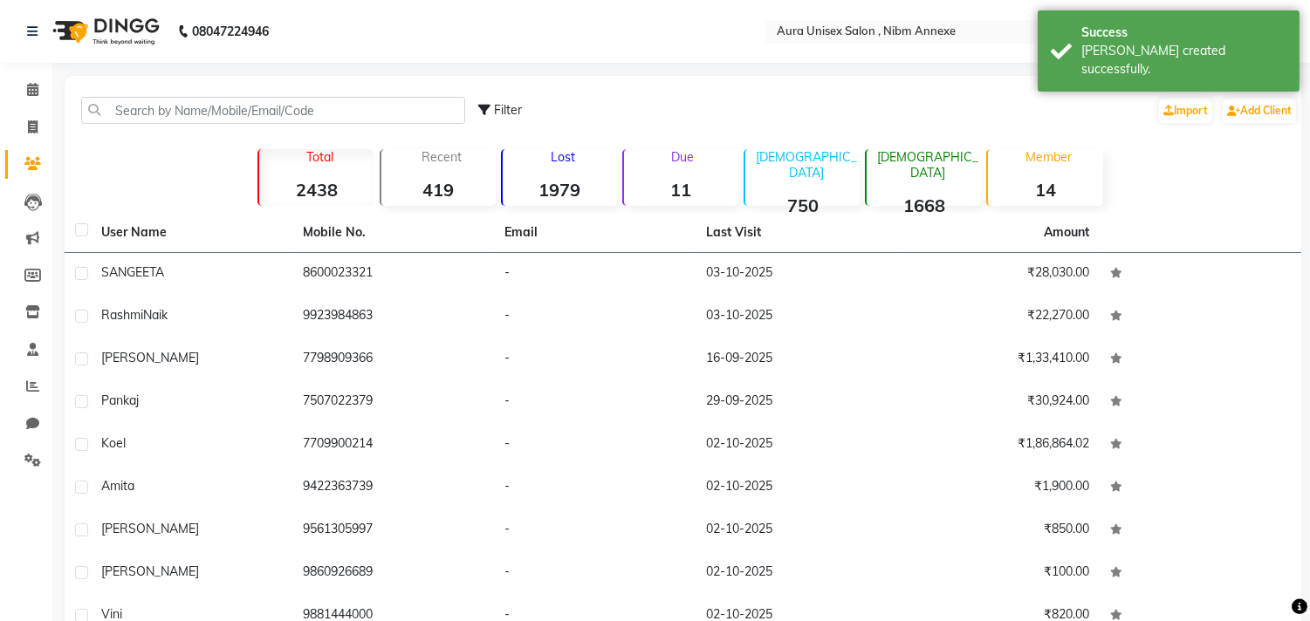
click at [115, 93] on div "Filter Import Add Client" at bounding box center [682, 110] width 1229 height 55
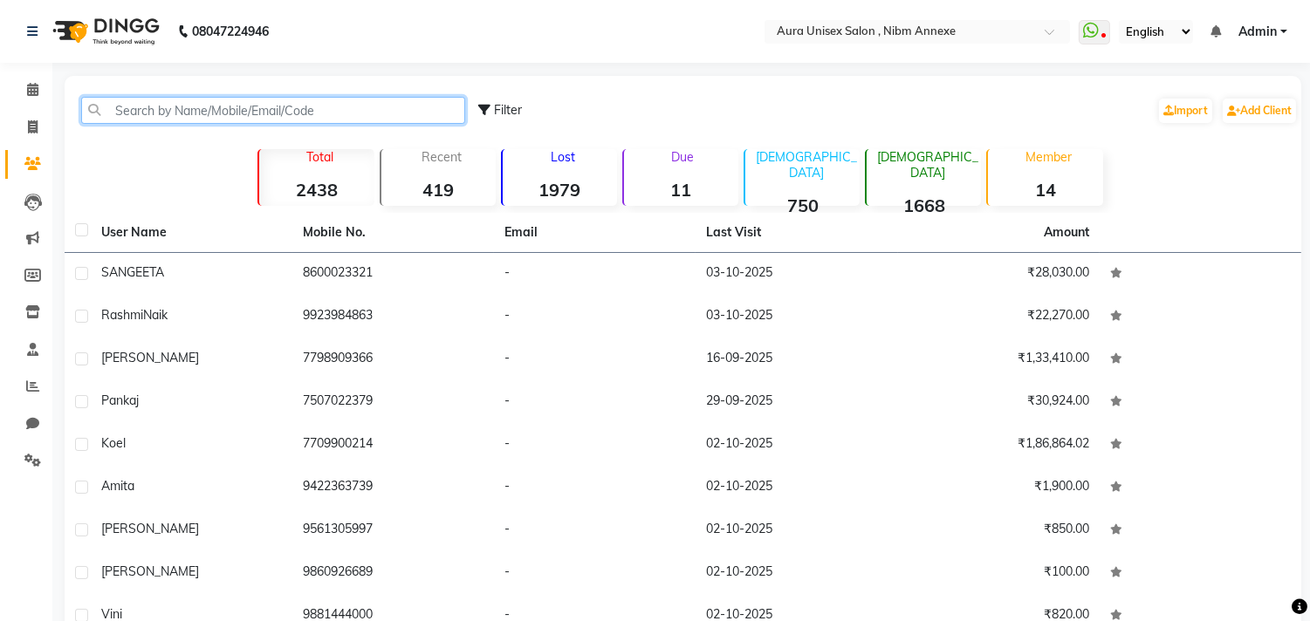
click at [115, 101] on input "text" at bounding box center [273, 110] width 384 height 27
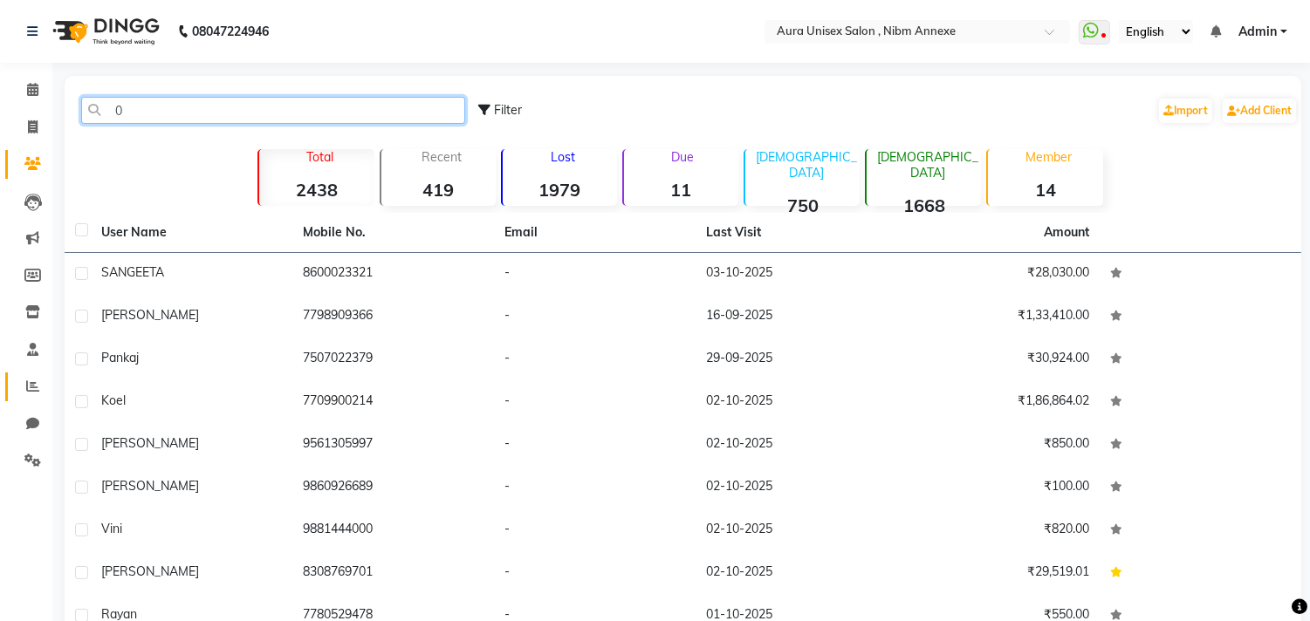
type input "0"
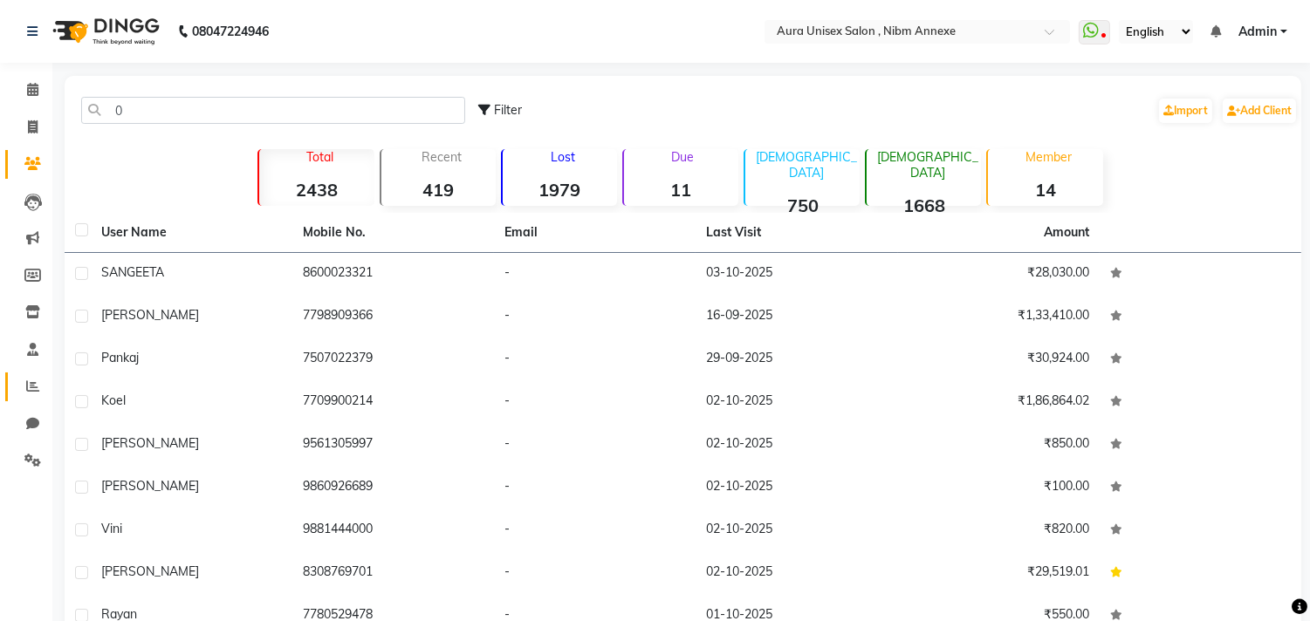
click at [28, 373] on link "Reports" at bounding box center [26, 387] width 42 height 29
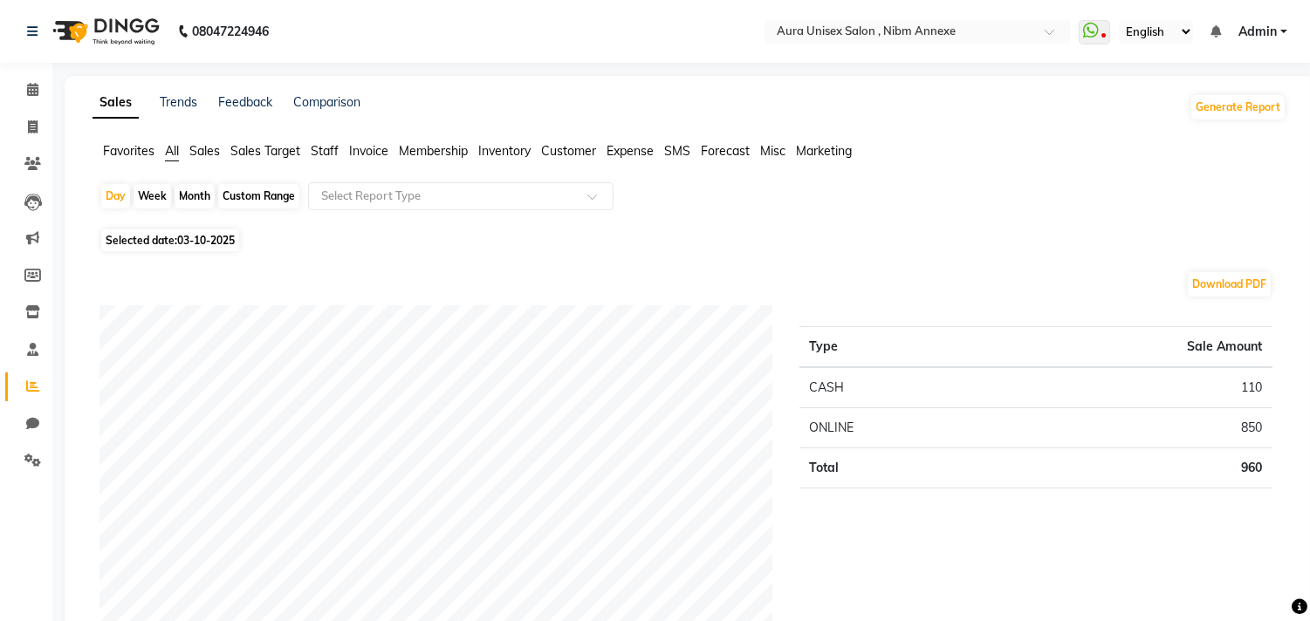
click at [190, 201] on div "Month" at bounding box center [195, 196] width 40 height 24
select select "10"
select select "2025"
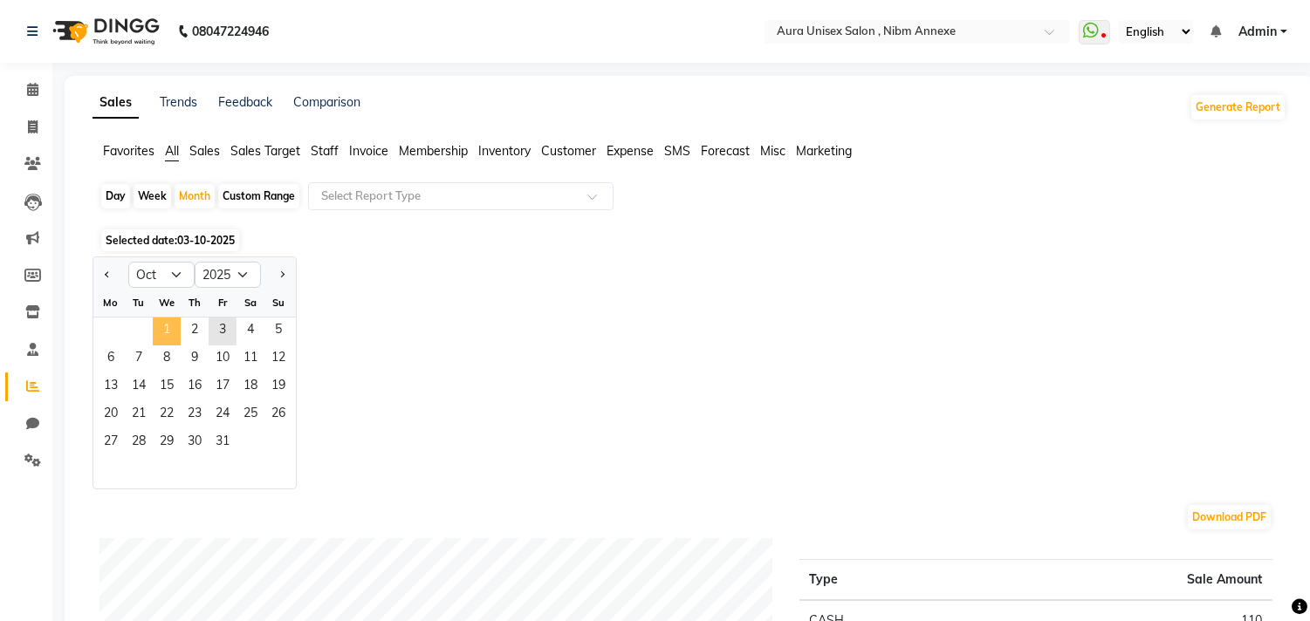
click at [155, 319] on span "1" at bounding box center [167, 332] width 28 height 28
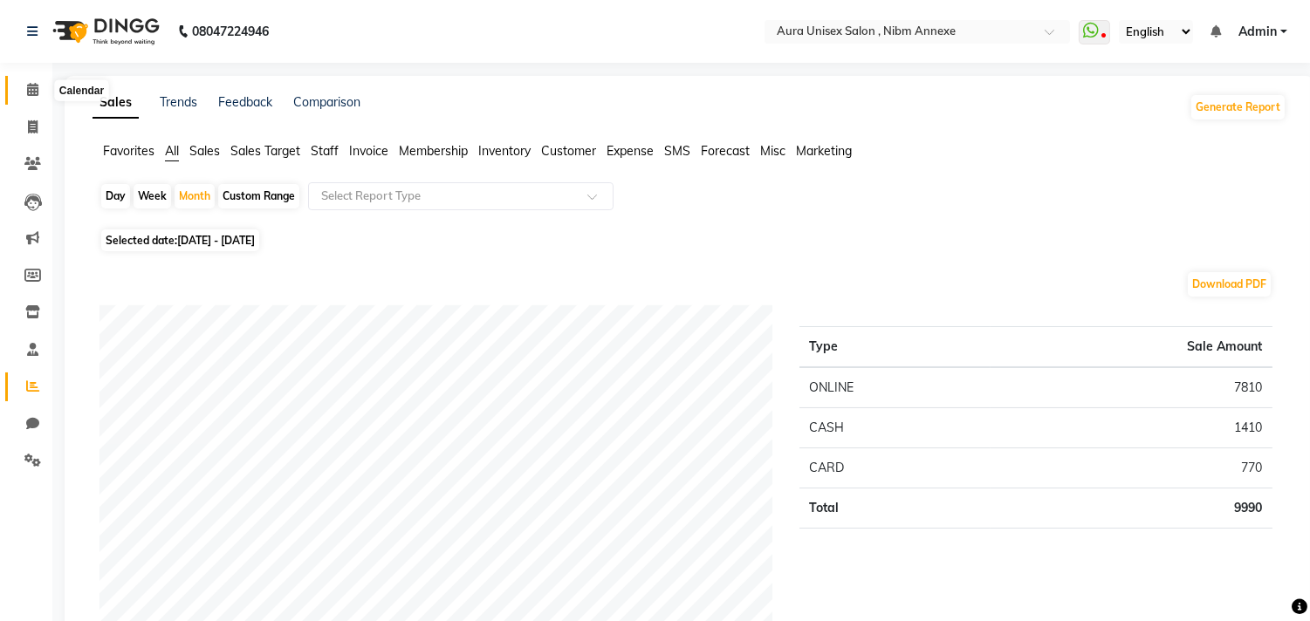
click at [29, 92] on icon at bounding box center [32, 89] width 11 height 13
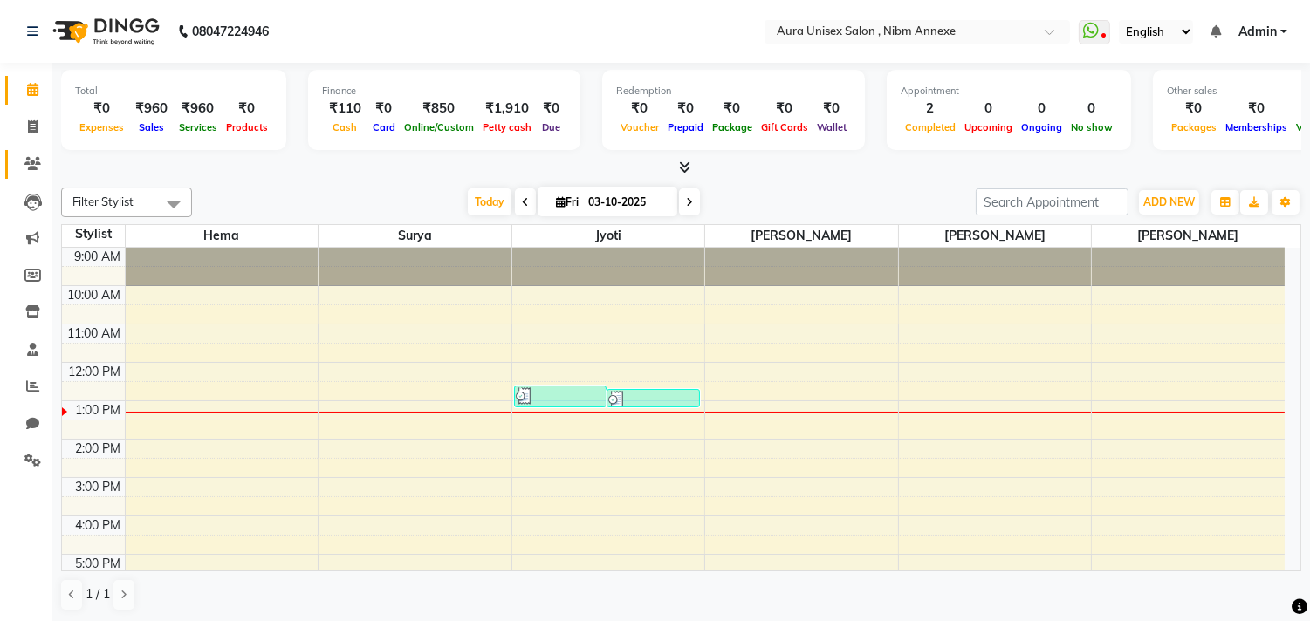
click at [44, 150] on link "Clients" at bounding box center [26, 164] width 42 height 29
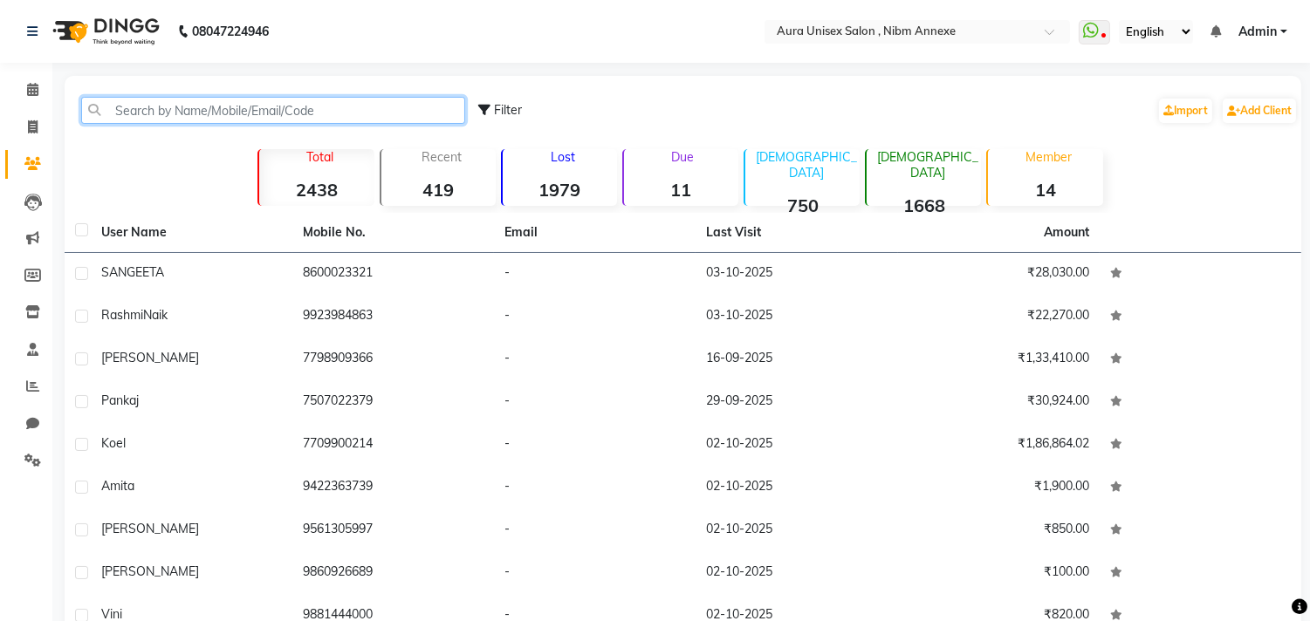
click at [154, 97] on input "text" at bounding box center [273, 110] width 384 height 27
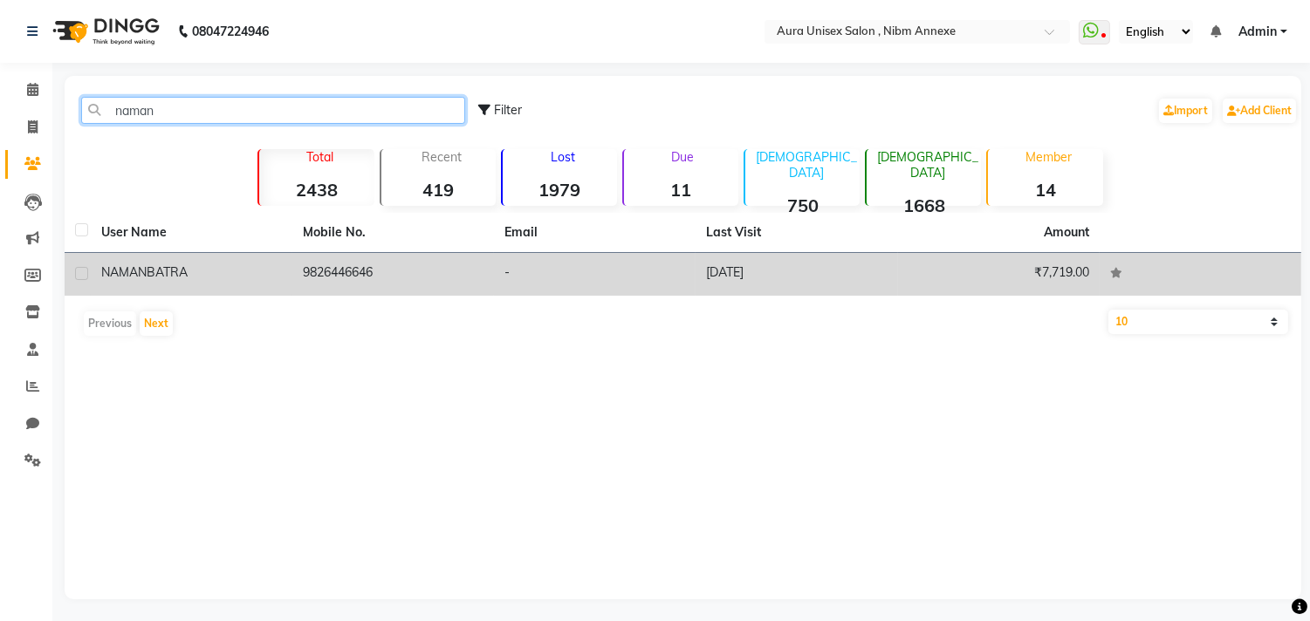
type input "naman"
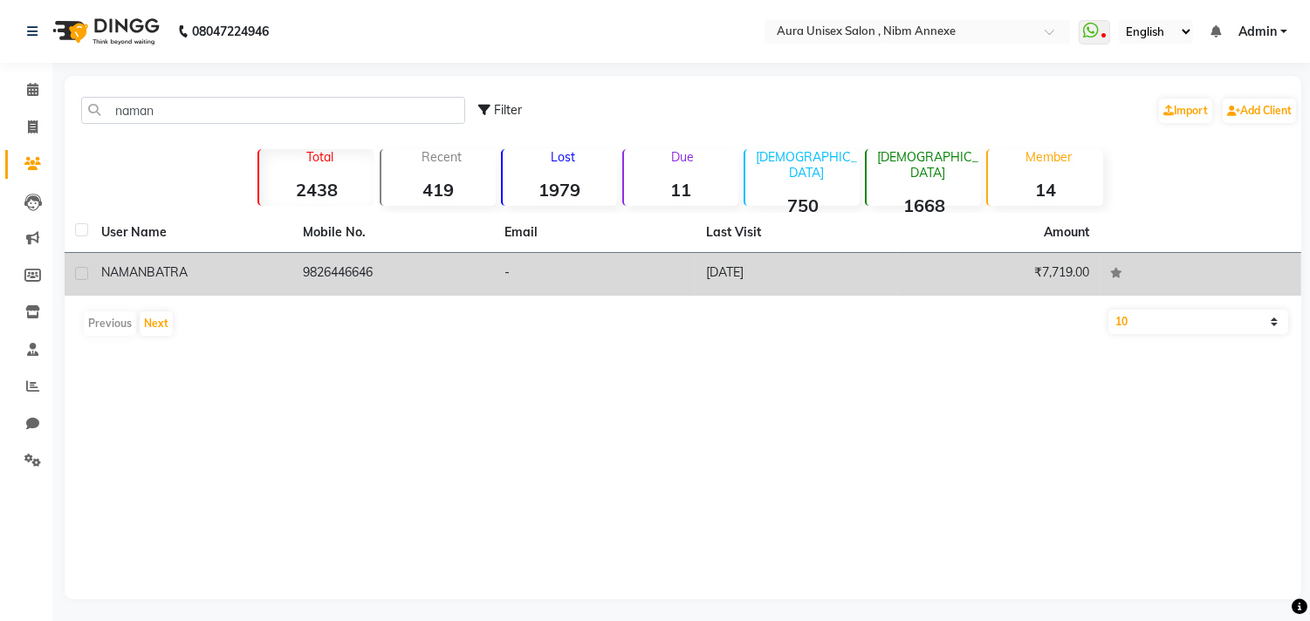
click at [380, 284] on td "9826446646" at bounding box center [393, 274] width 202 height 43
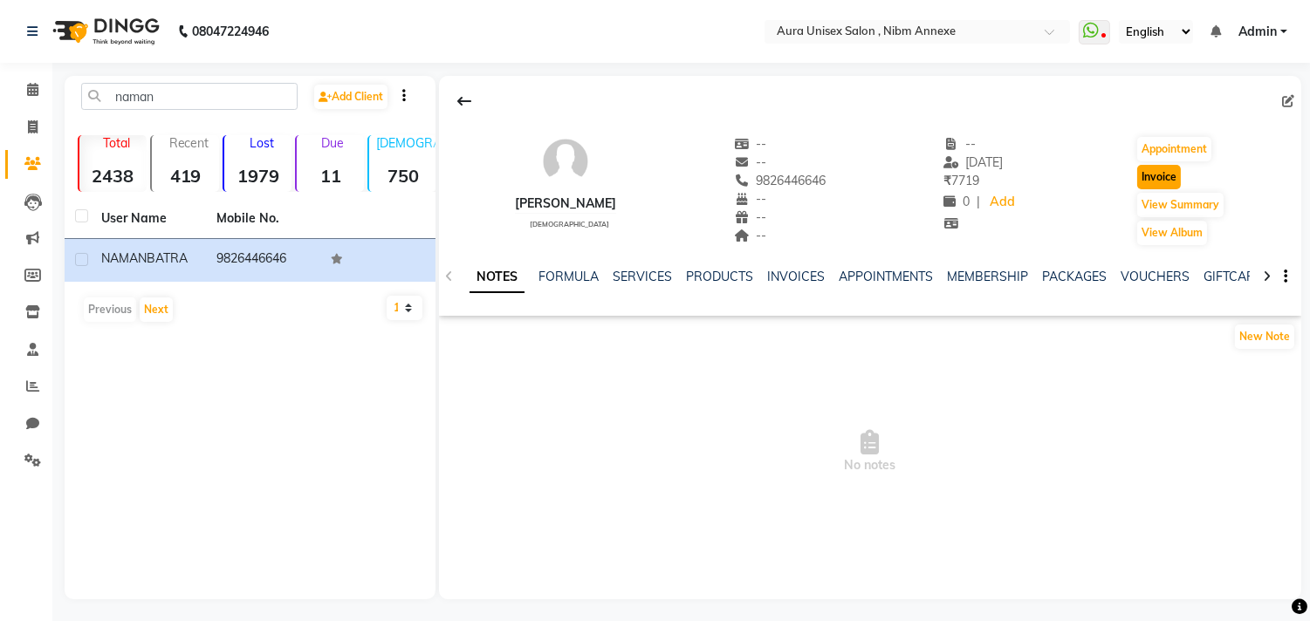
click at [1155, 175] on button "Invoice" at bounding box center [1159, 177] width 44 height 24
select select "823"
select select "service"
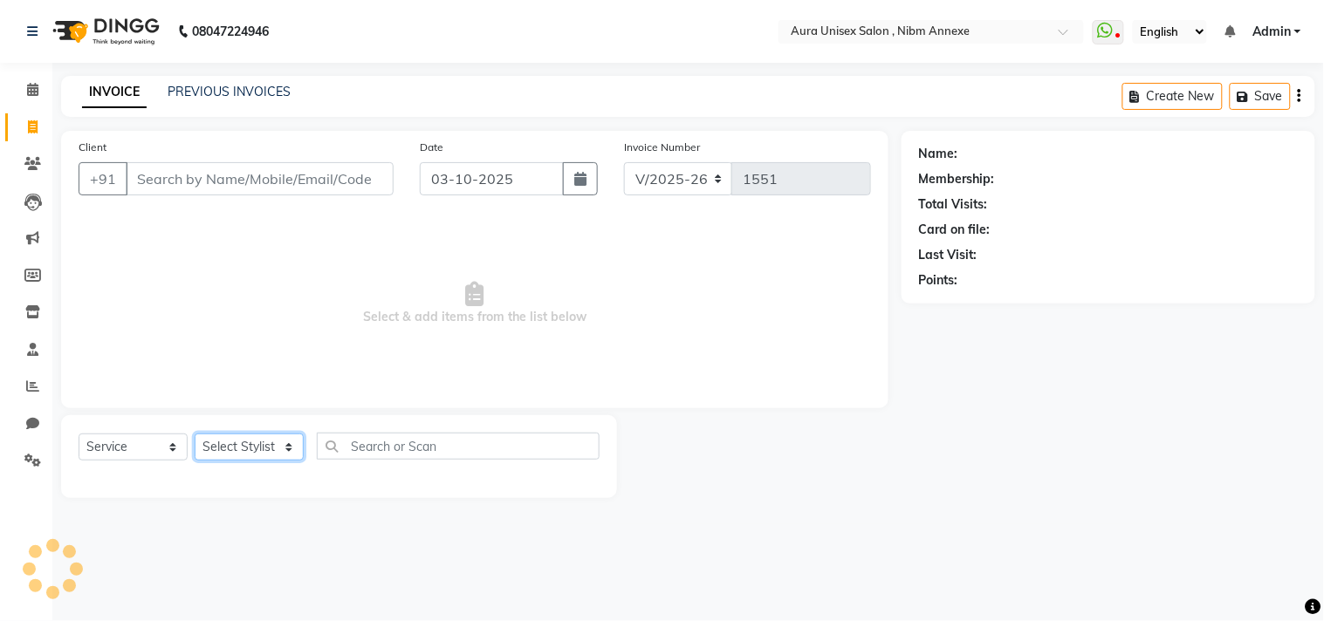
click at [274, 454] on select "Select Stylist" at bounding box center [249, 447] width 109 height 27
type input "9826446646"
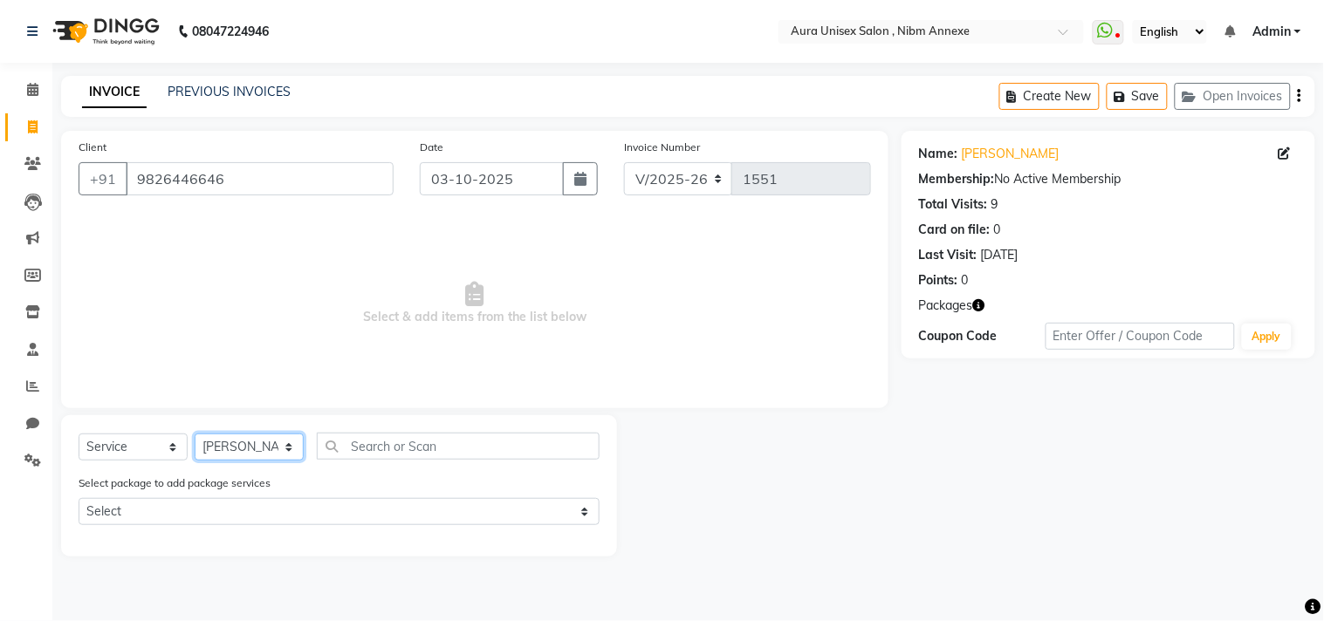
click at [195, 435] on select "Select Stylist Bhanu Hema [PERSON_NAME] Jyoti [PERSON_NAME] [PERSON_NAME]" at bounding box center [249, 447] width 109 height 27
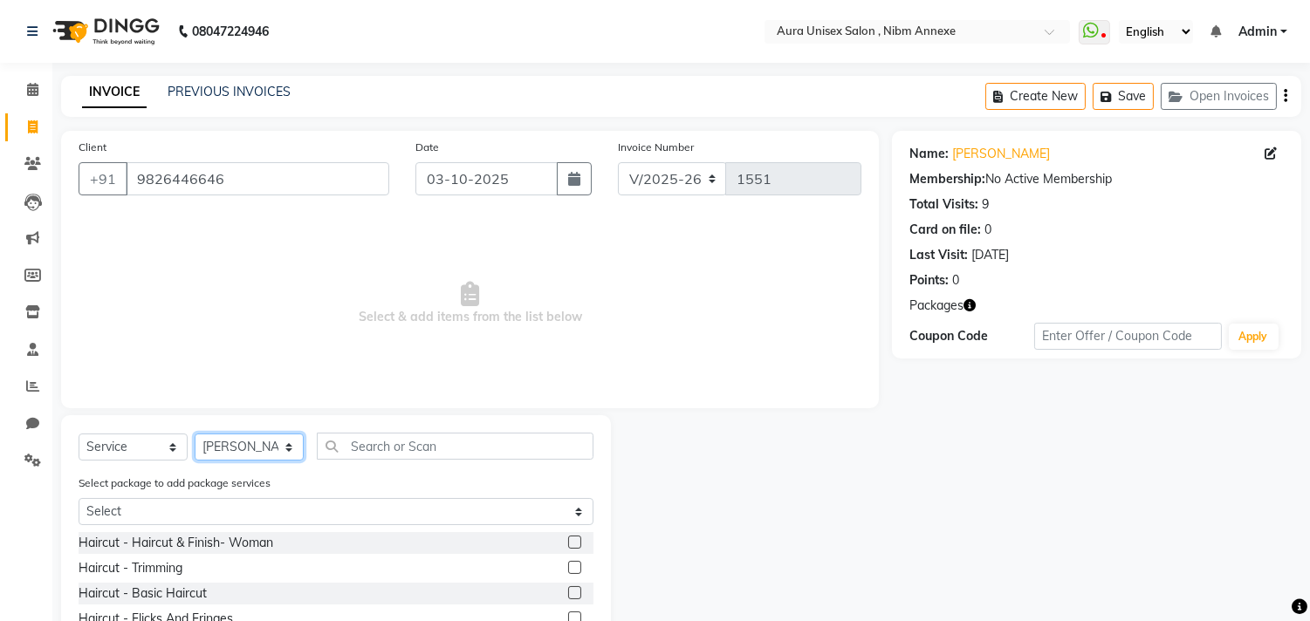
click at [250, 439] on select "Select Stylist Bhanu Hema [PERSON_NAME] Jyoti [PERSON_NAME] [PERSON_NAME]" at bounding box center [249, 447] width 109 height 27
select select "88978"
click at [195, 435] on select "Select Stylist Bhanu Hema [PERSON_NAME] Jyoti [PERSON_NAME] [PERSON_NAME]" at bounding box center [249, 447] width 109 height 27
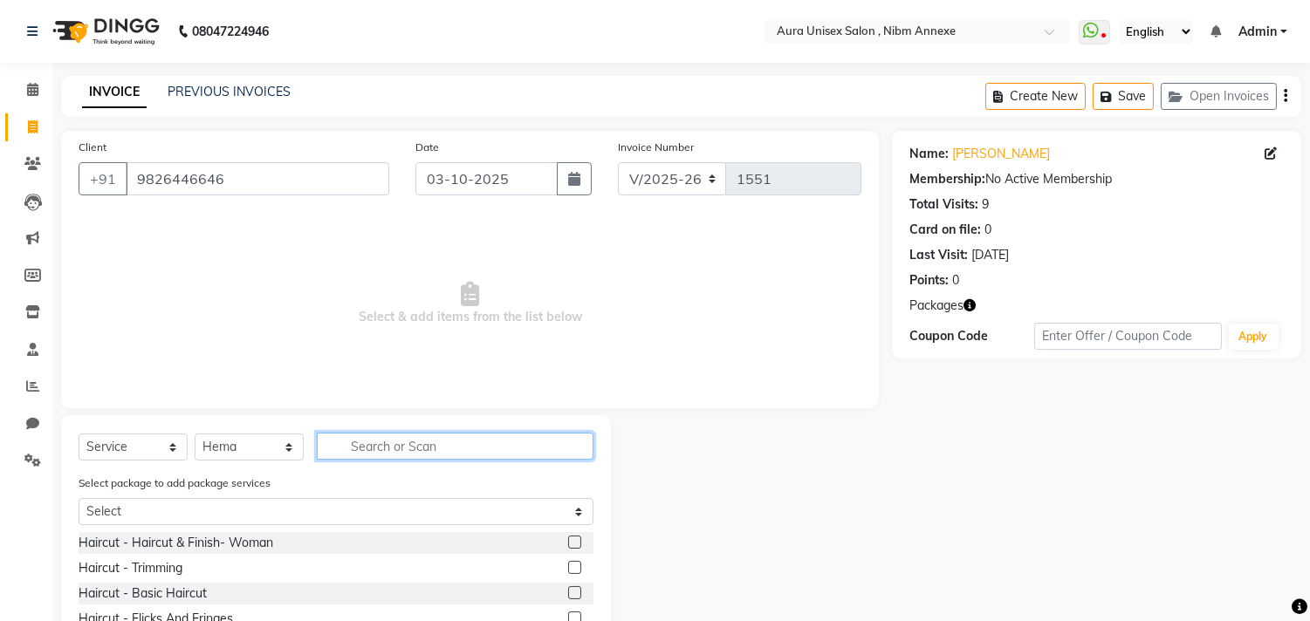
click at [358, 456] on input "text" at bounding box center [455, 446] width 277 height 27
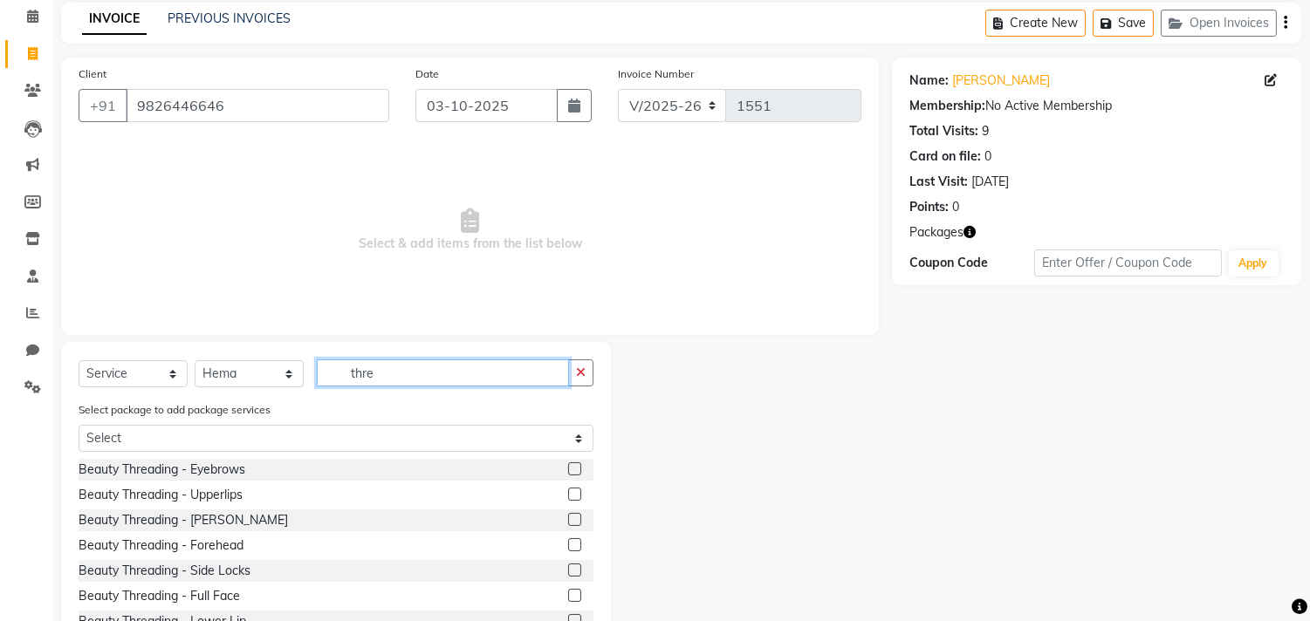
scroll to position [136, 0]
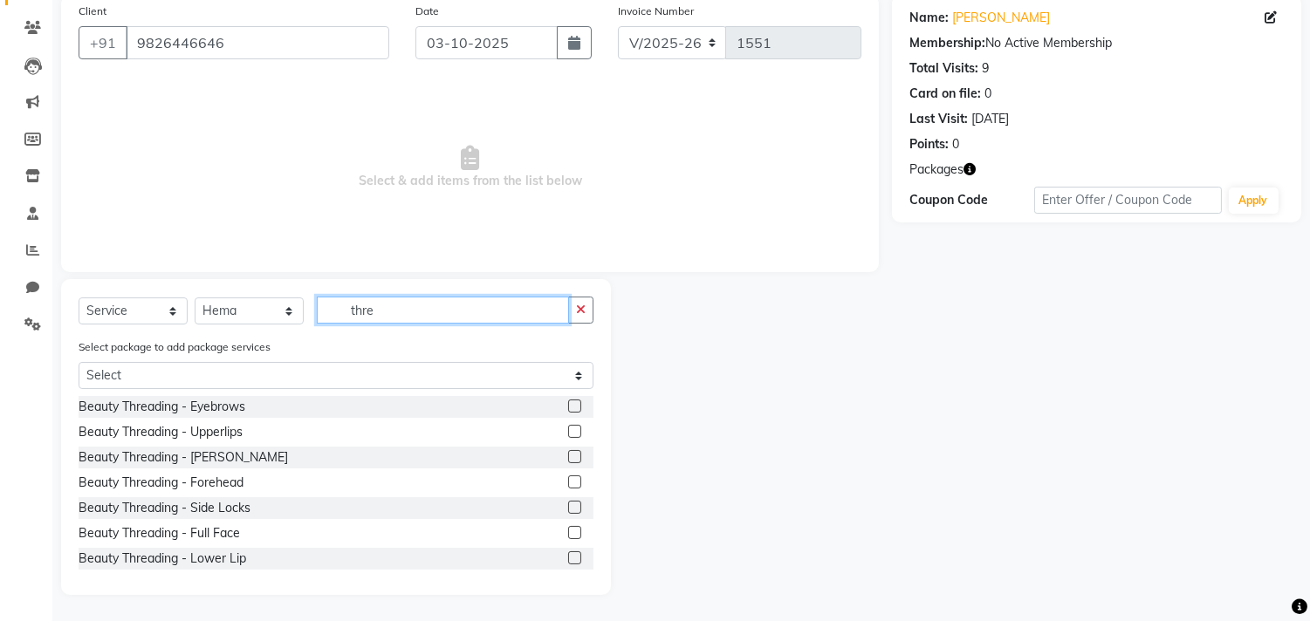
type input "thre"
click at [568, 411] on label at bounding box center [574, 406] width 13 height 13
click at [568, 411] on input "checkbox" at bounding box center [573, 406] width 11 height 11
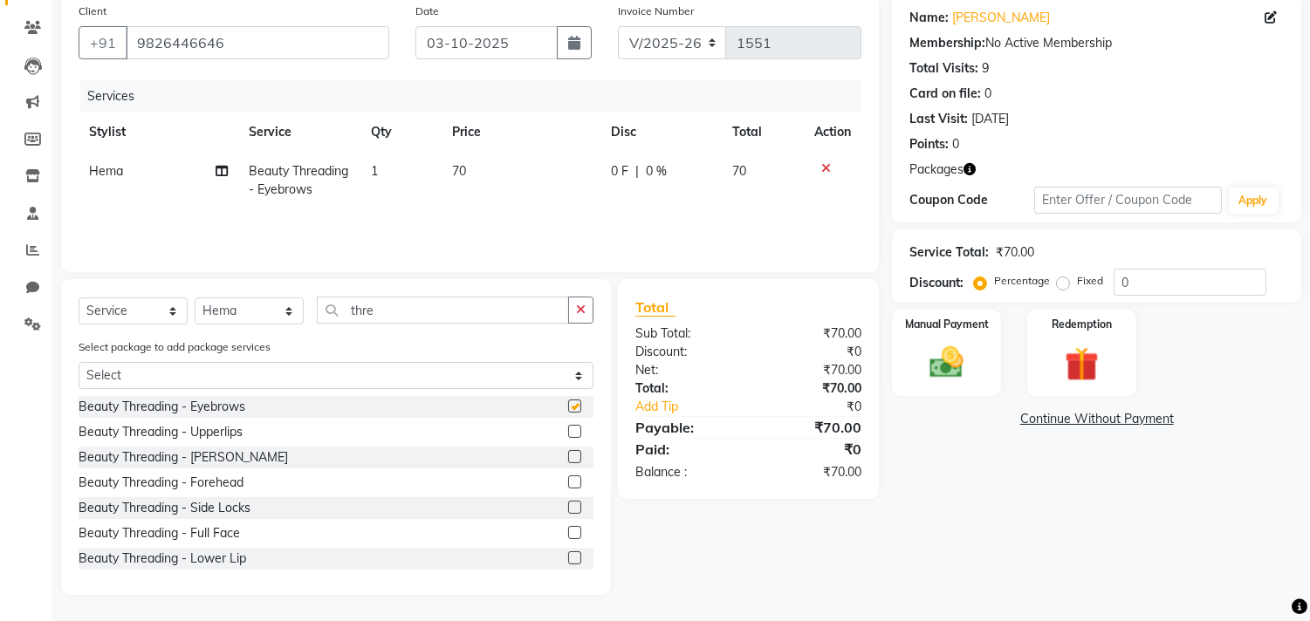
checkbox input "false"
click at [568, 487] on label at bounding box center [574, 482] width 13 height 13
click at [568, 487] on input "checkbox" at bounding box center [573, 482] width 11 height 11
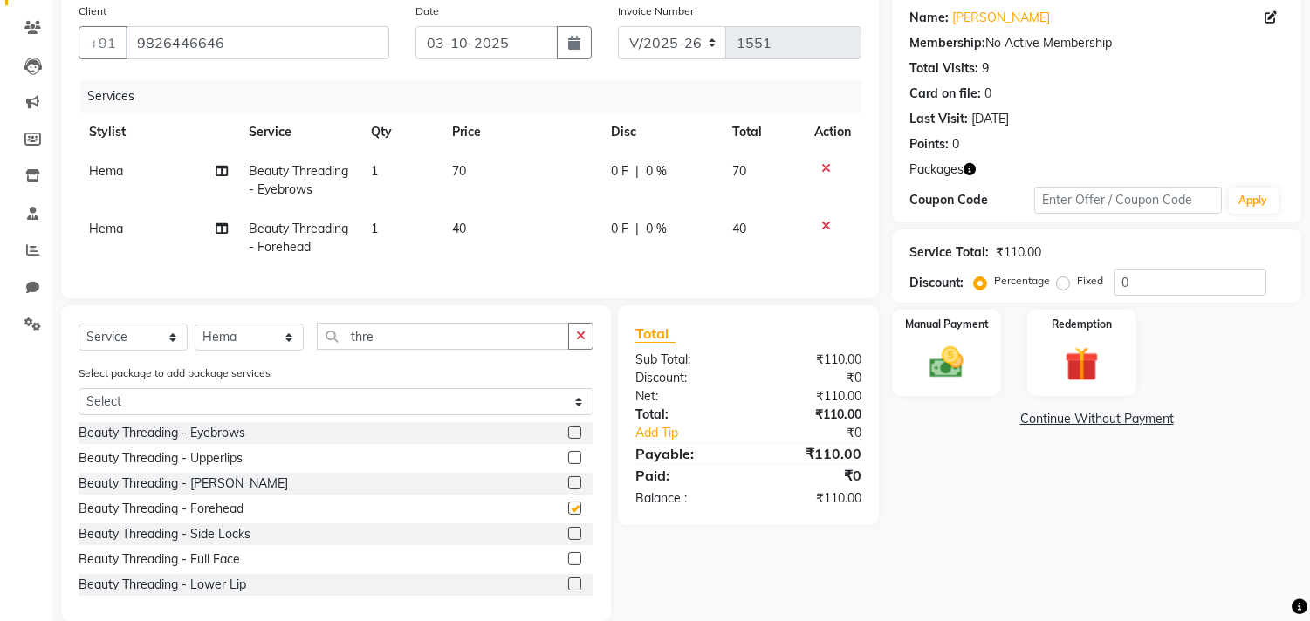
checkbox input "false"
click at [972, 394] on div "Manual Payment" at bounding box center [946, 352] width 113 height 89
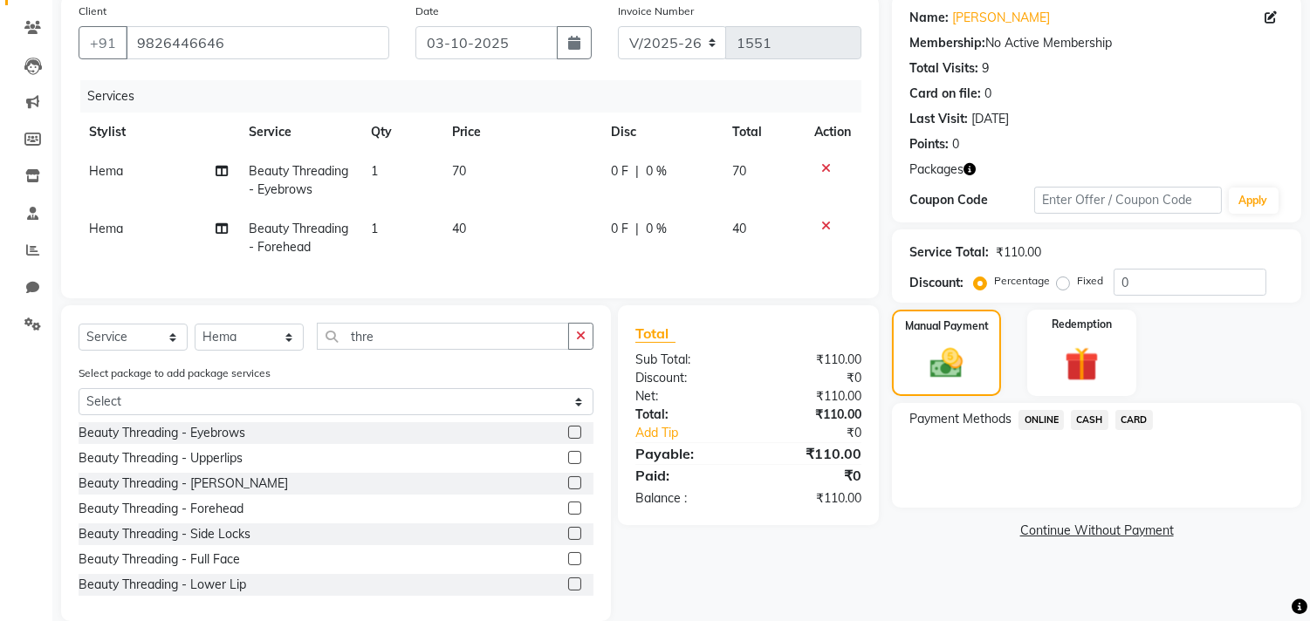
click at [1052, 414] on span "ONLINE" at bounding box center [1040, 420] width 45 height 20
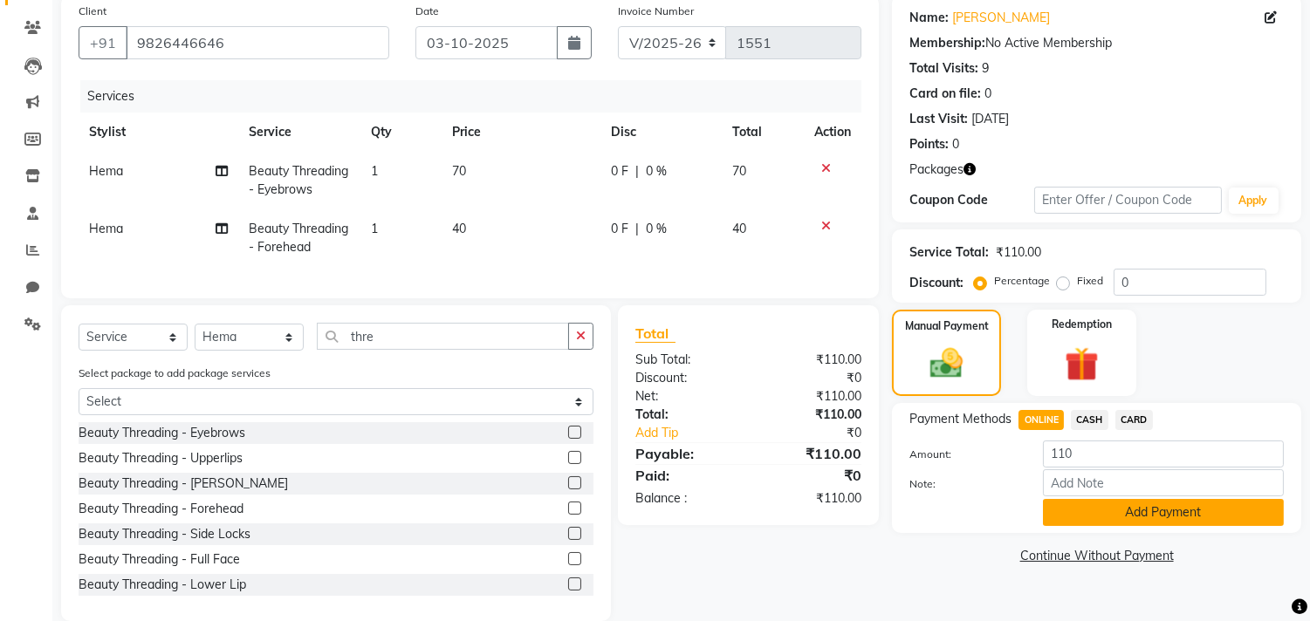
click at [1087, 510] on button "Add Payment" at bounding box center [1163, 512] width 241 height 27
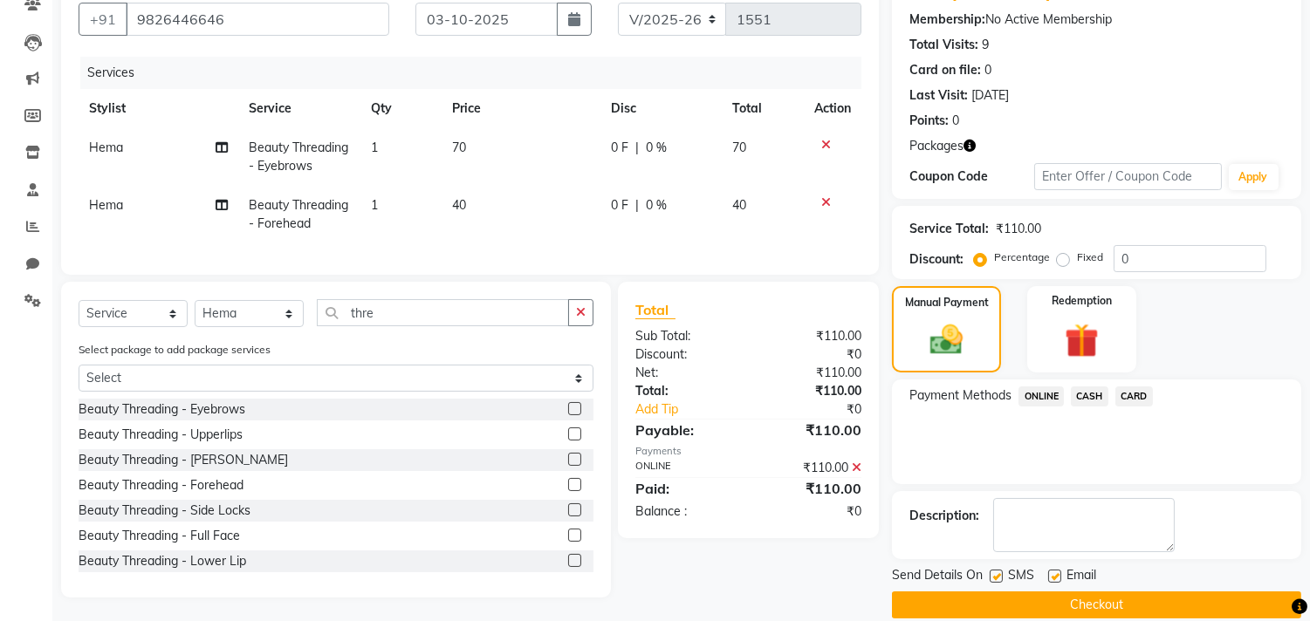
scroll to position [181, 0]
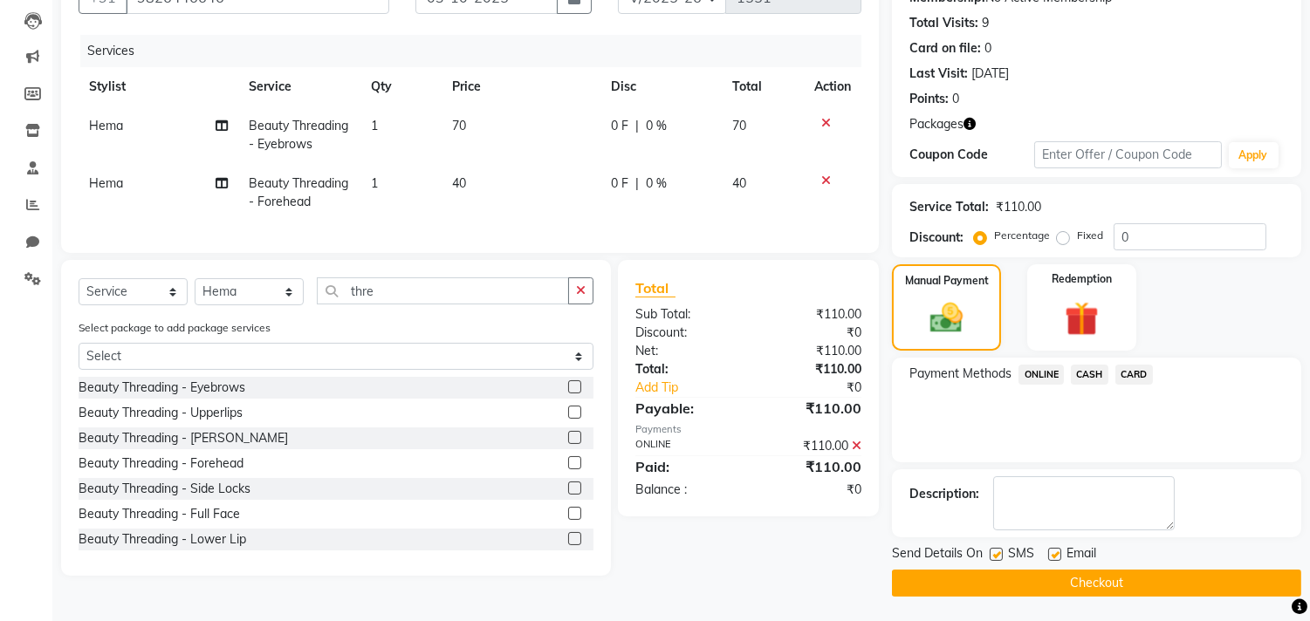
click at [997, 551] on label at bounding box center [996, 554] width 13 height 13
click at [997, 551] on input "checkbox" at bounding box center [995, 555] width 11 height 11
checkbox input "false"
click at [1059, 550] on label at bounding box center [1054, 554] width 13 height 13
click at [1059, 550] on input "checkbox" at bounding box center [1053, 555] width 11 height 11
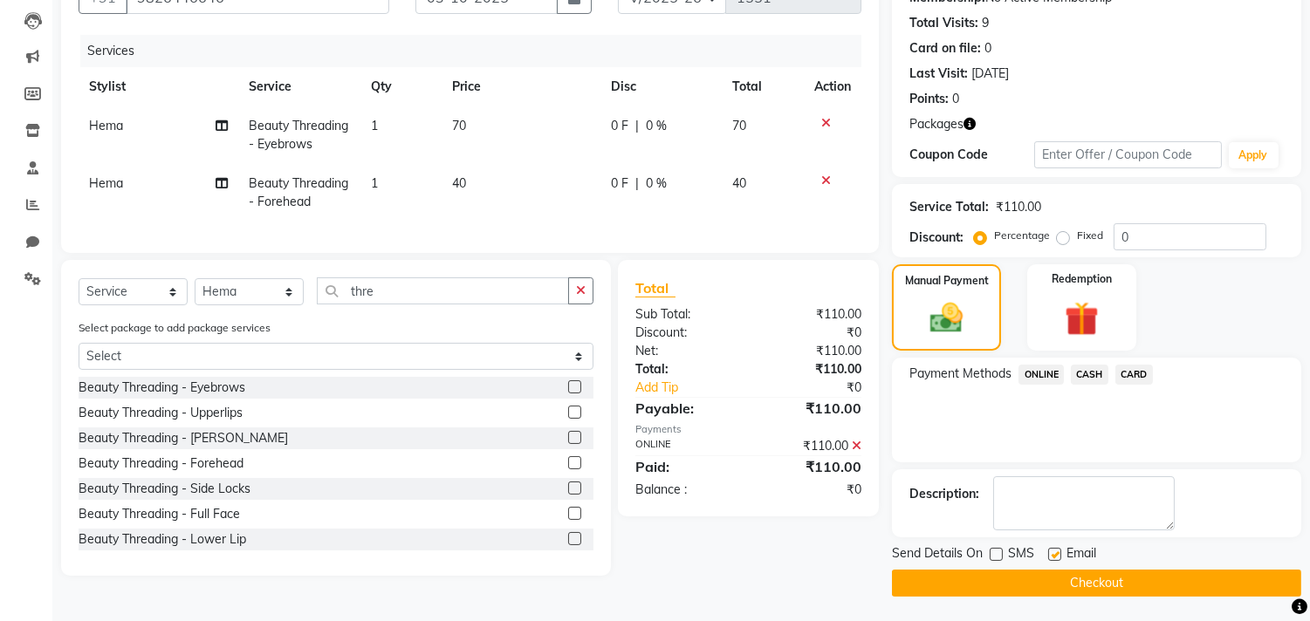
checkbox input "false"
click at [1059, 570] on button "Checkout" at bounding box center [1096, 583] width 409 height 27
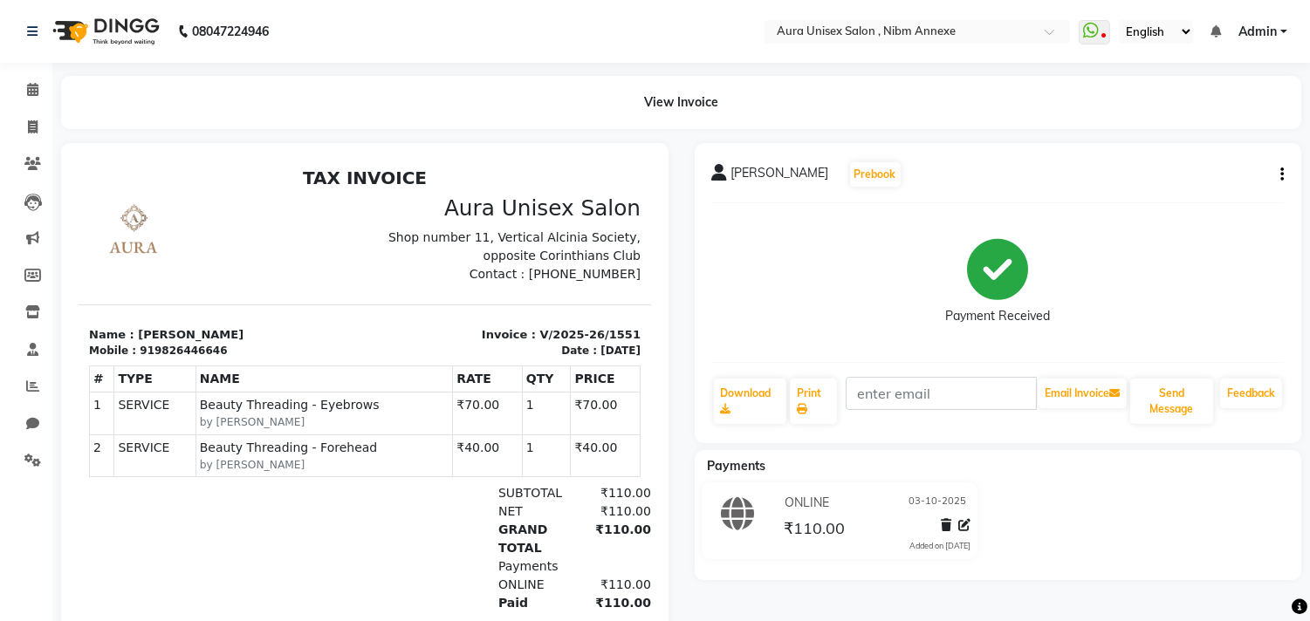
click at [901, 371] on div "[PERSON_NAME] Prebook Payment Received Download Print Email Invoice Send Messag…" at bounding box center [998, 293] width 607 height 300
click at [27, 159] on icon at bounding box center [32, 163] width 17 height 13
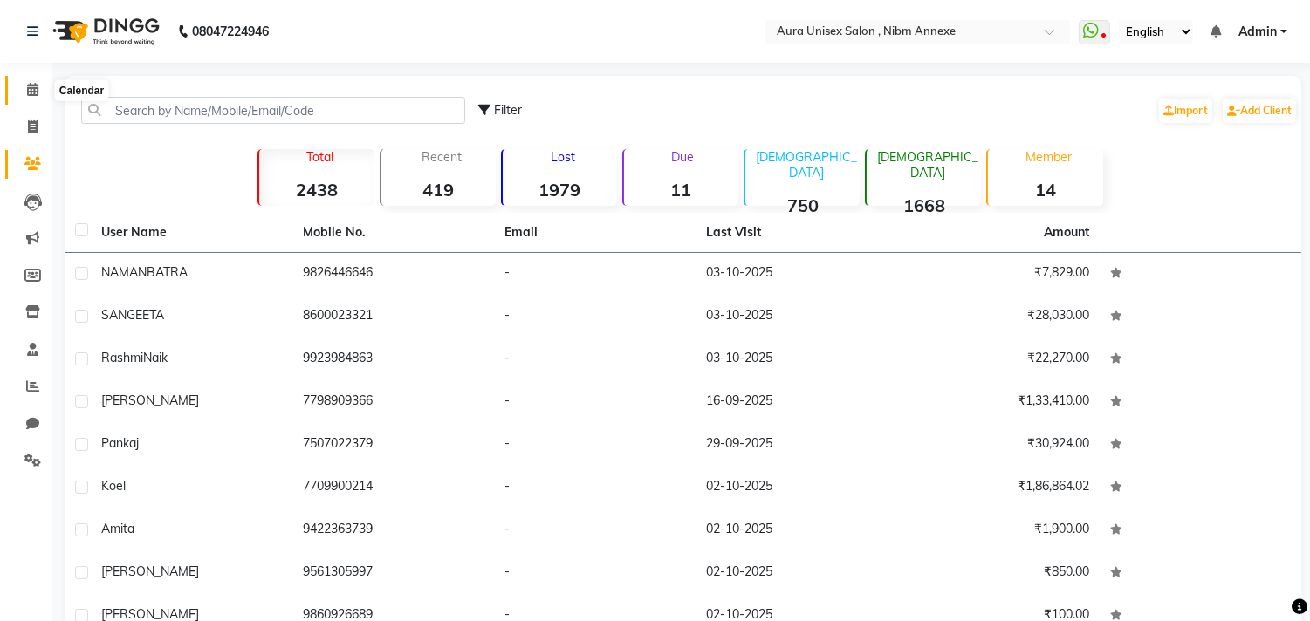
click at [31, 85] on icon at bounding box center [32, 89] width 11 height 13
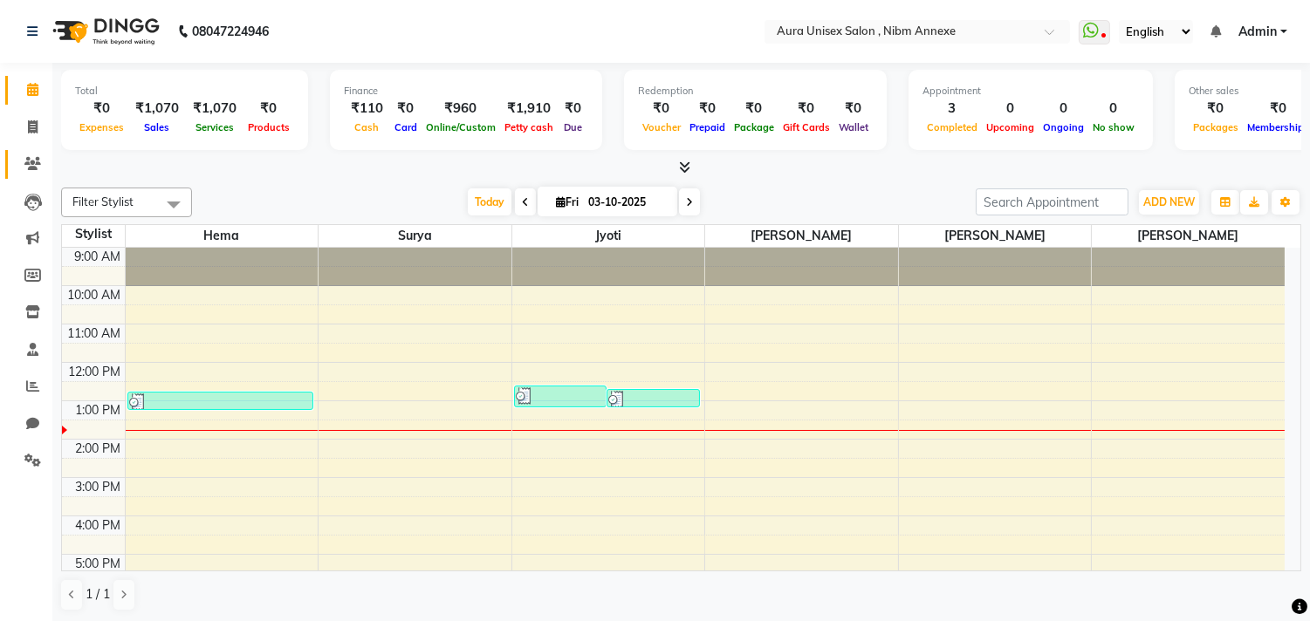
click at [11, 159] on link "Clients" at bounding box center [26, 164] width 42 height 29
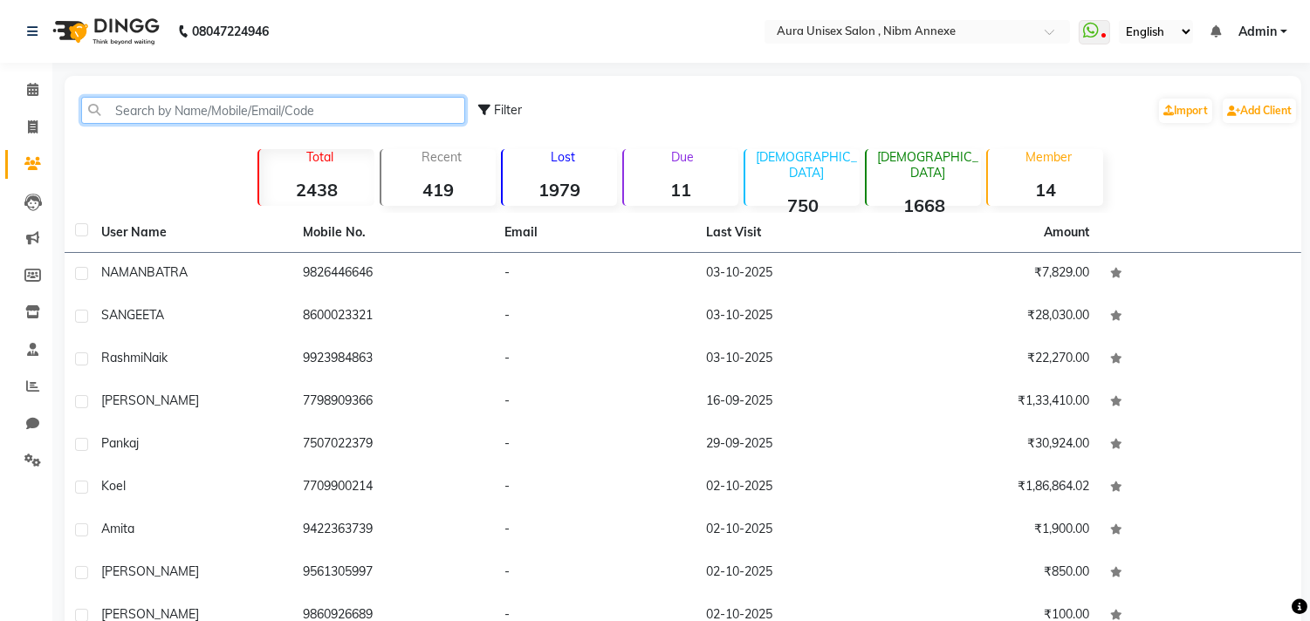
click at [218, 97] on input "text" at bounding box center [273, 110] width 384 height 27
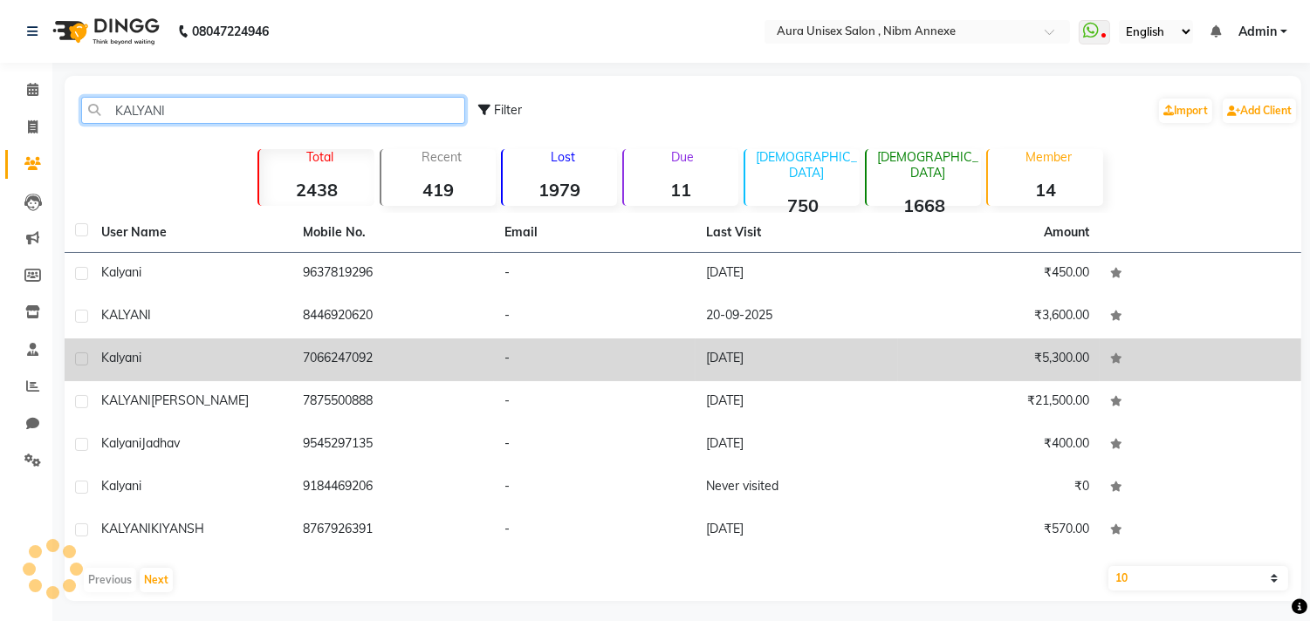
type input "KALYANI"
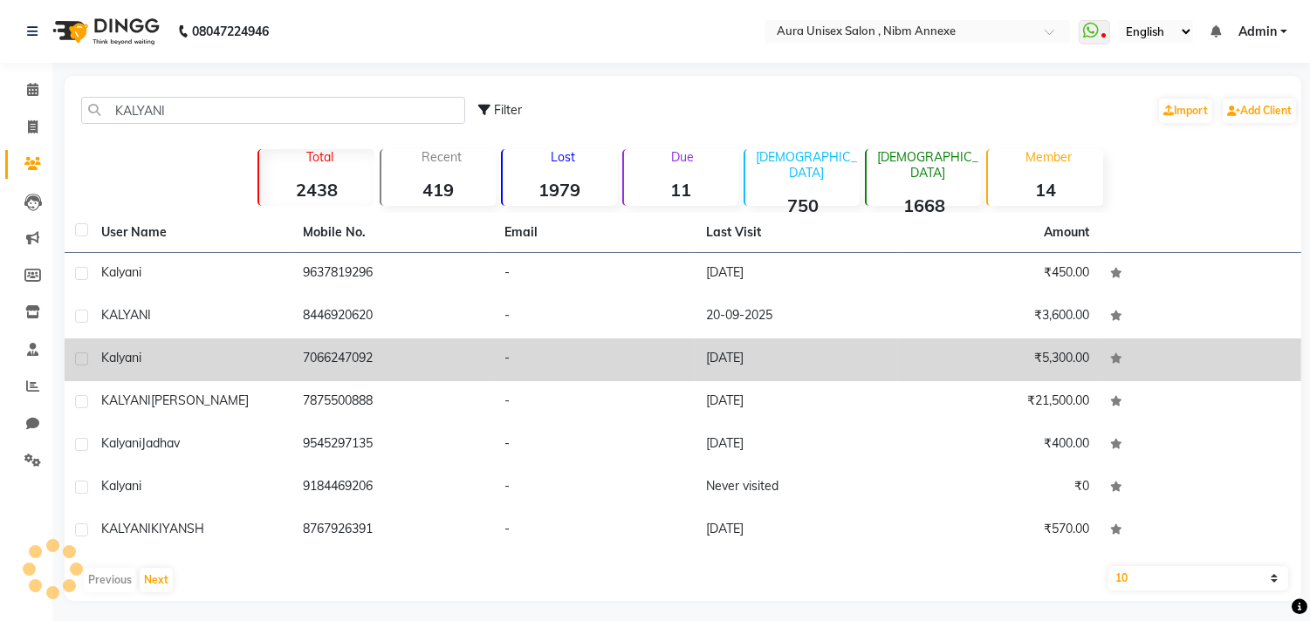
click at [557, 378] on td "-" at bounding box center [595, 360] width 202 height 43
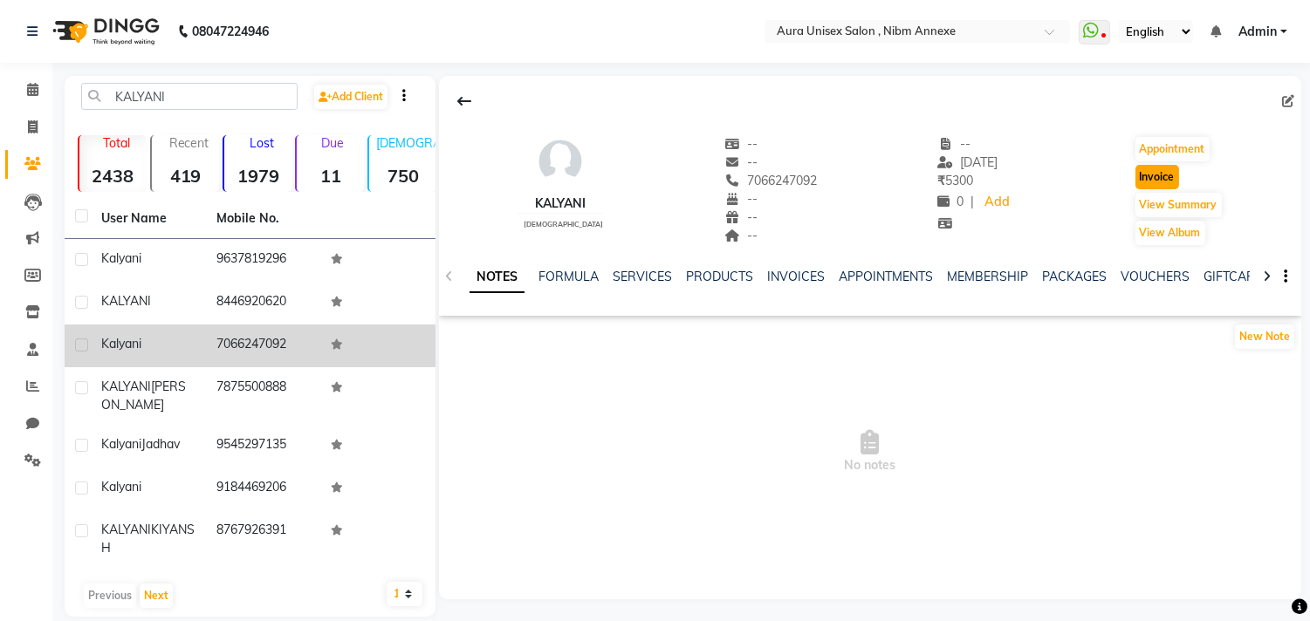
click at [1165, 179] on button "Invoice" at bounding box center [1157, 177] width 44 height 24
select select "823"
select select "service"
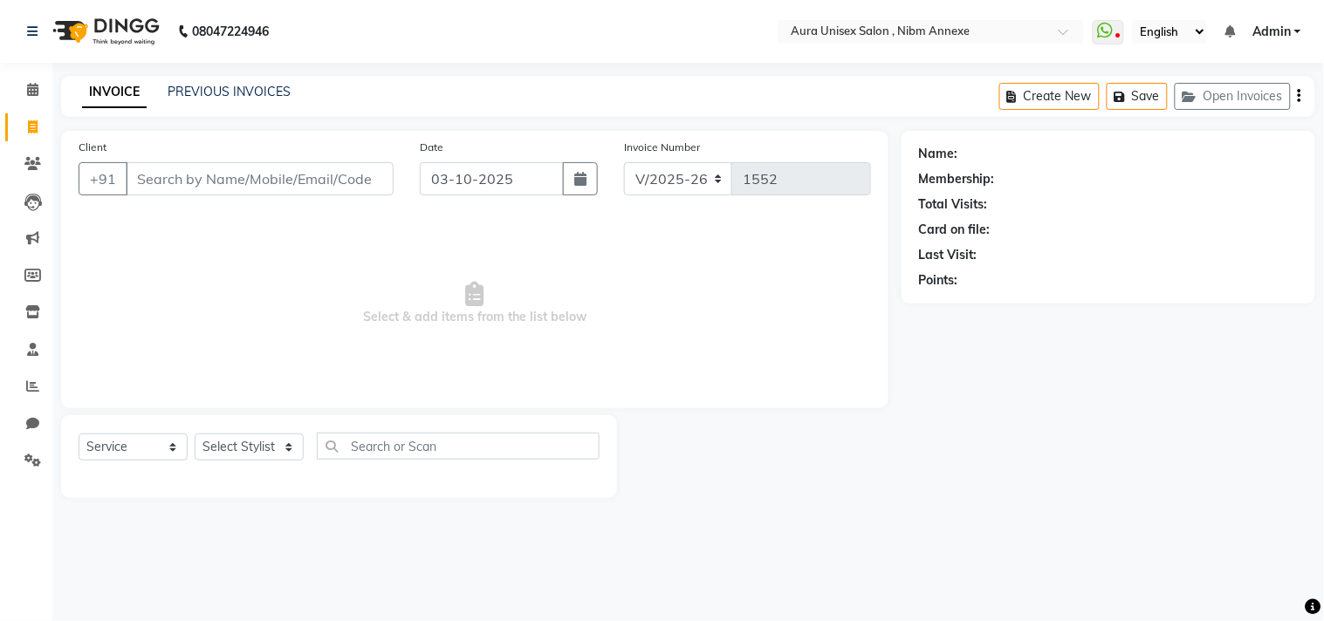
type input "7066247092"
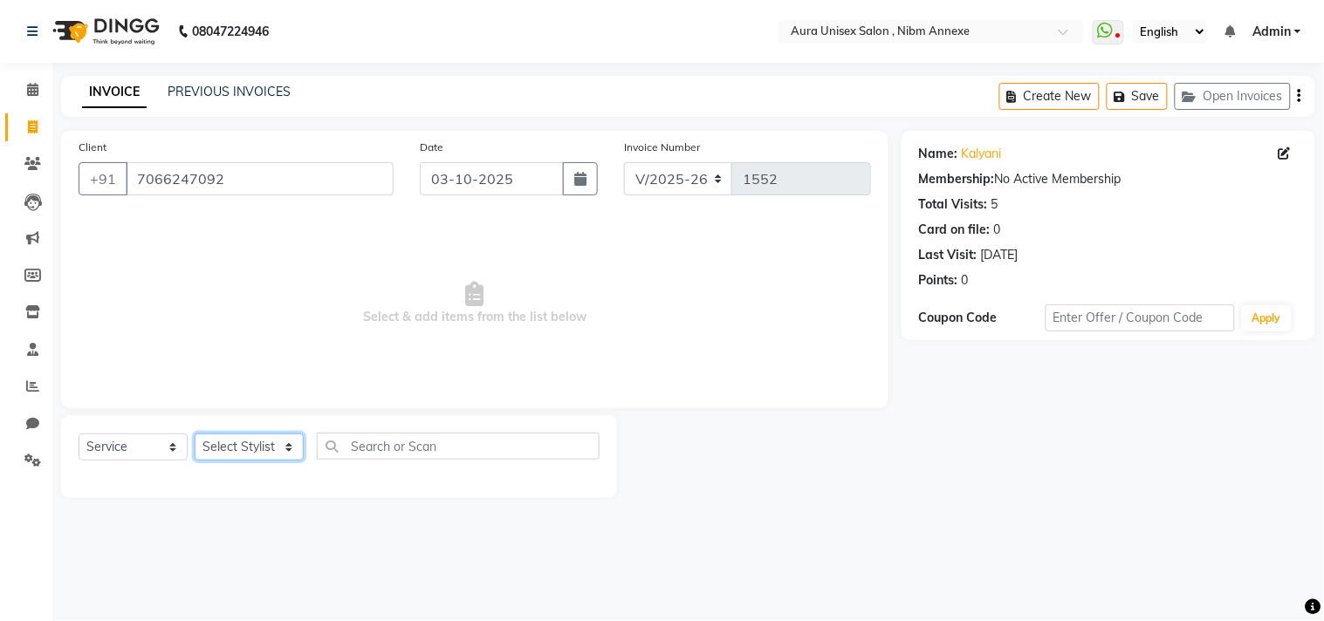
click at [229, 443] on select "Select Stylist Bhanu Hema [PERSON_NAME] Jyoti [PERSON_NAME] [PERSON_NAME]" at bounding box center [249, 447] width 109 height 27
click at [195, 435] on select "Select Stylist Bhanu Hema [PERSON_NAME] Jyoti [PERSON_NAME] [PERSON_NAME]" at bounding box center [249, 447] width 109 height 27
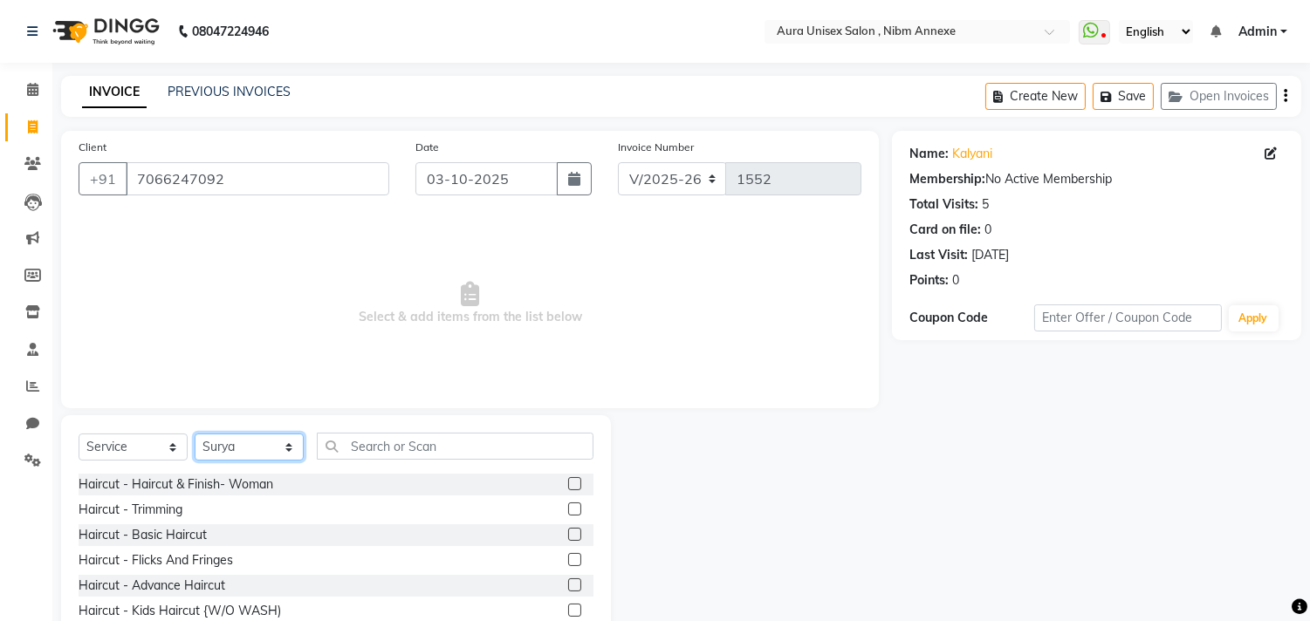
click at [284, 456] on select "Select Stylist Bhanu Hema [PERSON_NAME] Jyoti [PERSON_NAME] [PERSON_NAME]" at bounding box center [249, 447] width 109 height 27
select select "69183"
click at [195, 435] on select "Select Stylist Bhanu Hema [PERSON_NAME] Jyoti [PERSON_NAME] [PERSON_NAME]" at bounding box center [249, 447] width 109 height 27
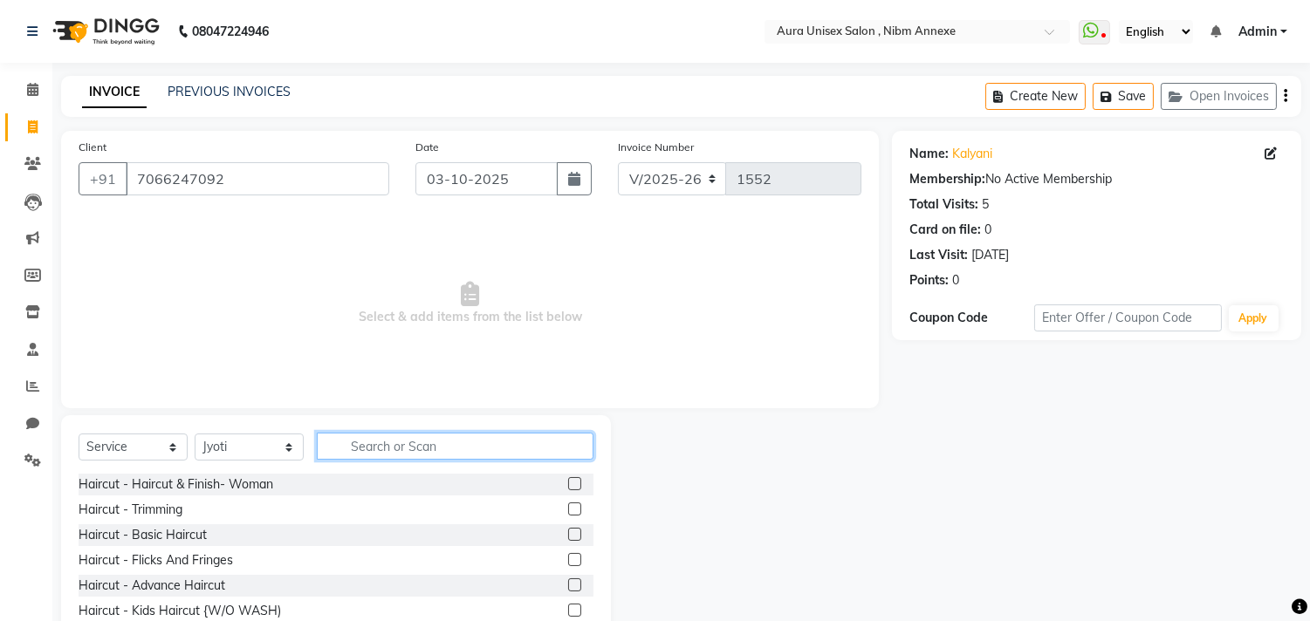
click at [406, 450] on input "text" at bounding box center [455, 446] width 277 height 27
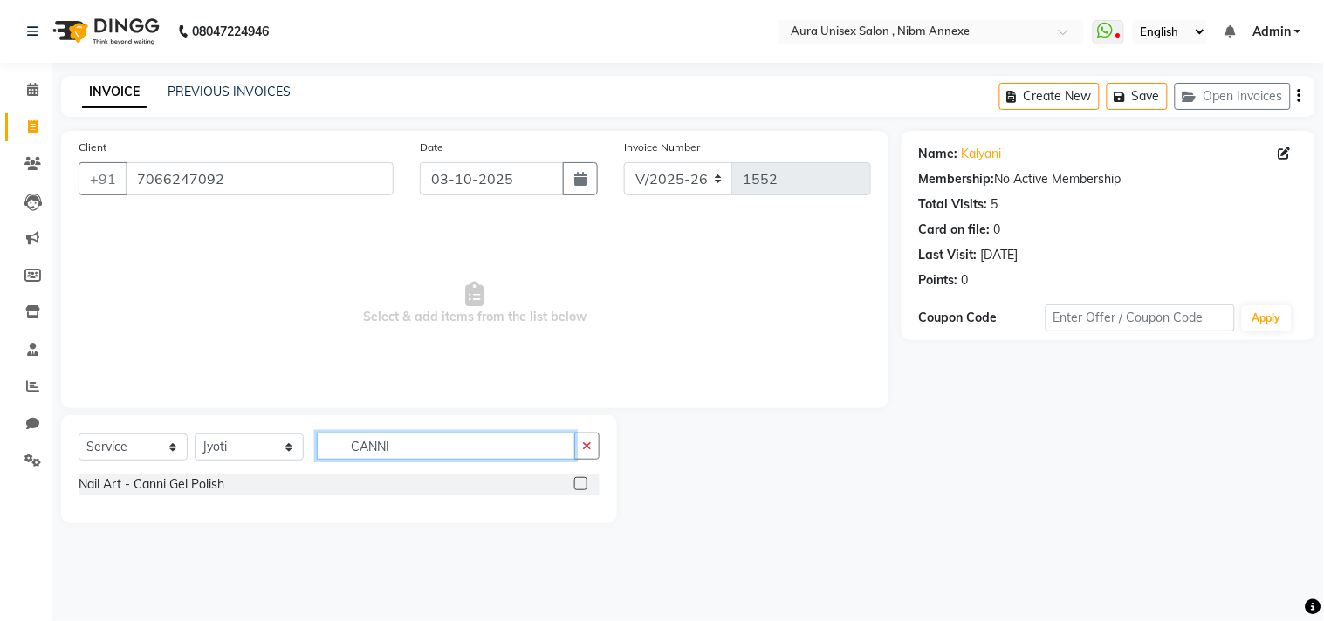
type input "CANNI"
click at [576, 478] on label at bounding box center [580, 483] width 13 height 13
click at [576, 479] on input "checkbox" at bounding box center [579, 484] width 11 height 11
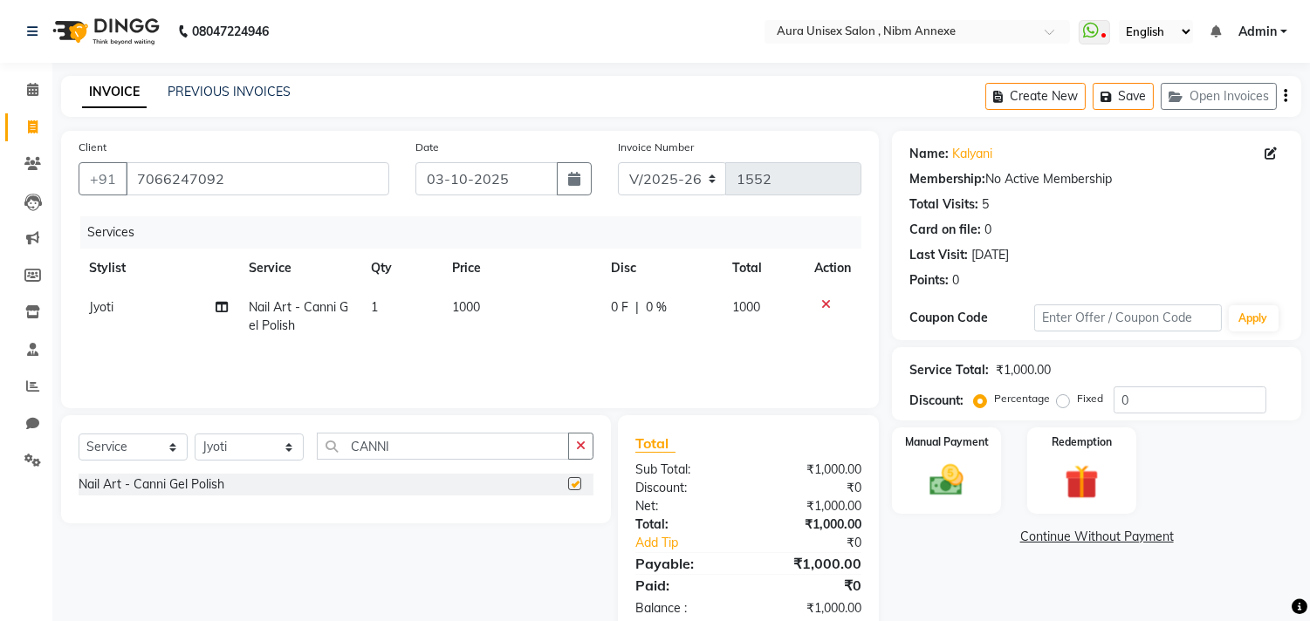
checkbox input "false"
click at [412, 304] on td "1" at bounding box center [400, 317] width 81 height 58
select select "69183"
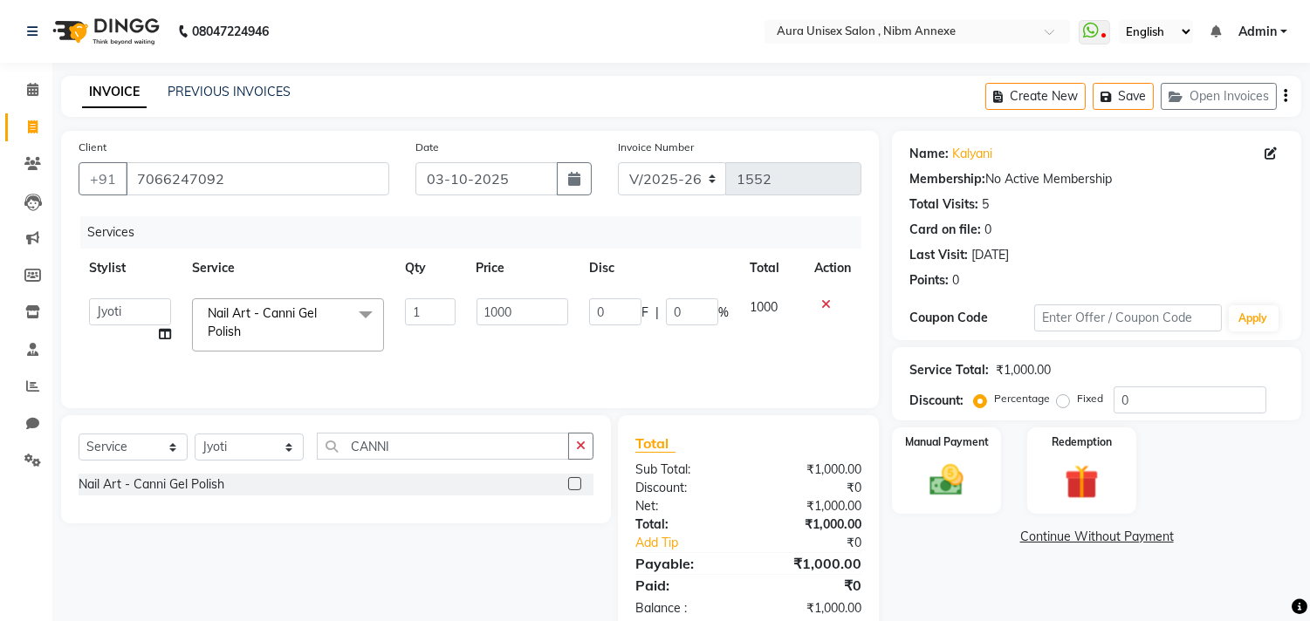
click at [457, 311] on td "1" at bounding box center [429, 325] width 71 height 74
click at [435, 312] on input "1" at bounding box center [430, 311] width 50 height 27
type input "2"
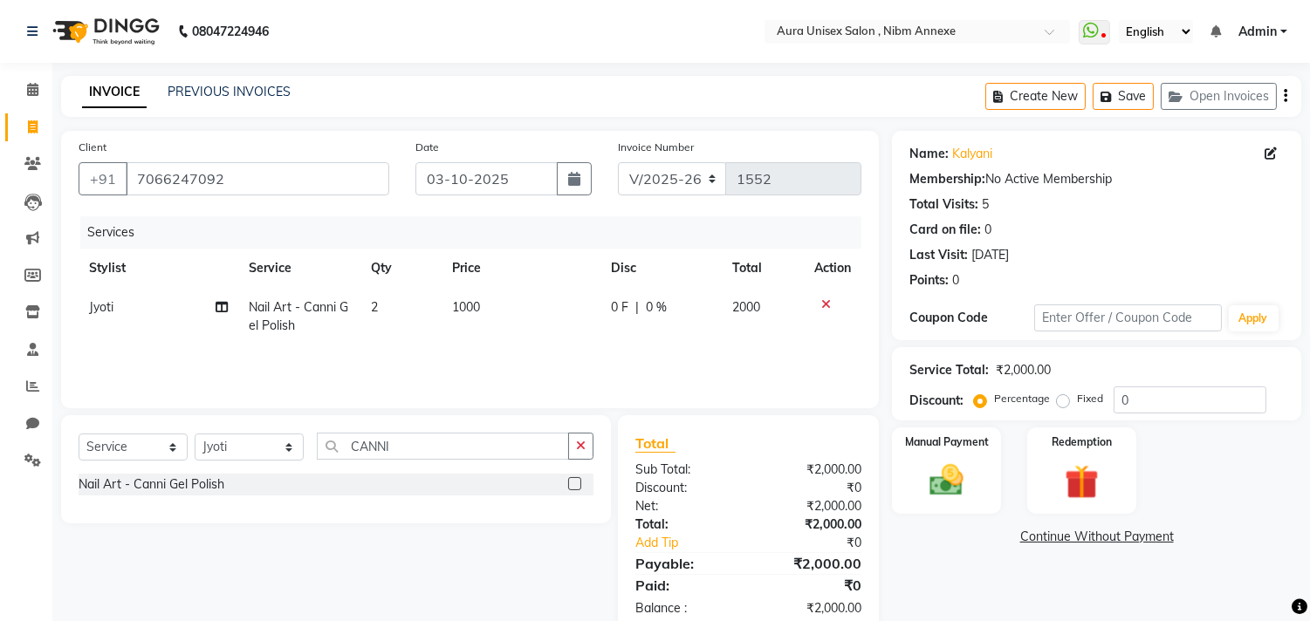
click at [628, 330] on td "0 F | 0 %" at bounding box center [660, 317] width 121 height 58
select select "69183"
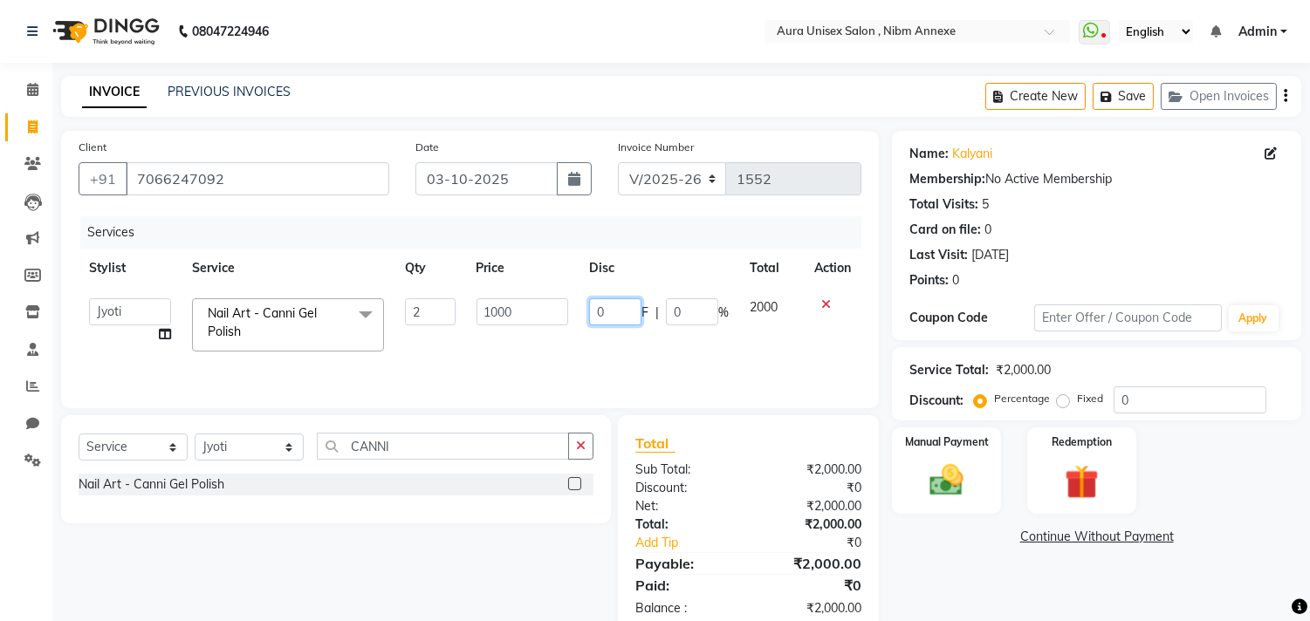
click at [637, 304] on input "0" at bounding box center [615, 311] width 52 height 27
type input "0500"
click at [389, 598] on div "Select Service Product Membership Package Voucher Prepaid Gift Card Select Styl…" at bounding box center [329, 525] width 563 height 220
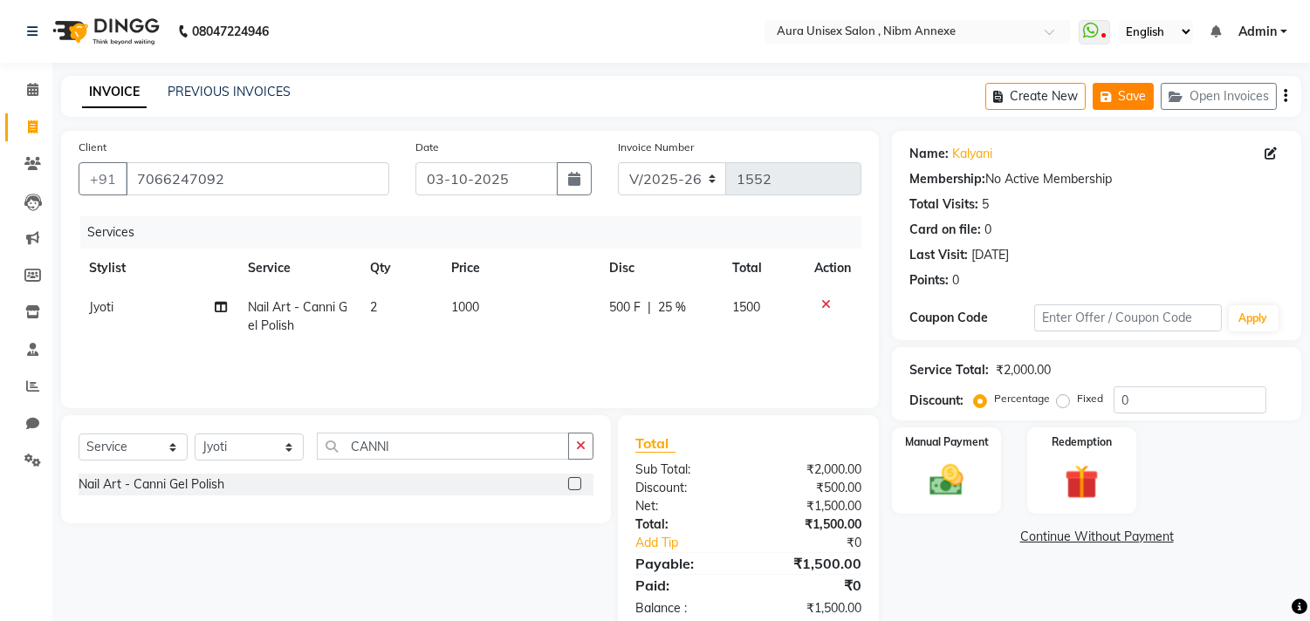
click at [1120, 92] on button "Save" at bounding box center [1122, 96] width 61 height 27
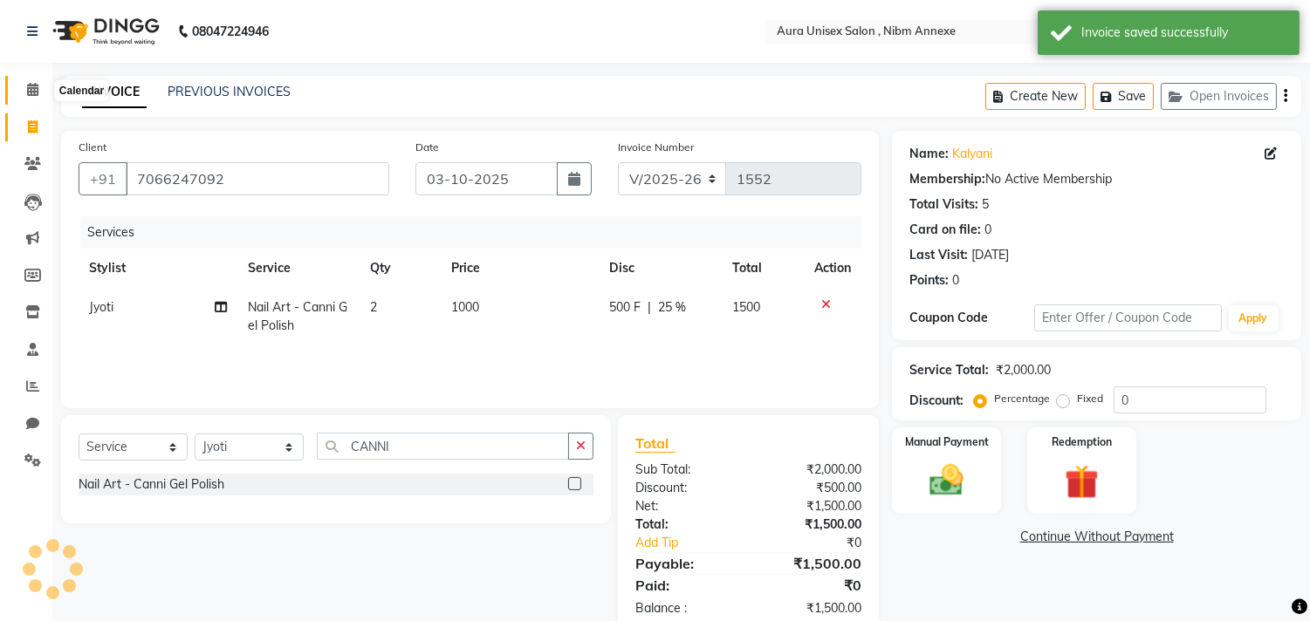
click at [28, 88] on icon at bounding box center [32, 89] width 11 height 13
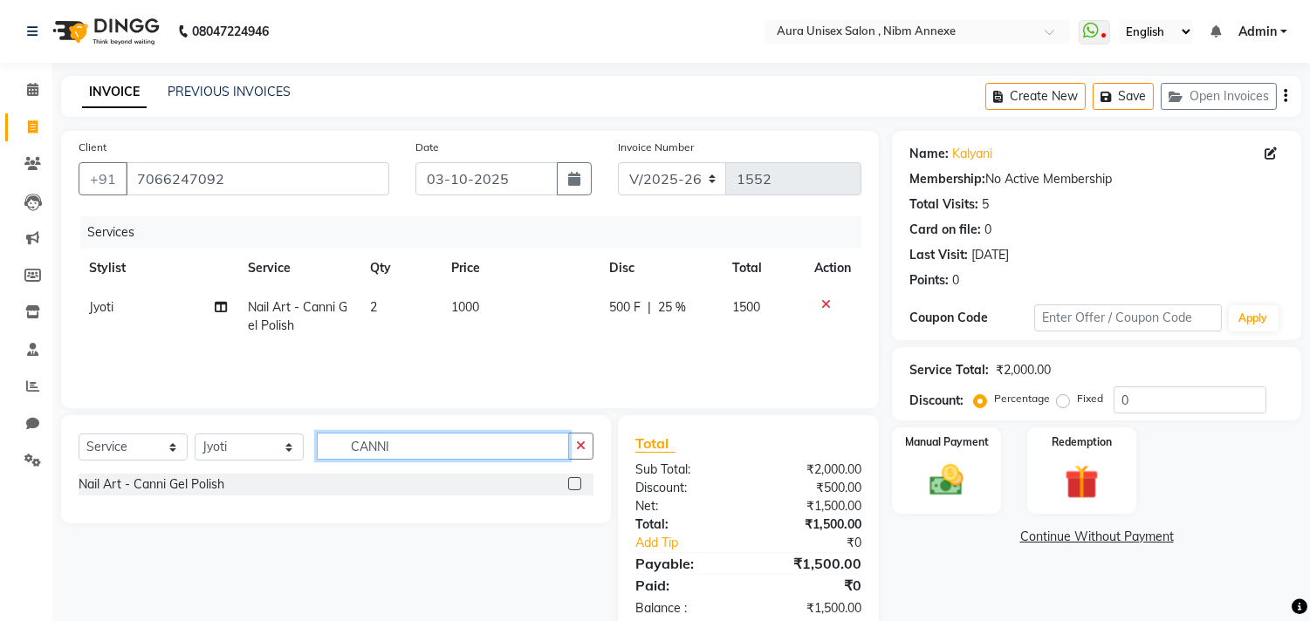
click at [461, 451] on input "CANNI" at bounding box center [443, 446] width 252 height 27
click at [941, 476] on img at bounding box center [947, 481] width 58 height 41
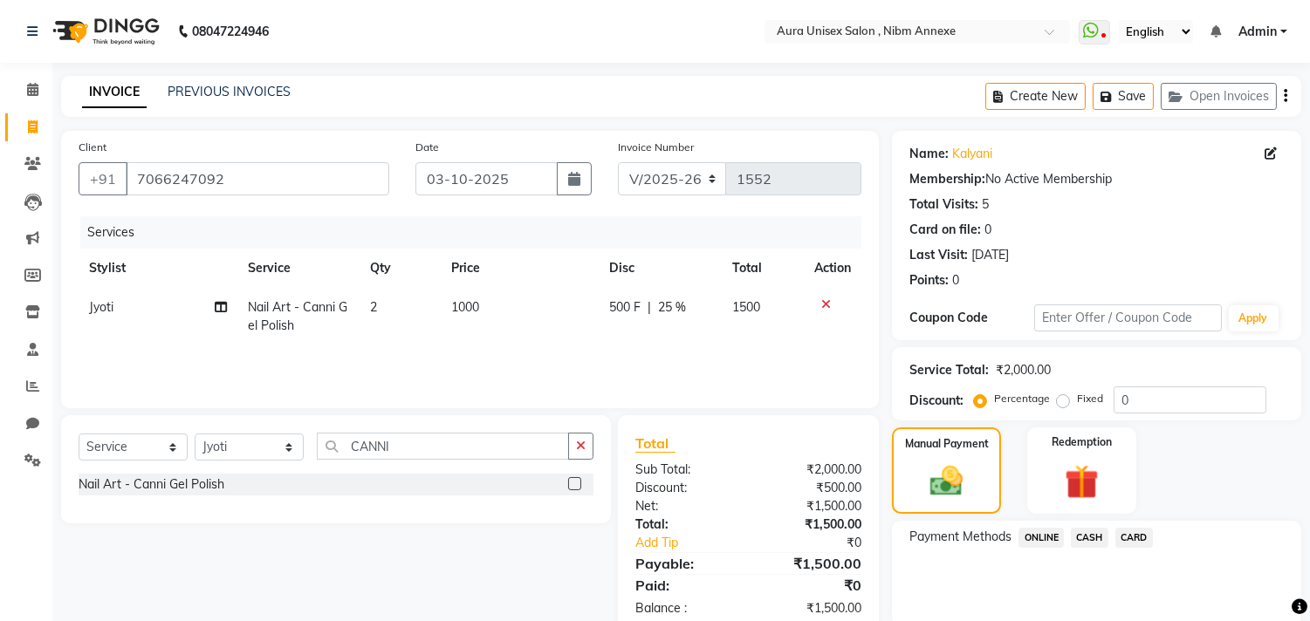
click at [1102, 533] on span "CASH" at bounding box center [1090, 538] width 38 height 20
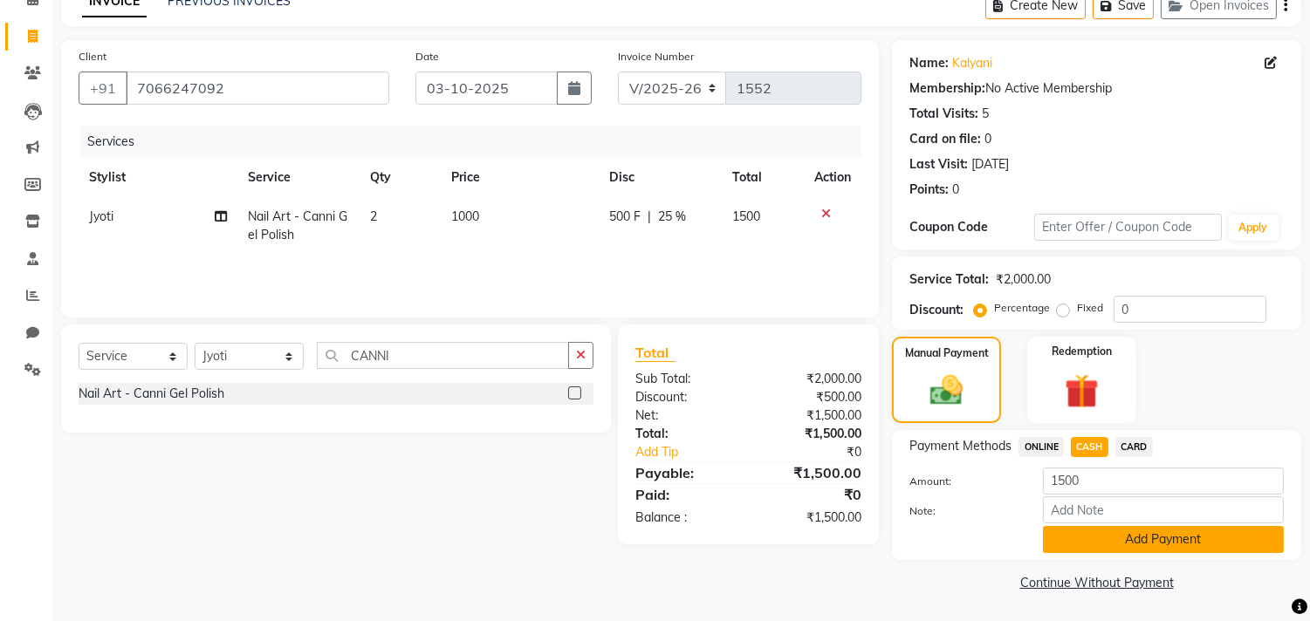
click at [1111, 547] on button "Add Payment" at bounding box center [1163, 539] width 241 height 27
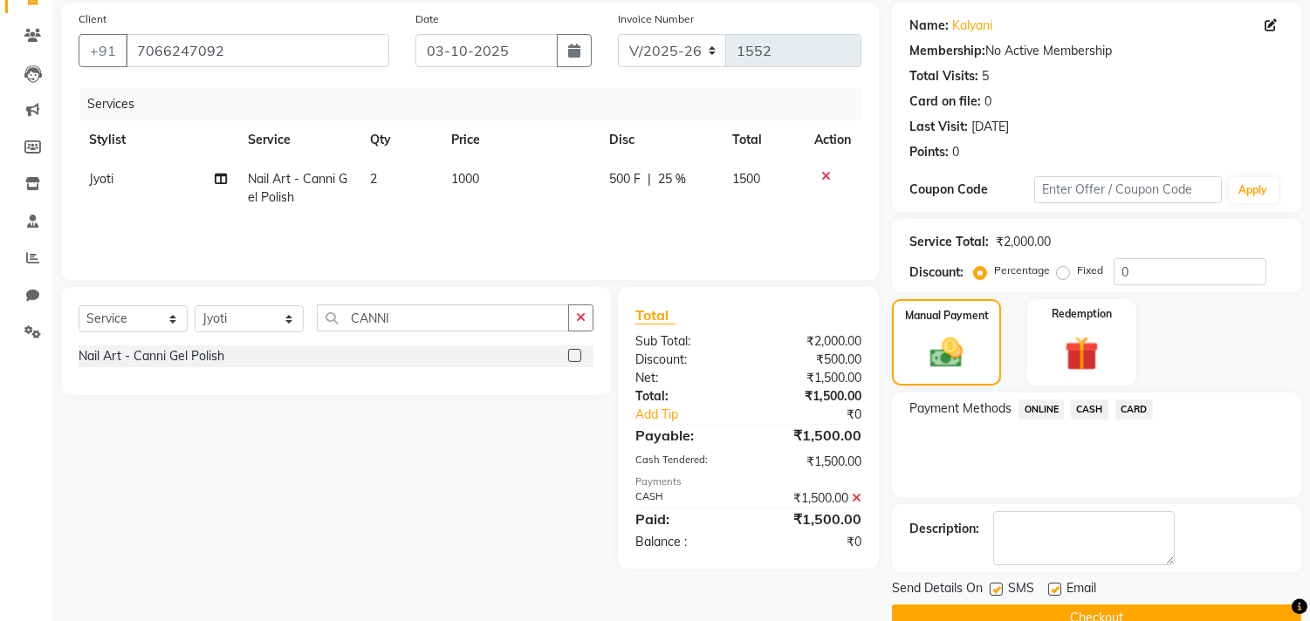
scroll to position [163, 0]
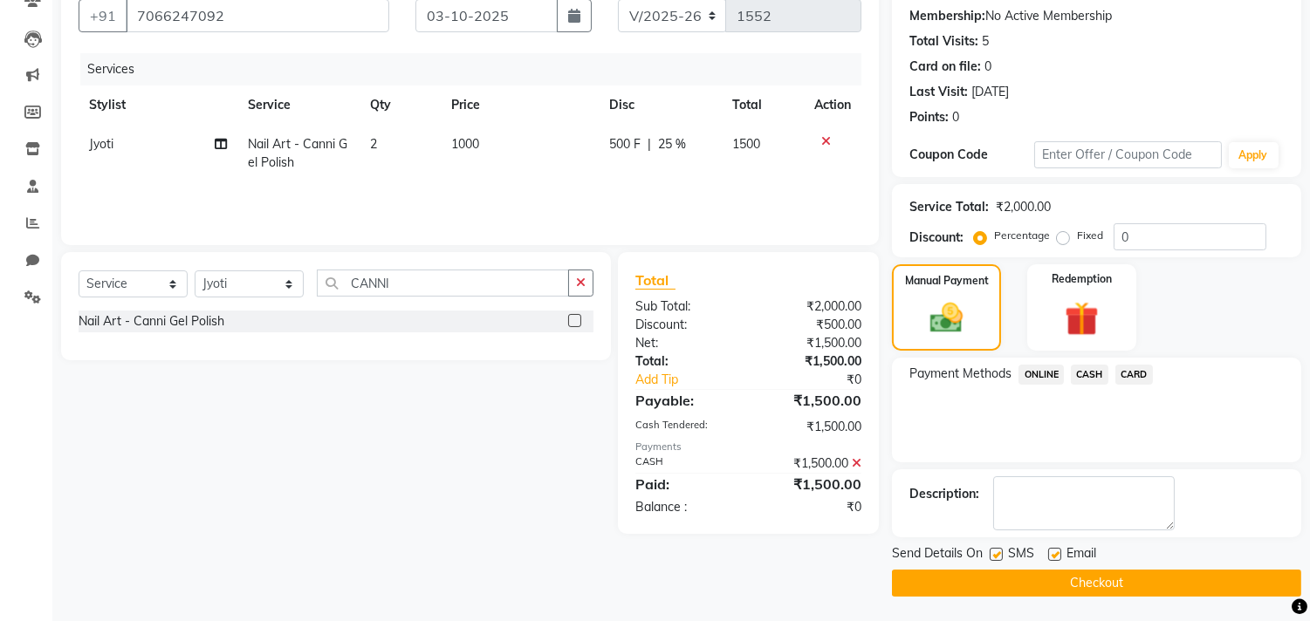
click at [1050, 553] on label at bounding box center [1054, 554] width 13 height 13
click at [1050, 553] on input "checkbox" at bounding box center [1053, 555] width 11 height 11
checkbox input "false"
click at [997, 558] on label at bounding box center [996, 554] width 13 height 13
click at [997, 558] on input "checkbox" at bounding box center [995, 555] width 11 height 11
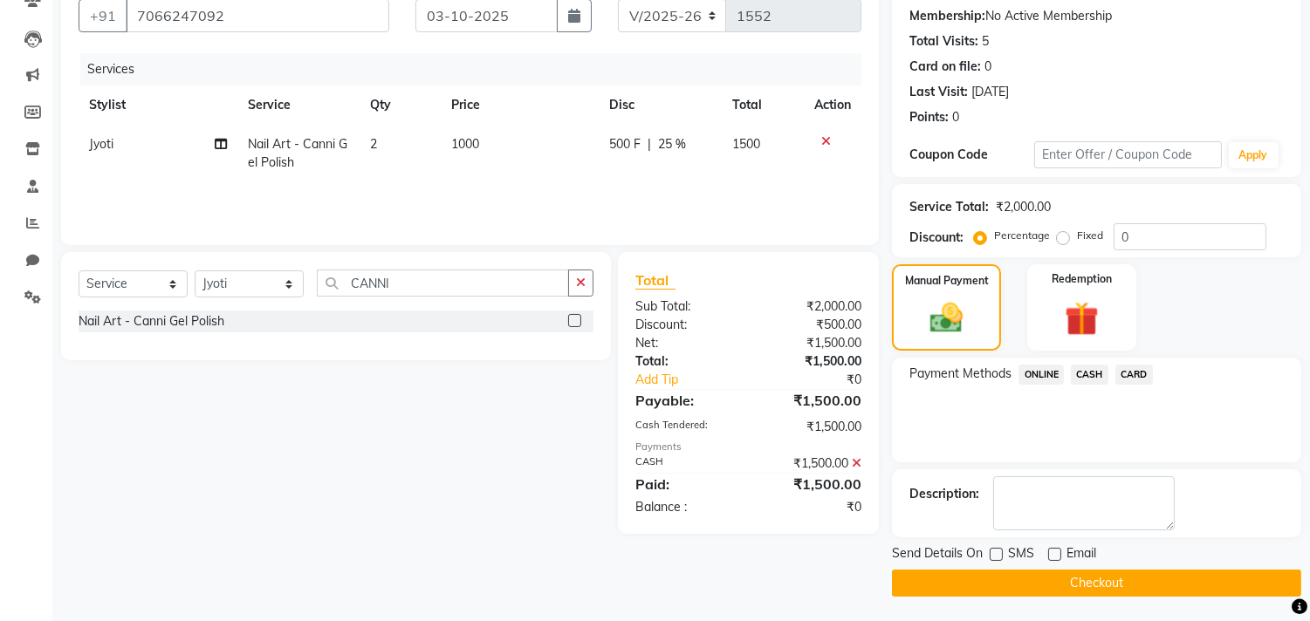
click at [996, 557] on label at bounding box center [996, 554] width 13 height 13
click at [996, 557] on input "checkbox" at bounding box center [995, 555] width 11 height 11
checkbox input "true"
click at [996, 572] on button "Checkout" at bounding box center [1096, 583] width 409 height 27
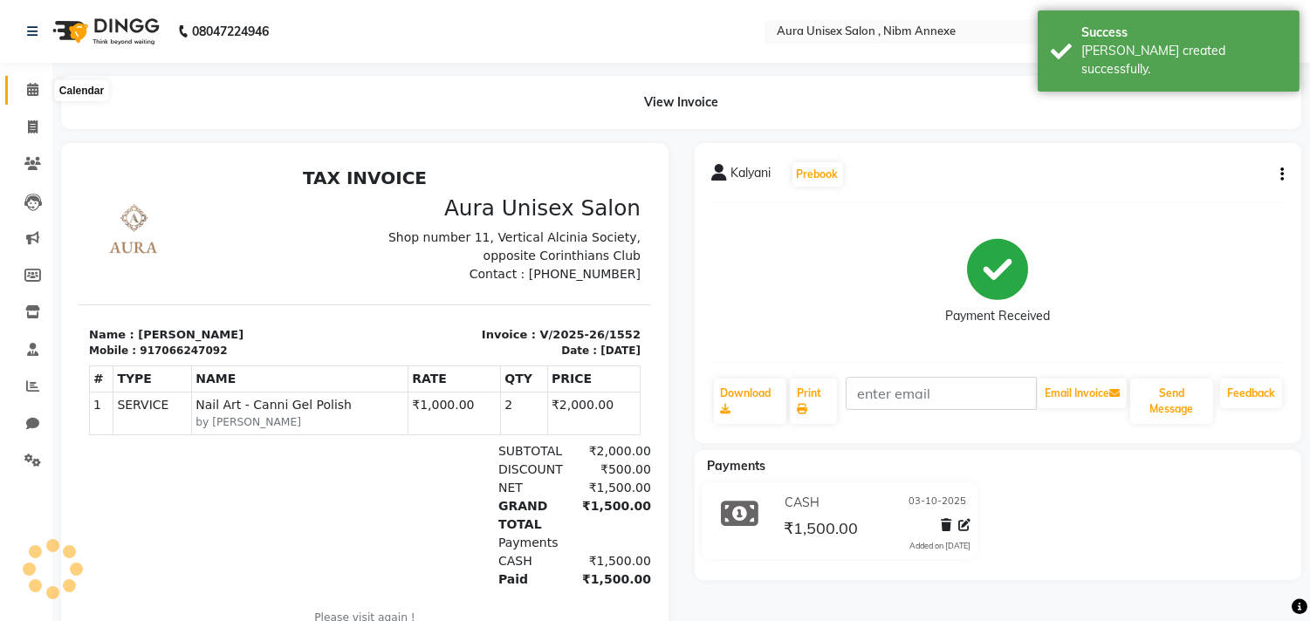
click at [19, 80] on span at bounding box center [32, 90] width 31 height 20
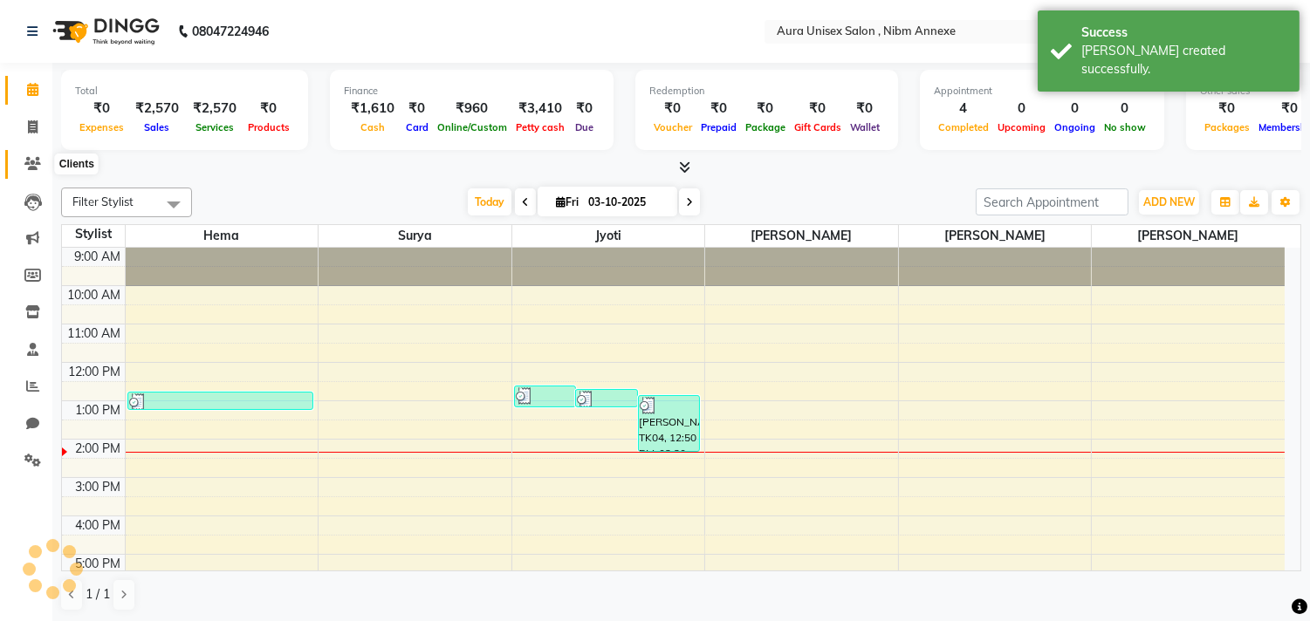
click at [42, 162] on span at bounding box center [32, 164] width 31 height 20
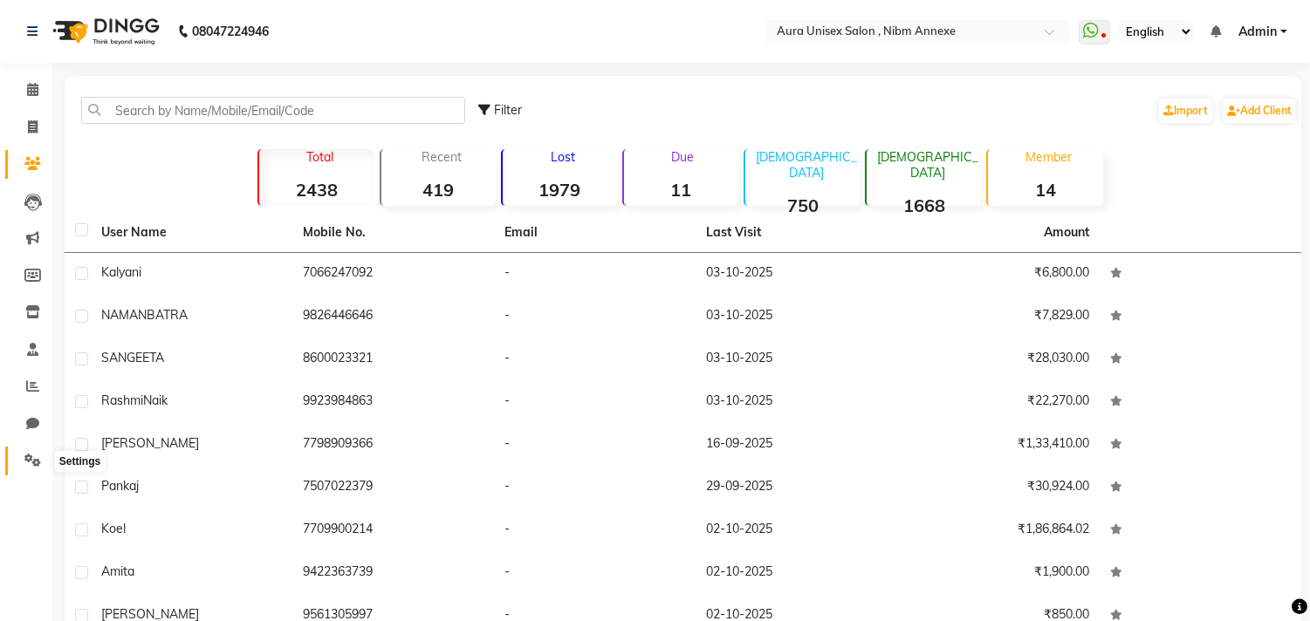
click at [20, 455] on span at bounding box center [32, 461] width 31 height 20
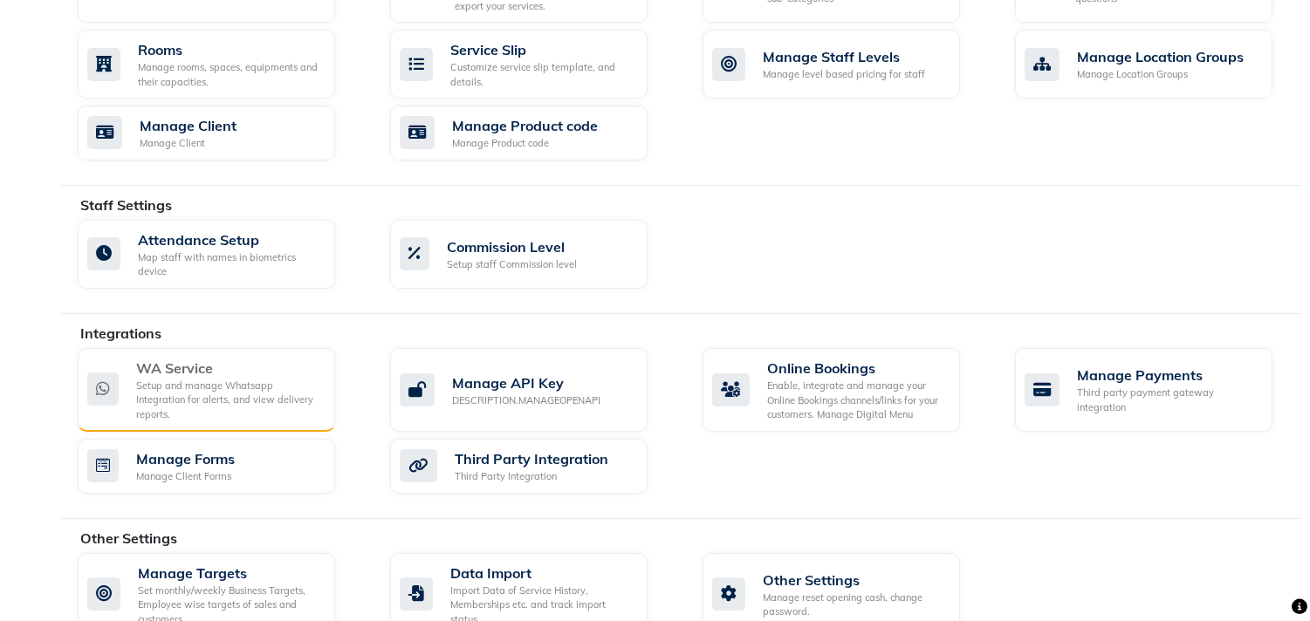
scroll to position [816, 0]
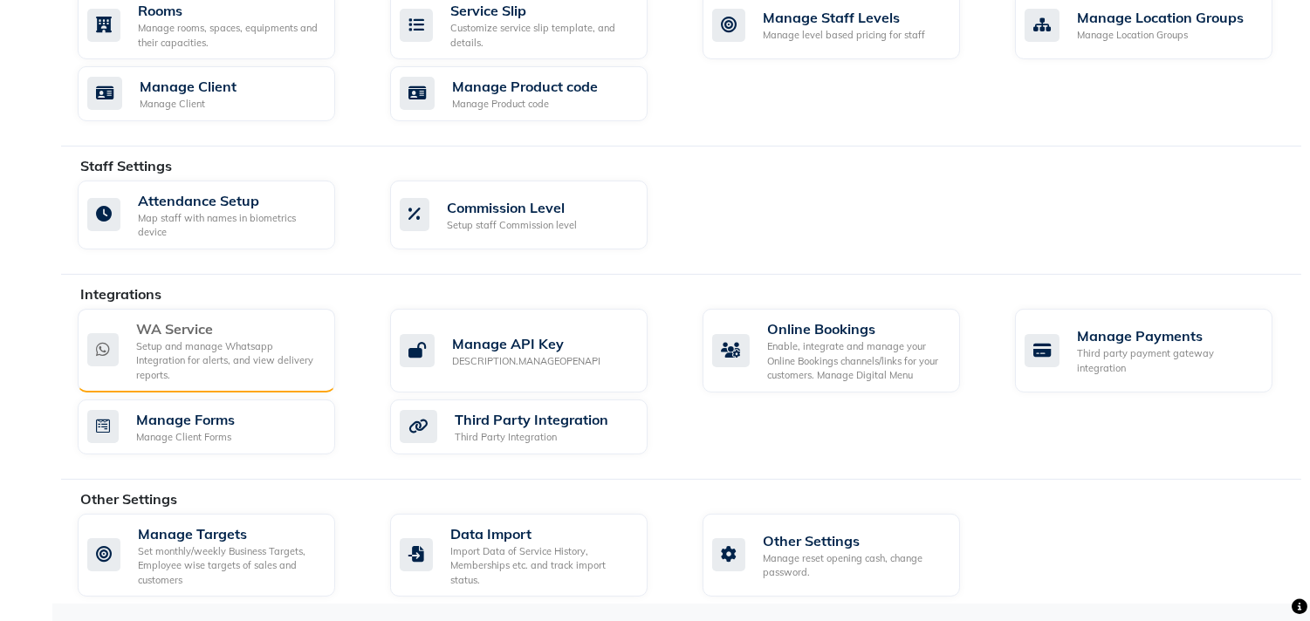
click at [160, 347] on div "Setup and manage Whatsapp Integration for alerts, and view delivery reports." at bounding box center [228, 361] width 185 height 44
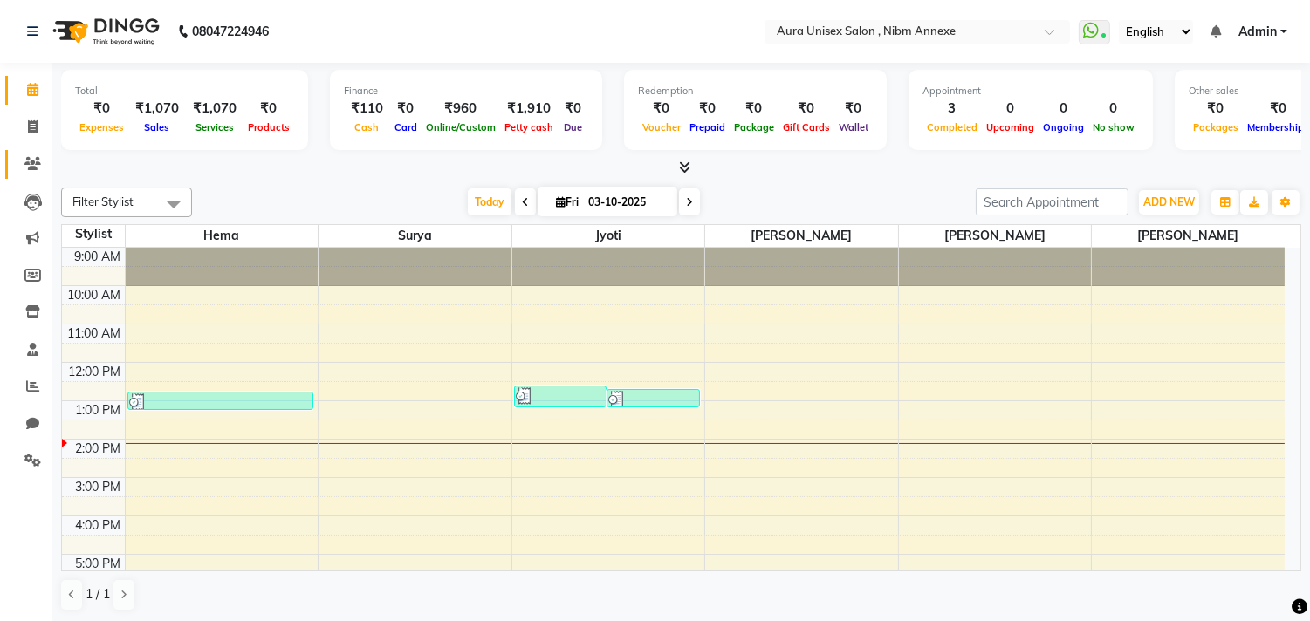
click at [10, 166] on link "Clients" at bounding box center [26, 164] width 42 height 29
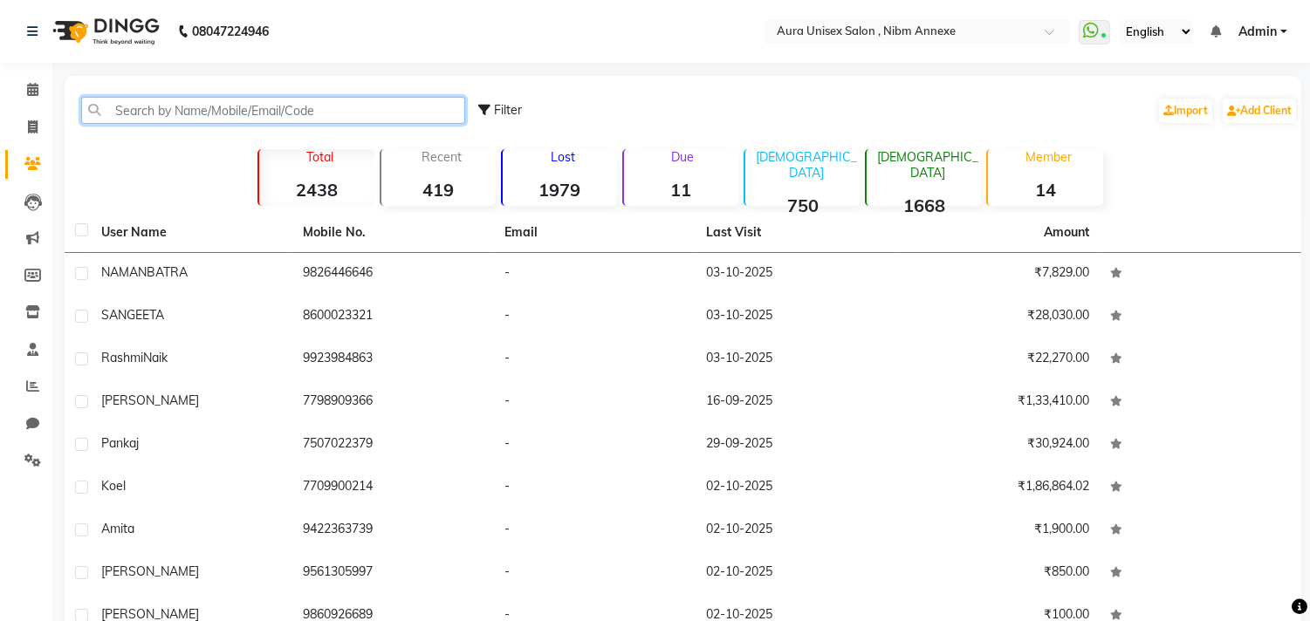
click at [102, 108] on input "text" at bounding box center [273, 110] width 384 height 27
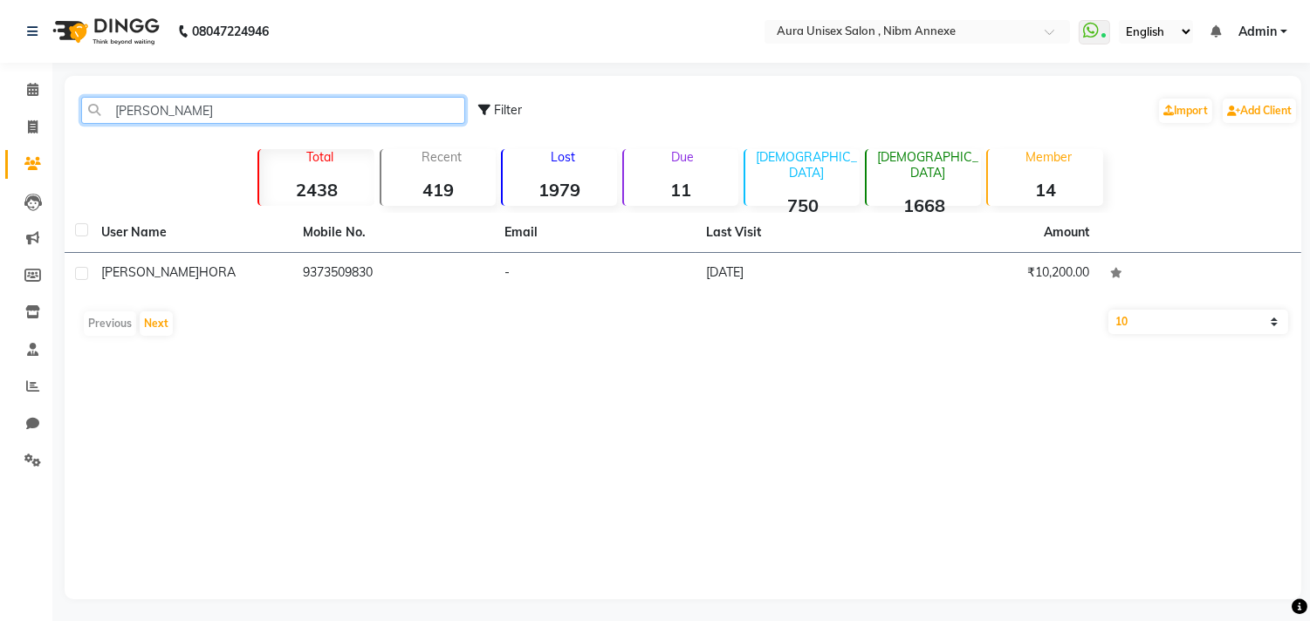
type input "[PERSON_NAME]"
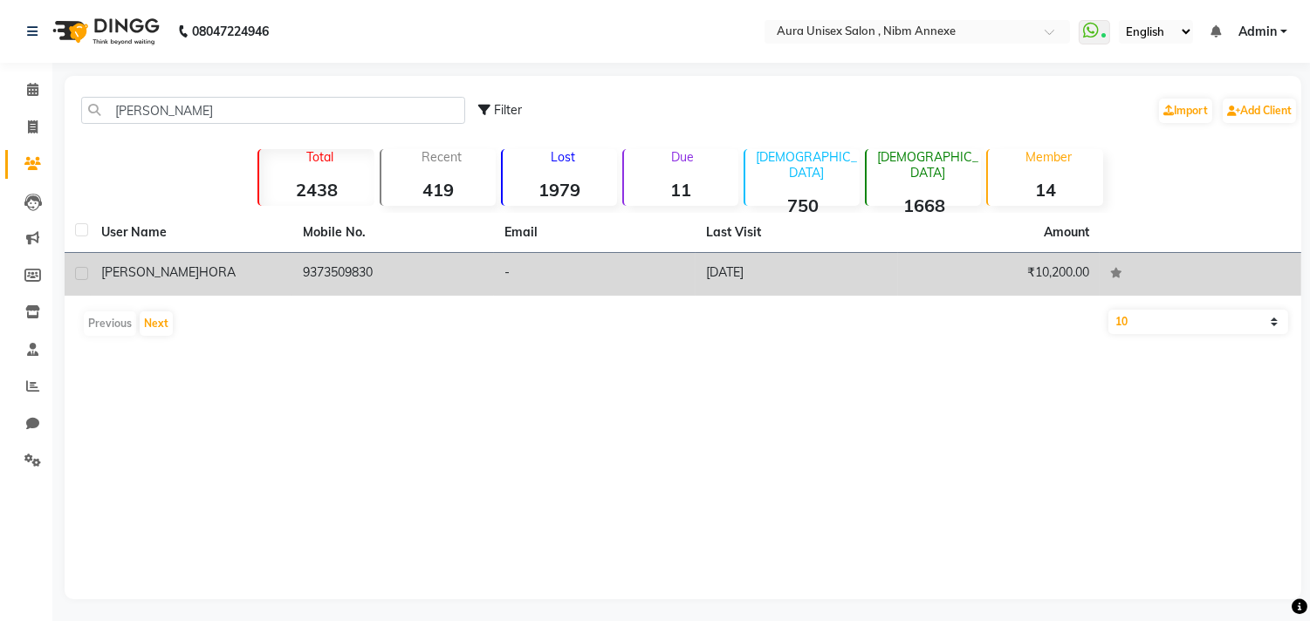
click at [369, 289] on td "9373509830" at bounding box center [393, 274] width 202 height 43
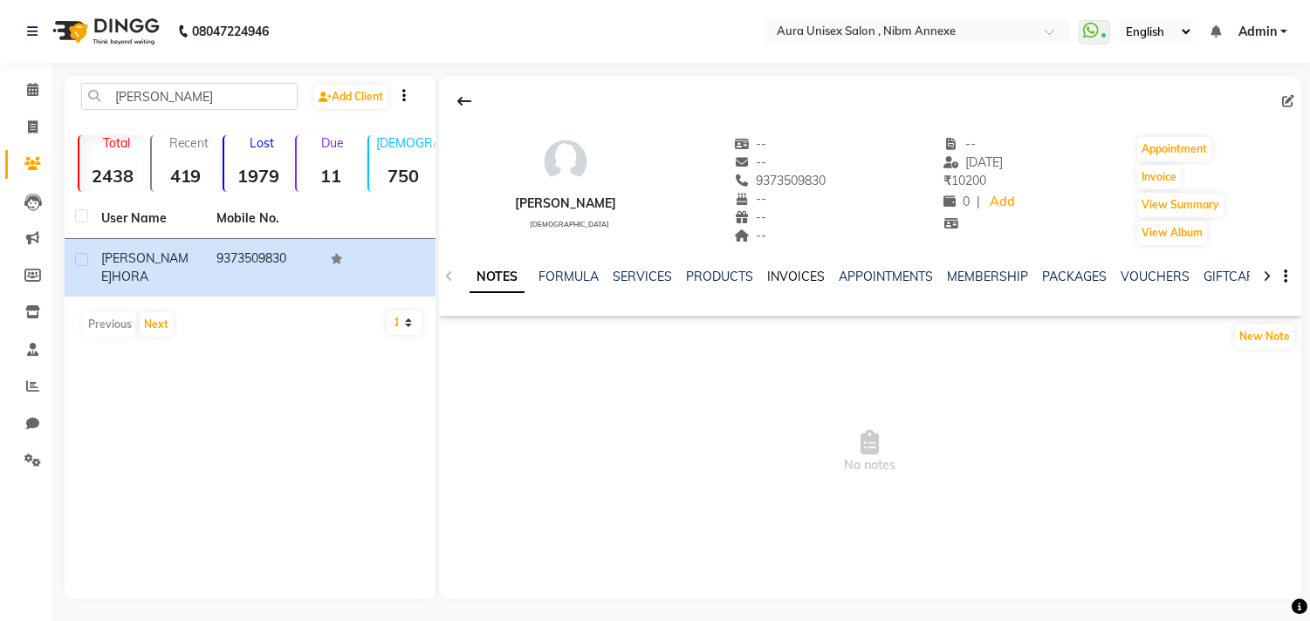
click at [785, 273] on link "INVOICES" at bounding box center [796, 277] width 58 height 16
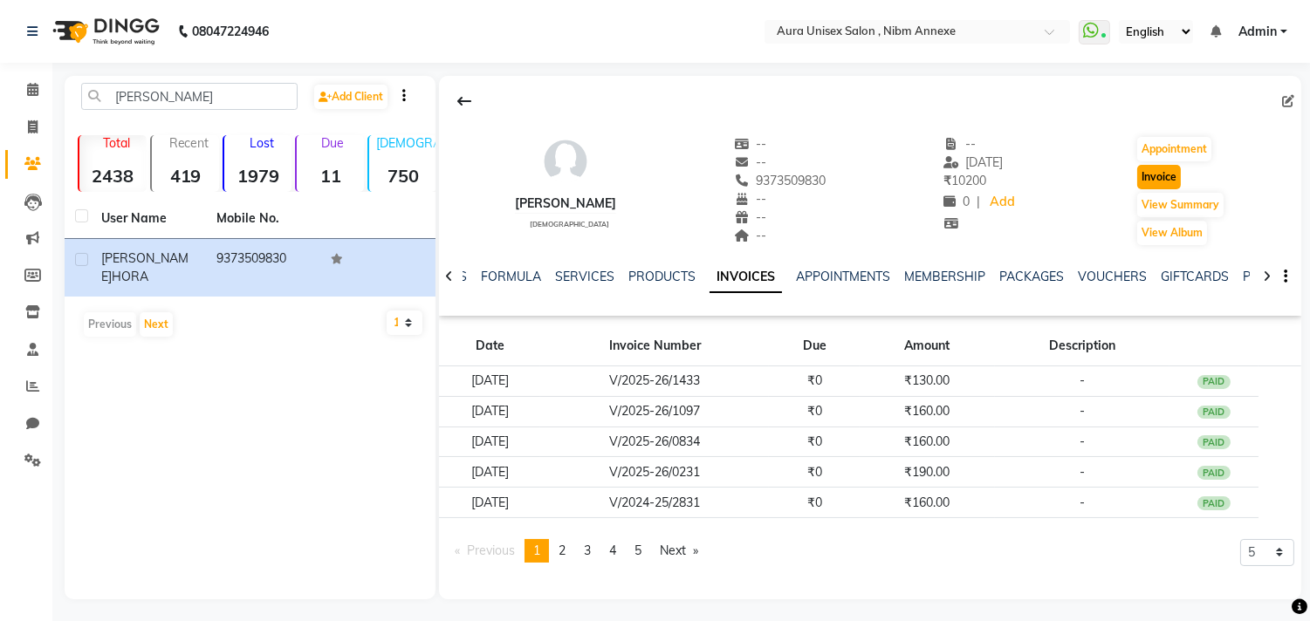
click at [1163, 168] on button "Invoice" at bounding box center [1159, 177] width 44 height 24
select select "service"
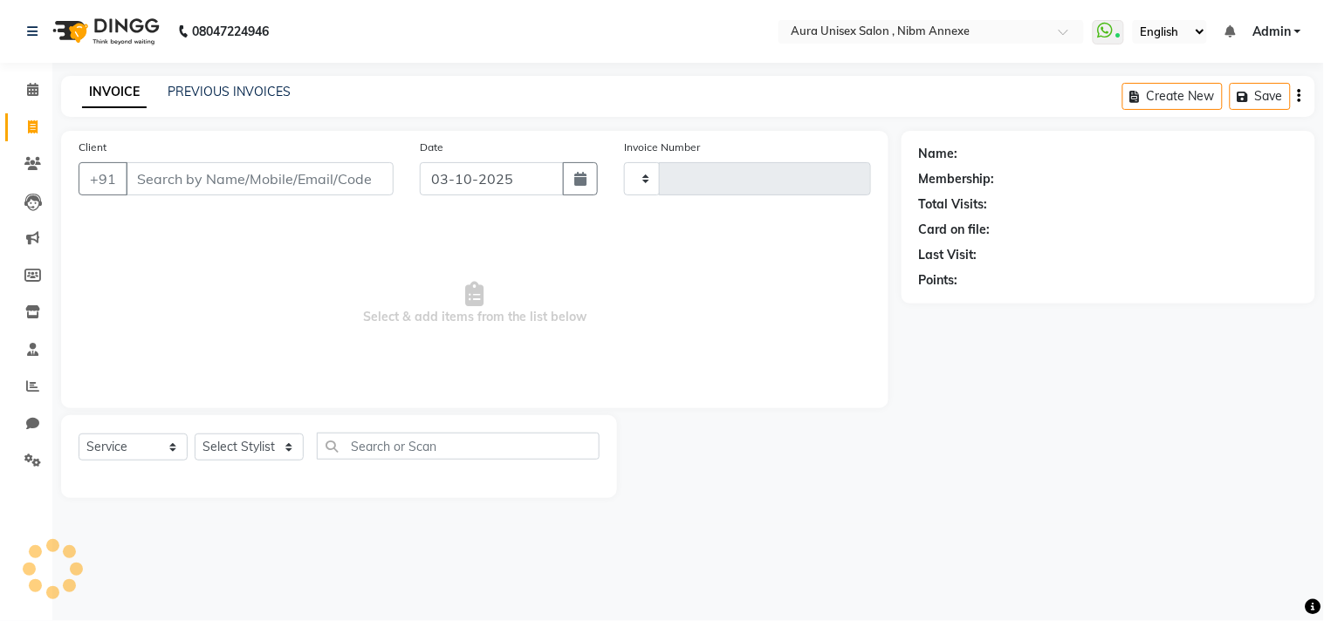
type input "1552"
select select "823"
click at [233, 454] on select "Select Stylist" at bounding box center [249, 447] width 109 height 27
type input "9373509830"
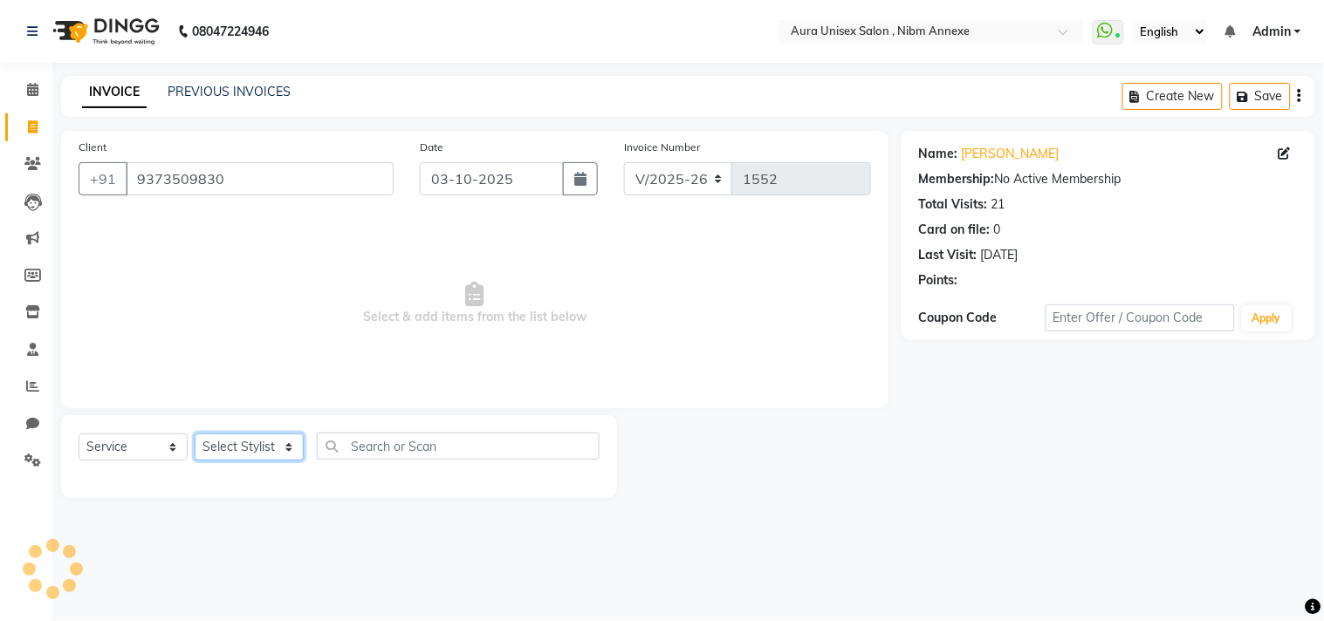
select select "83187"
click at [195, 435] on select "Select Stylist Bhanu Hema [PERSON_NAME] Jyoti [PERSON_NAME] [PERSON_NAME]" at bounding box center [249, 447] width 109 height 27
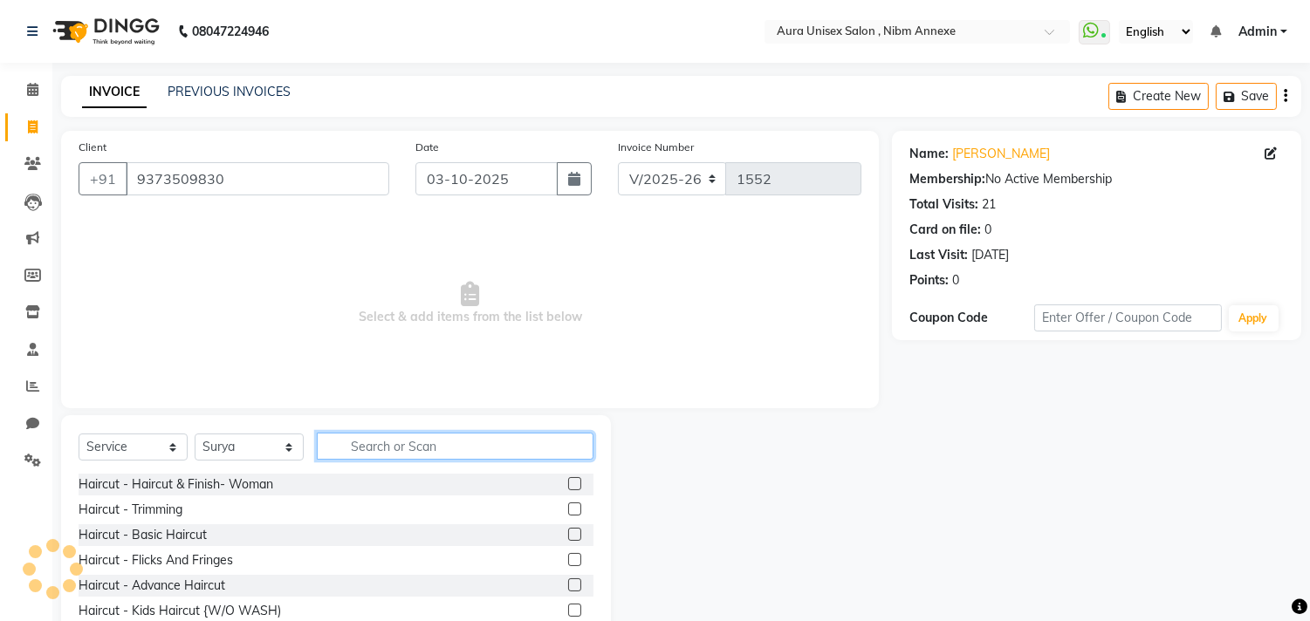
click at [450, 456] on input "text" at bounding box center [455, 446] width 277 height 27
click at [436, 438] on input "text" at bounding box center [455, 446] width 277 height 27
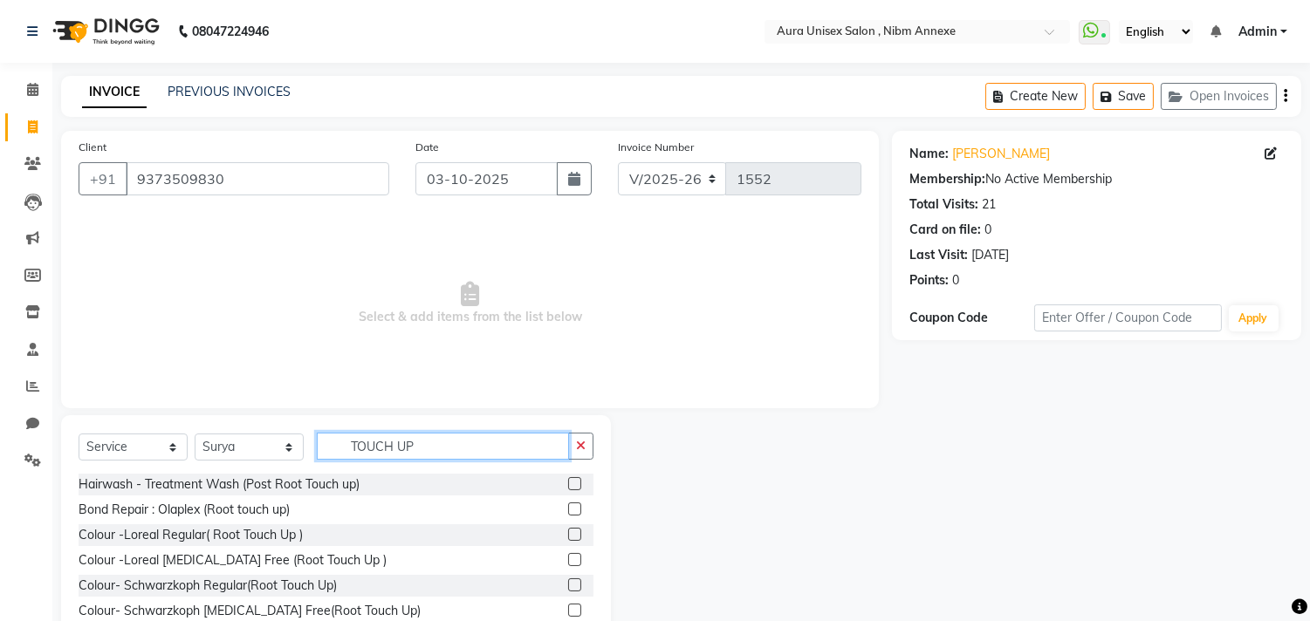
type input "TOUCH UP"
click at [568, 477] on label at bounding box center [574, 483] width 13 height 13
click at [568, 479] on input "checkbox" at bounding box center [573, 484] width 11 height 11
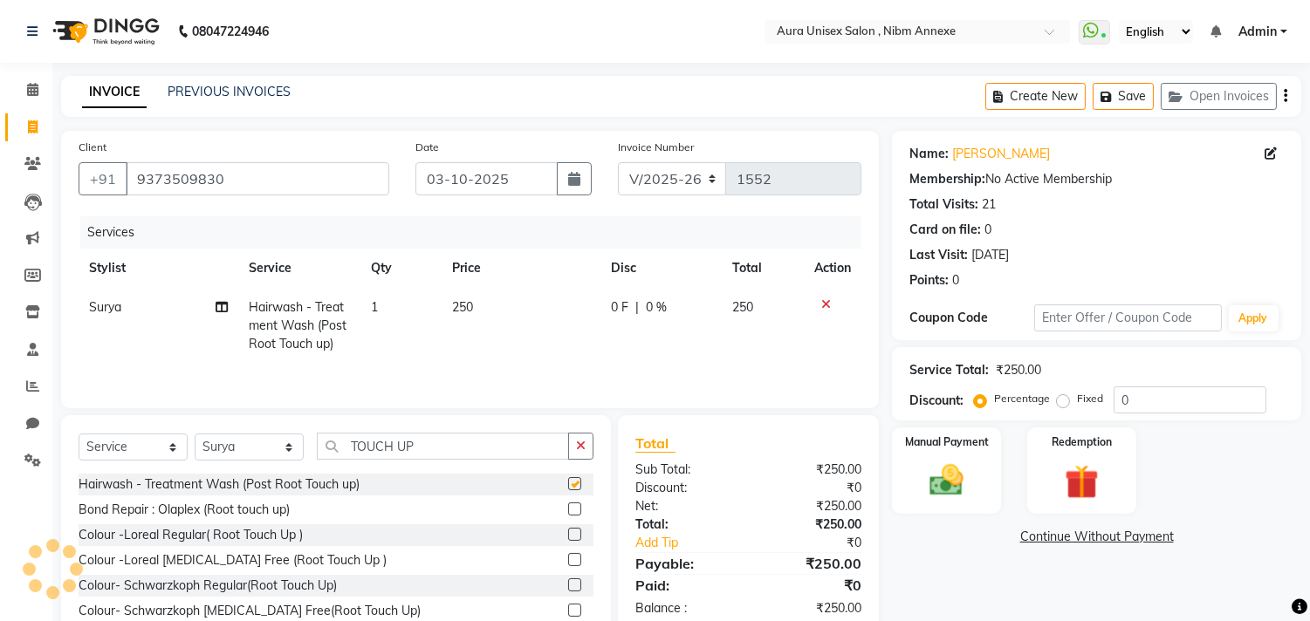
checkbox input "false"
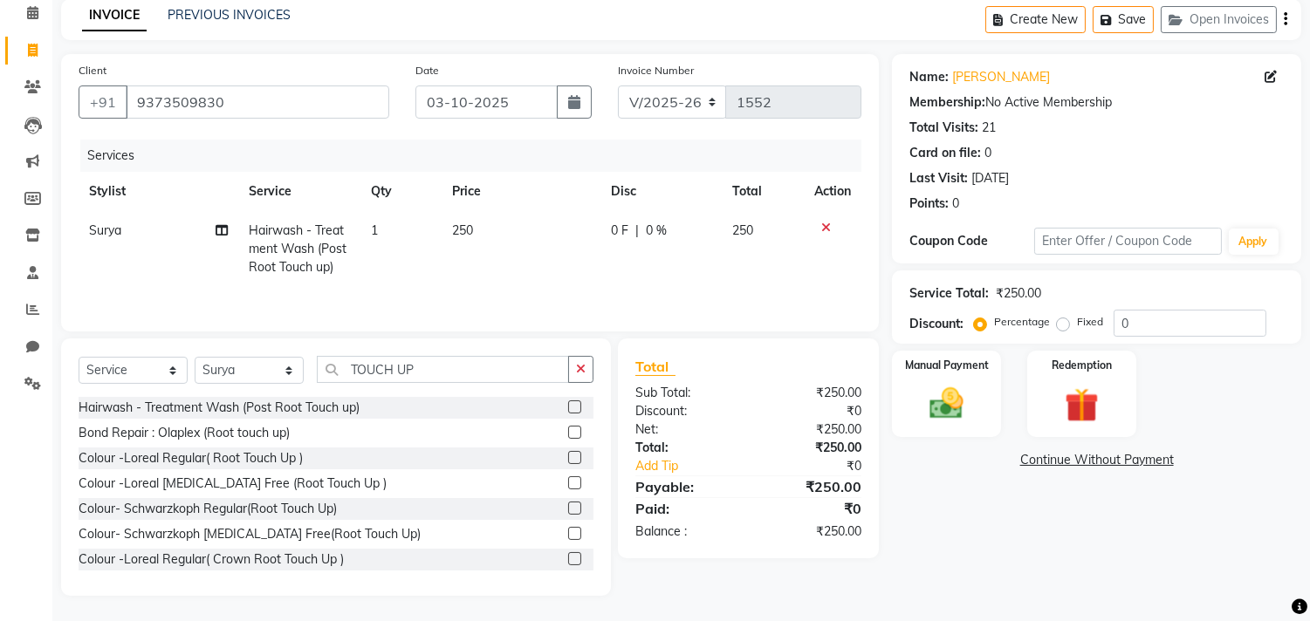
click at [825, 229] on icon at bounding box center [826, 228] width 10 height 12
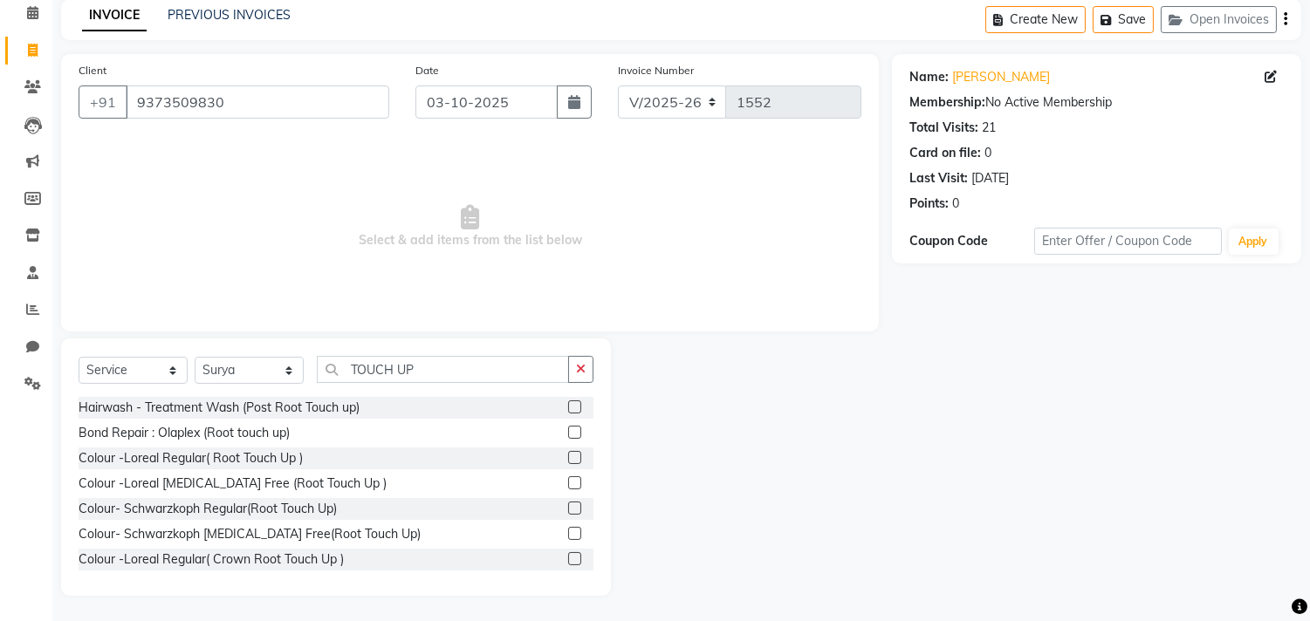
click at [568, 460] on label at bounding box center [574, 457] width 13 height 13
click at [568, 460] on input "checkbox" at bounding box center [573, 458] width 11 height 11
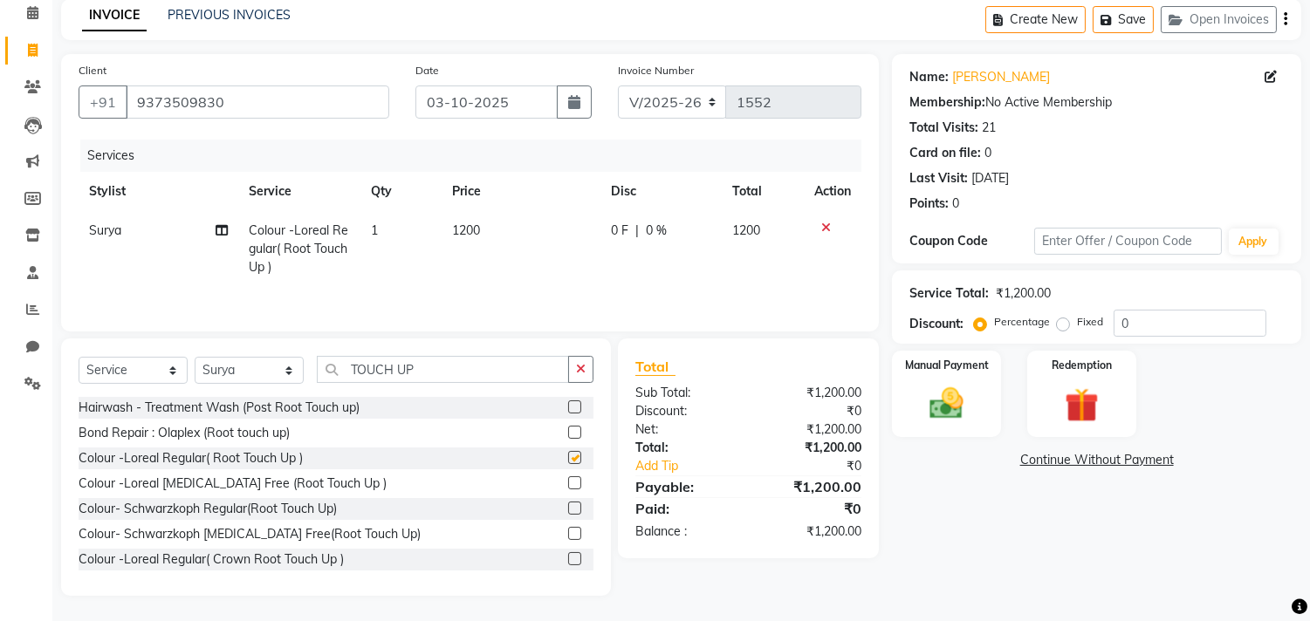
checkbox input "false"
click at [375, 371] on input "TOUCH UP" at bounding box center [443, 369] width 252 height 27
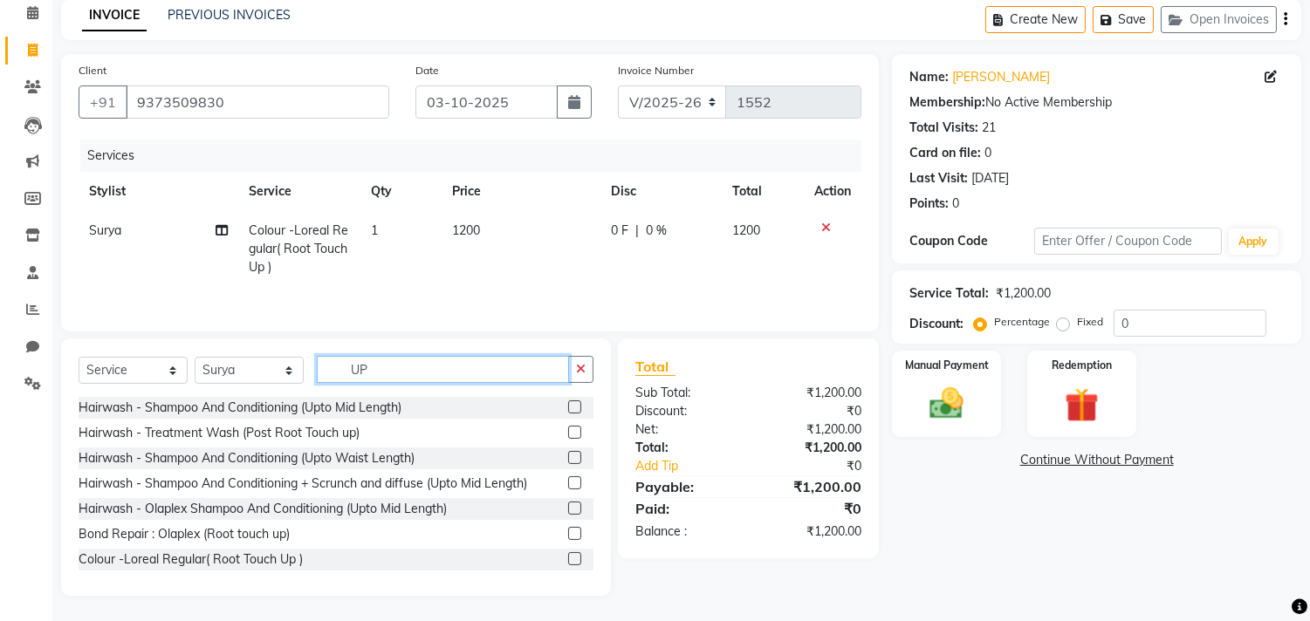
type input "U"
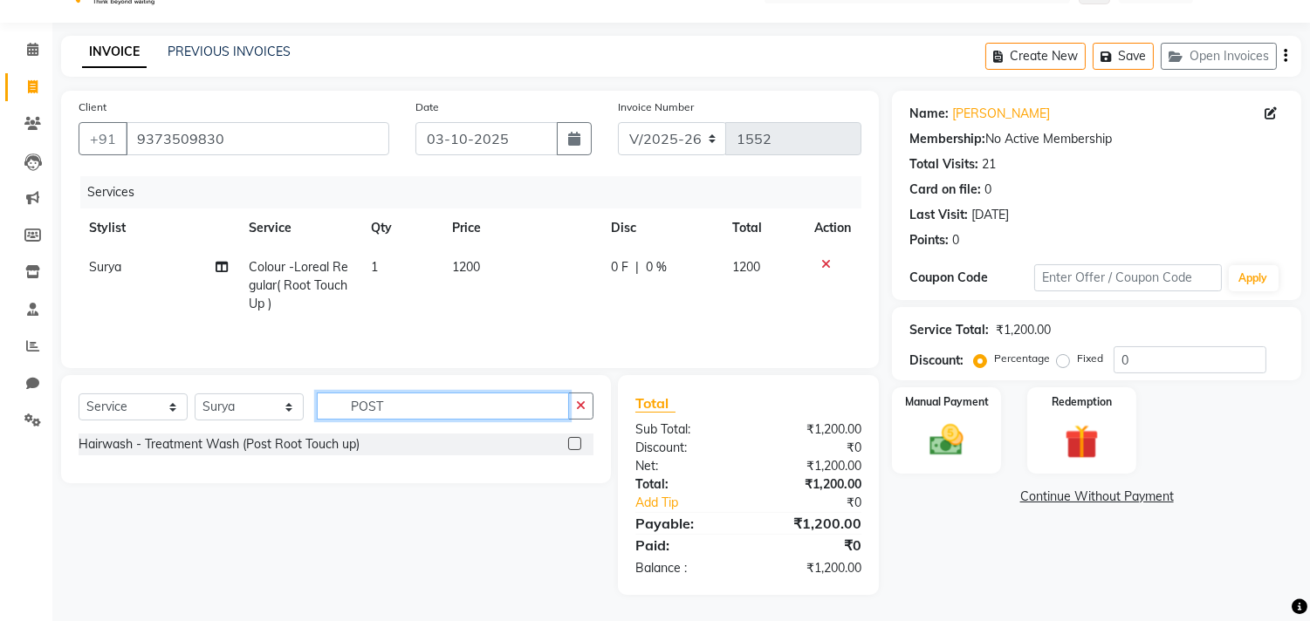
scroll to position [41, 0]
type input "POST"
click at [579, 448] on label at bounding box center [574, 443] width 13 height 13
click at [579, 448] on input "checkbox" at bounding box center [573, 444] width 11 height 11
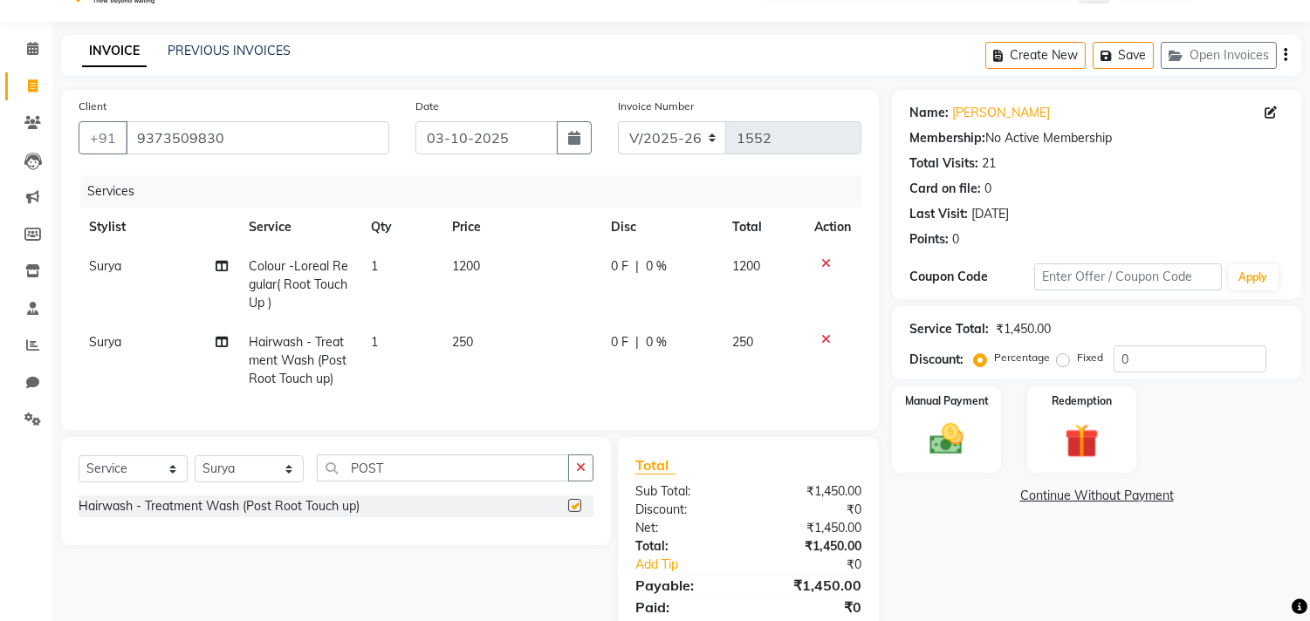
checkbox input "false"
click at [631, 354] on td "0 F | 0 %" at bounding box center [660, 361] width 121 height 76
select select "83187"
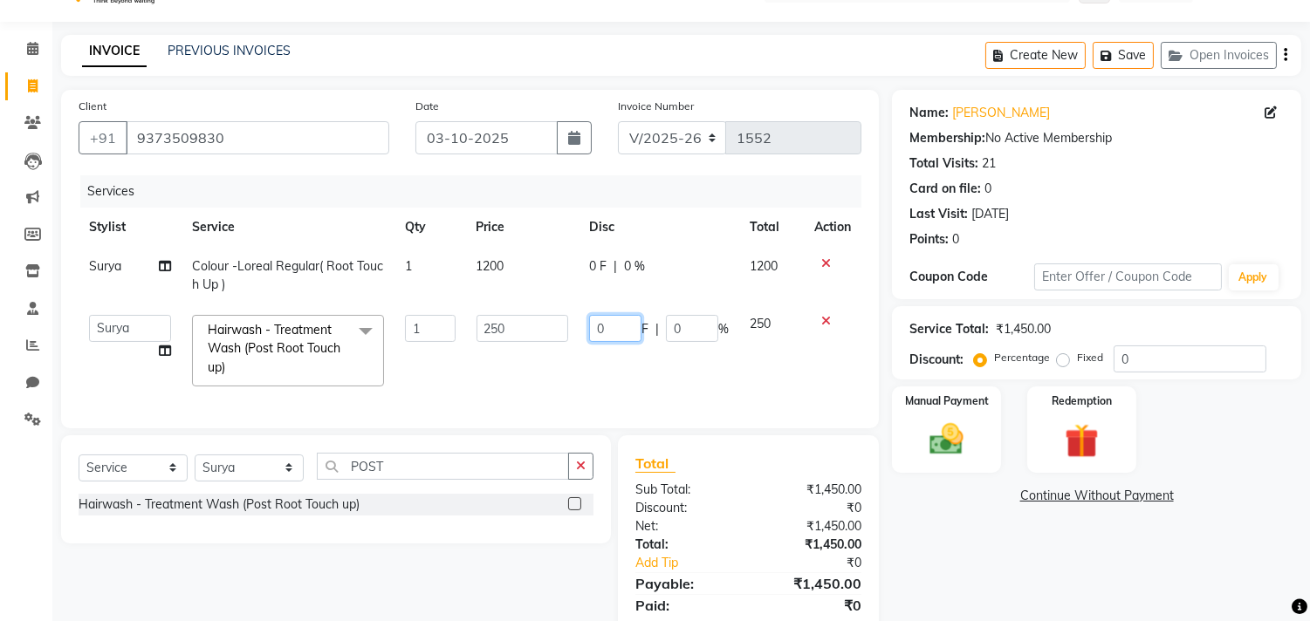
click at [637, 340] on input "0" at bounding box center [615, 328] width 52 height 27
type input "0250"
click at [931, 517] on div "Name: Rimpy Hora Membership: No Active Membership Total Visits: 21 Card on file…" at bounding box center [1103, 372] width 422 height 565
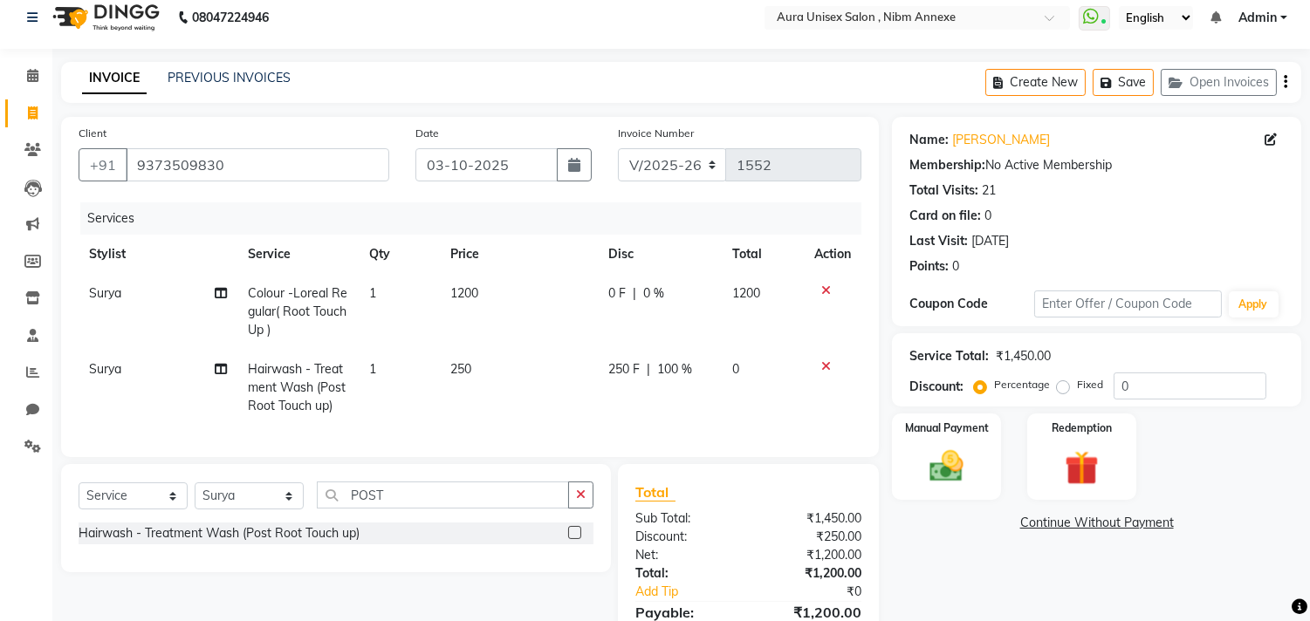
scroll to position [0, 0]
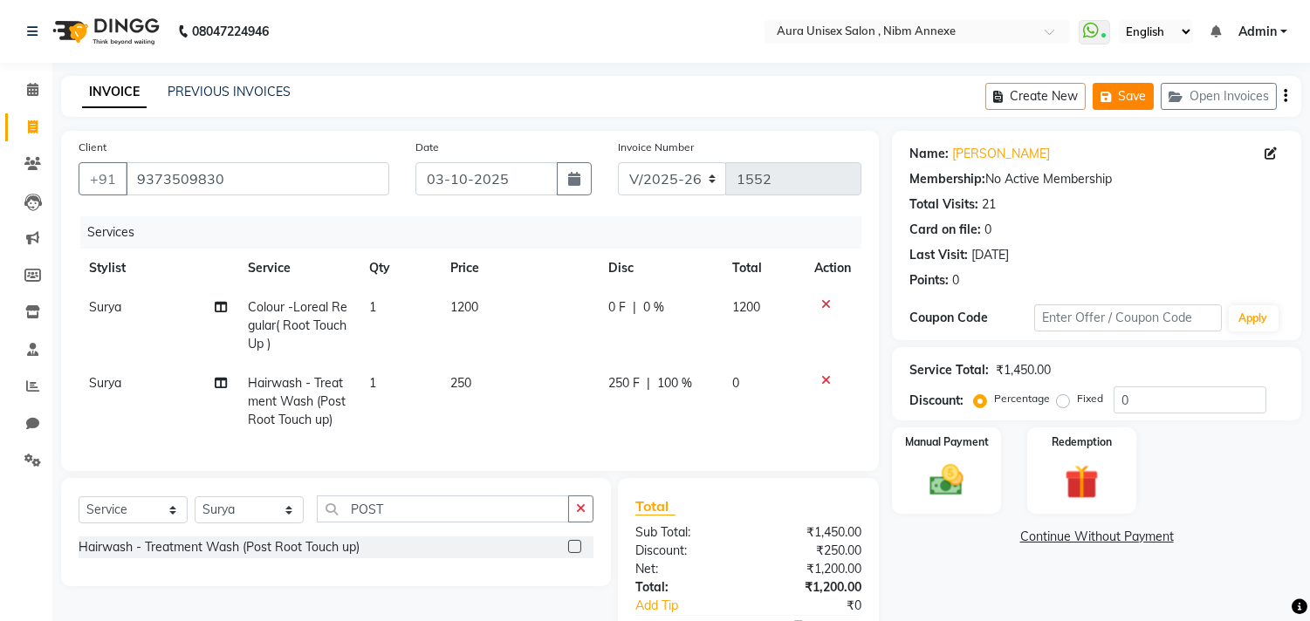
click at [1112, 86] on button "Save" at bounding box center [1122, 96] width 61 height 27
click at [29, 86] on icon at bounding box center [32, 89] width 11 height 13
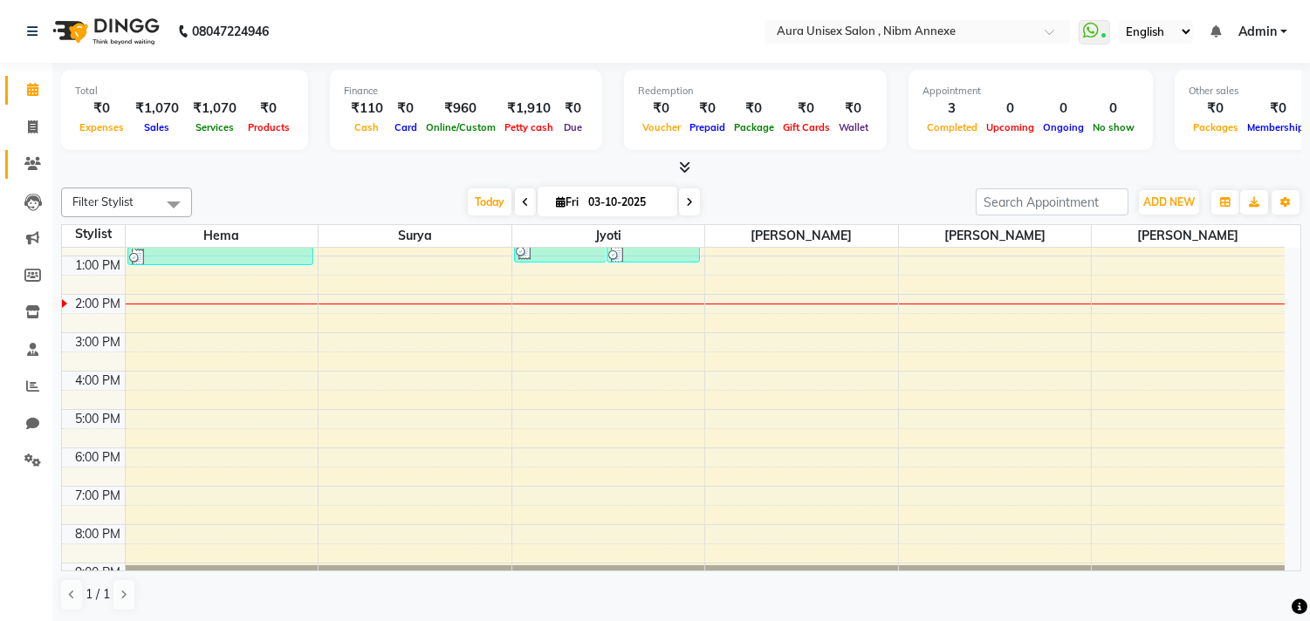
click at [24, 150] on link "Clients" at bounding box center [26, 164] width 42 height 29
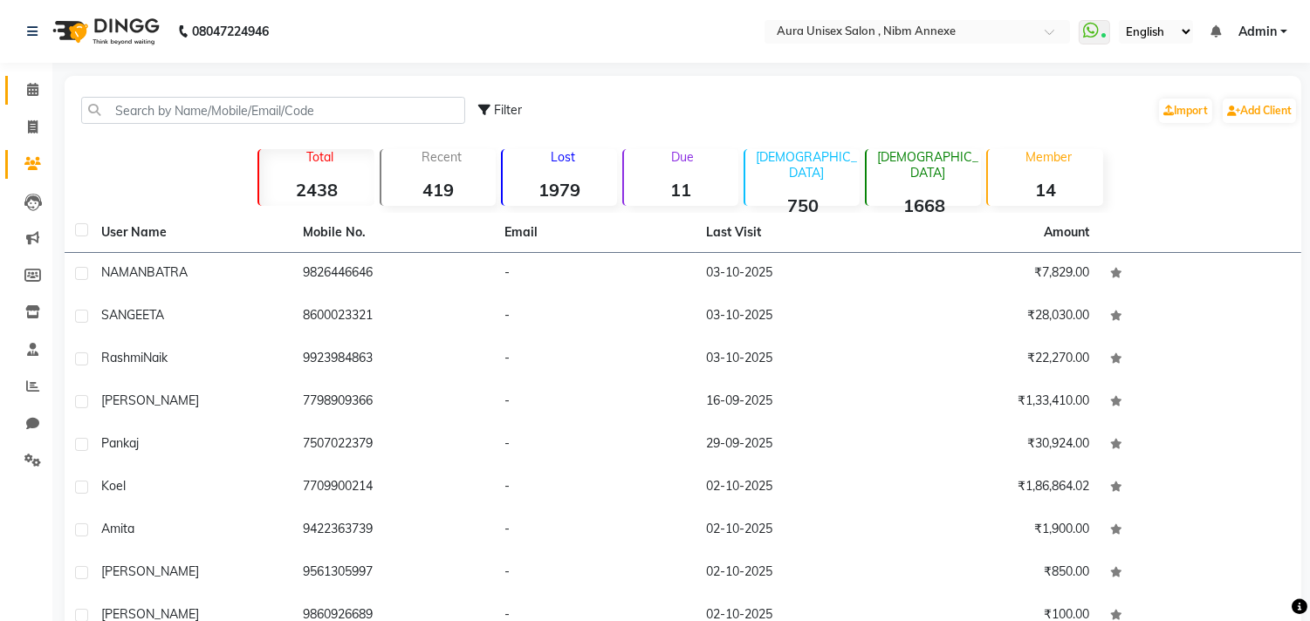
click at [24, 101] on link "Calendar" at bounding box center [26, 90] width 42 height 29
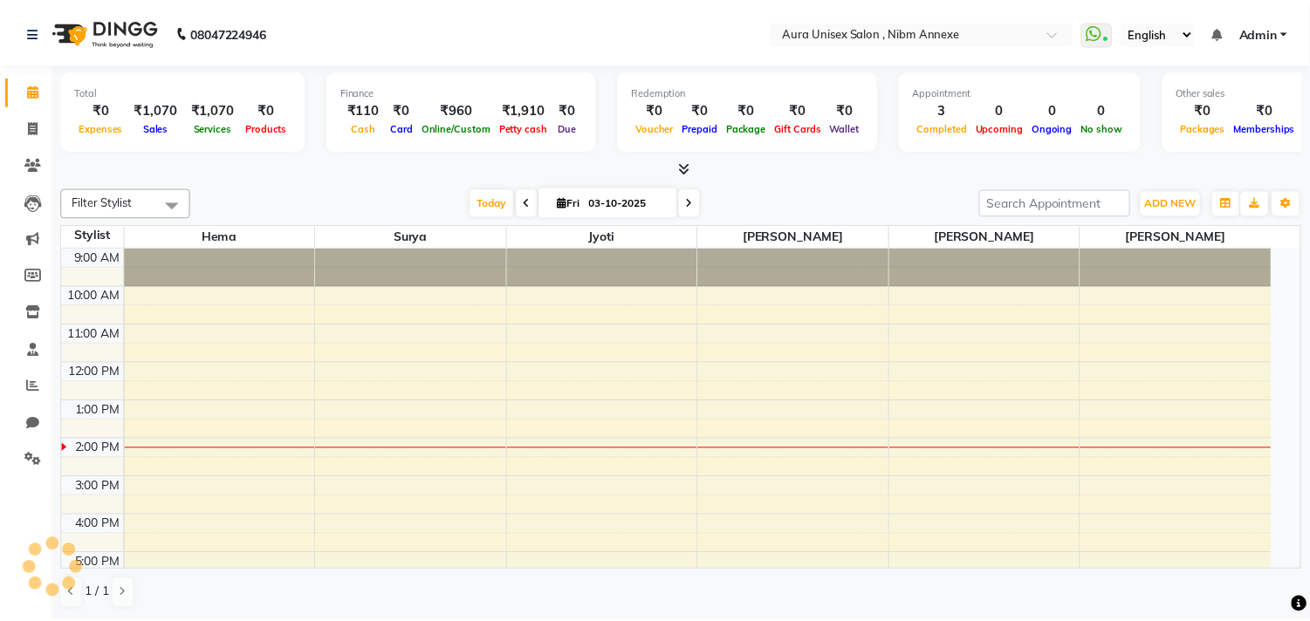
scroll to position [145, 0]
